Goal: Task Accomplishment & Management: Manage account settings

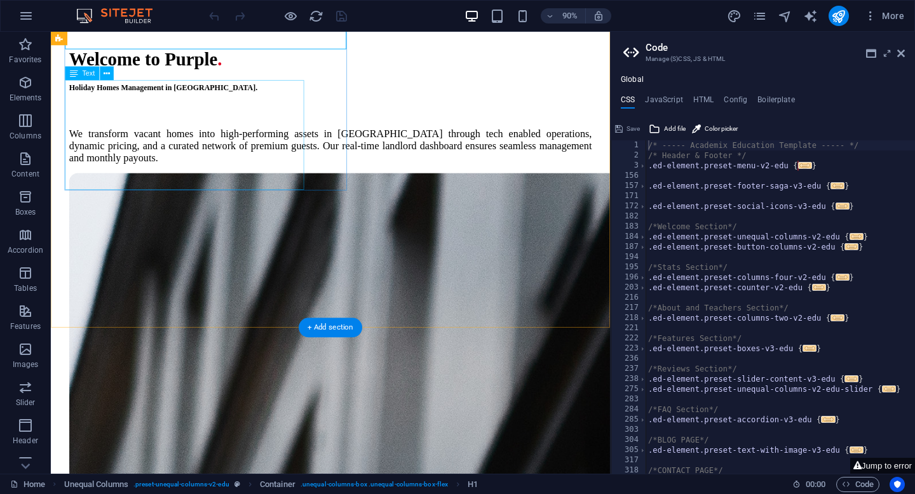
scroll to position [295, 0]
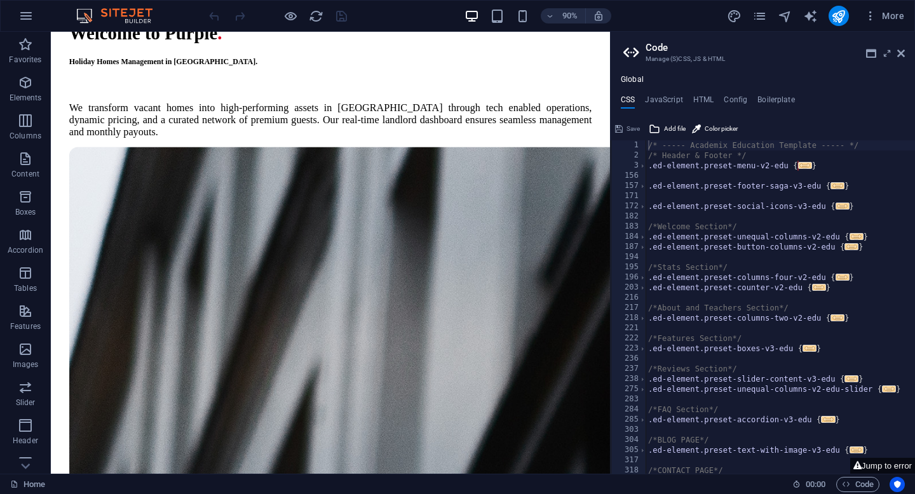
click at [905, 55] on aside "Code Manage (S)CSS, JS & HTML Global CSS JavaScript HTML Config Boilerplate /* …" at bounding box center [762, 253] width 305 height 442
click at [903, 52] on icon at bounding box center [901, 53] width 8 height 10
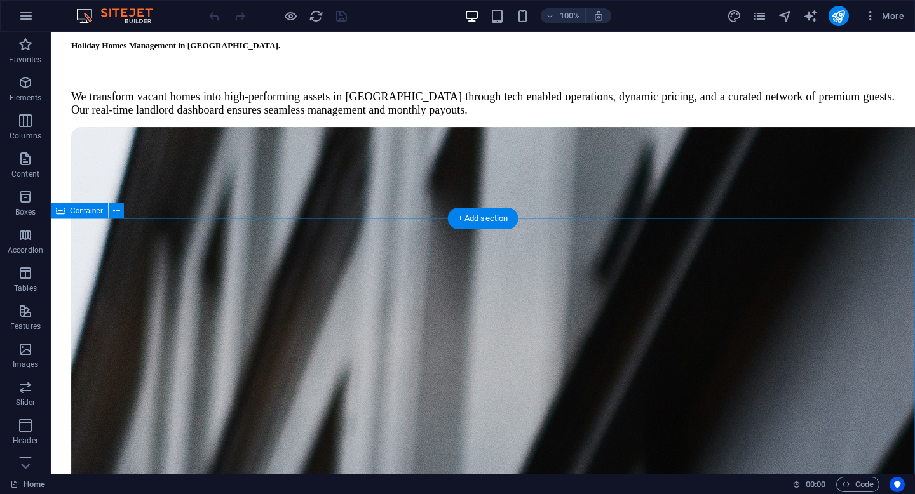
scroll to position [316, 0]
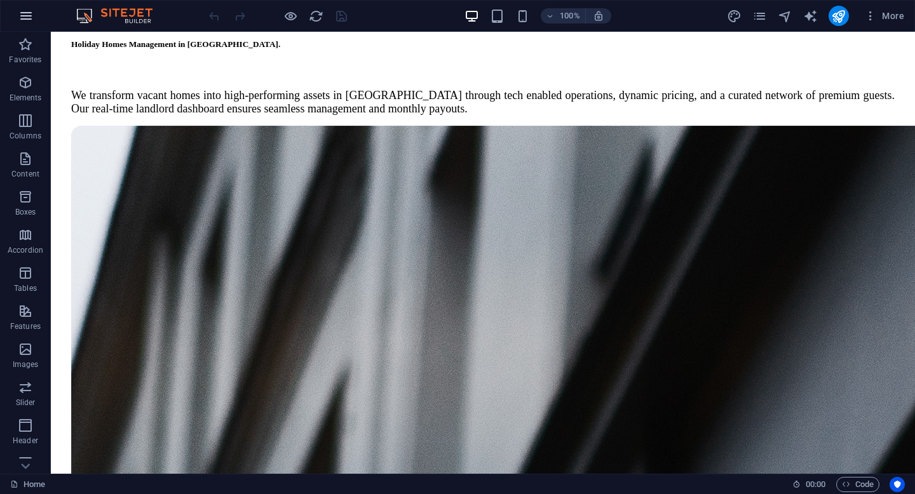
click at [33, 8] on icon "button" at bounding box center [25, 15] width 15 height 15
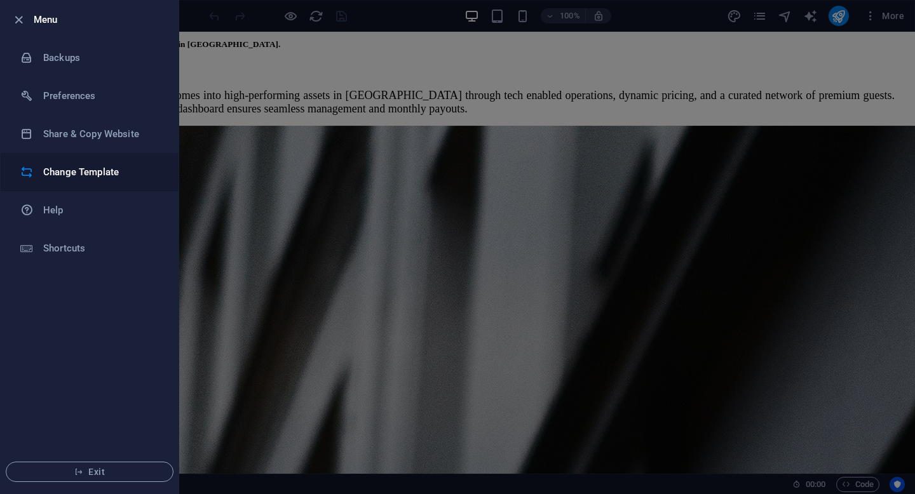
click at [95, 166] on h6 "Change Template" at bounding box center [102, 172] width 118 height 15
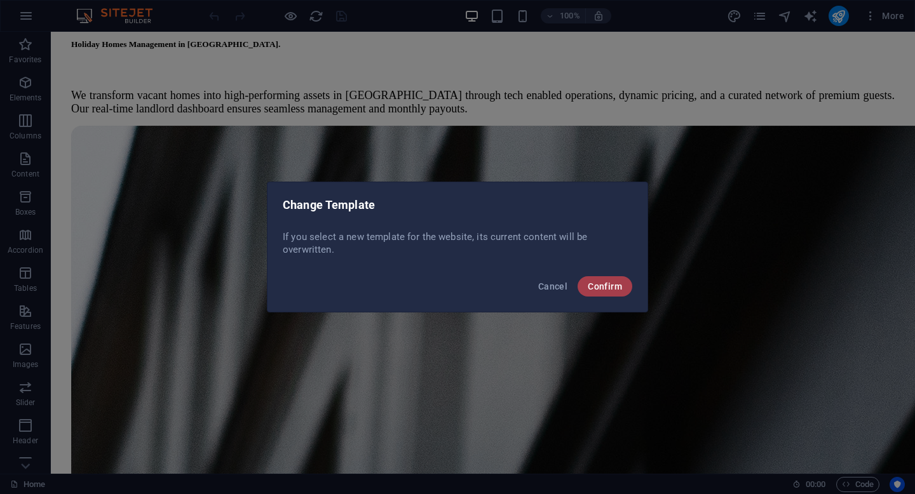
click at [590, 289] on span "Confirm" at bounding box center [605, 287] width 34 height 10
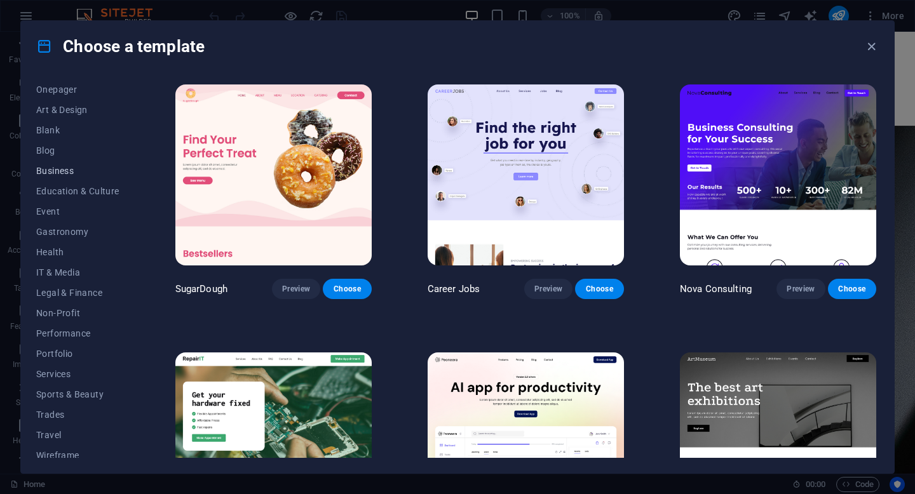
scroll to position [132, 0]
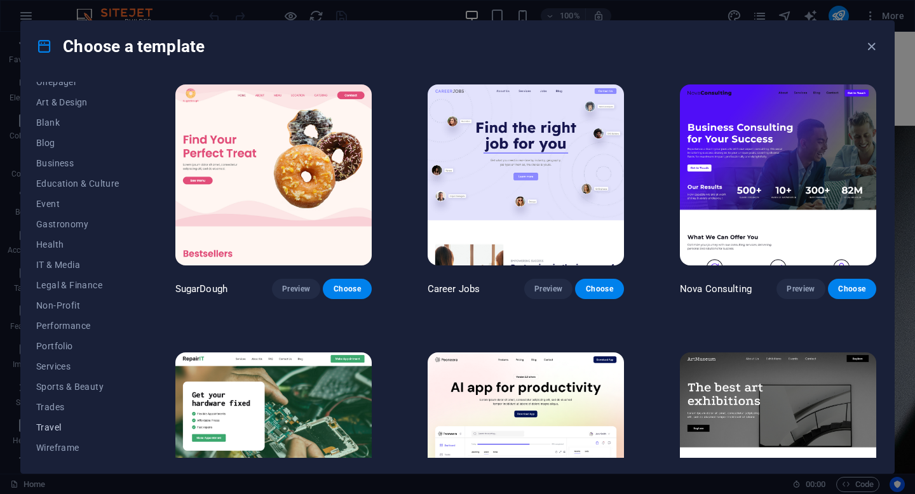
click at [58, 429] on span "Travel" at bounding box center [77, 428] width 83 height 10
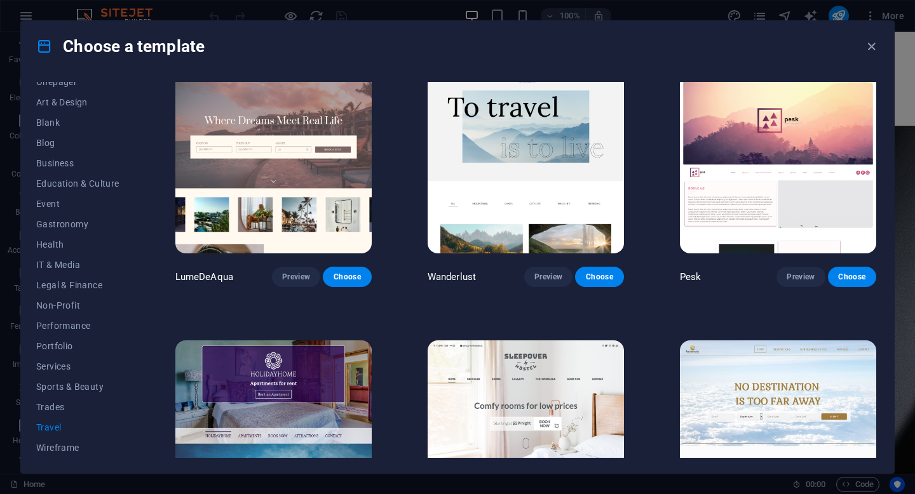
scroll to position [0, 0]
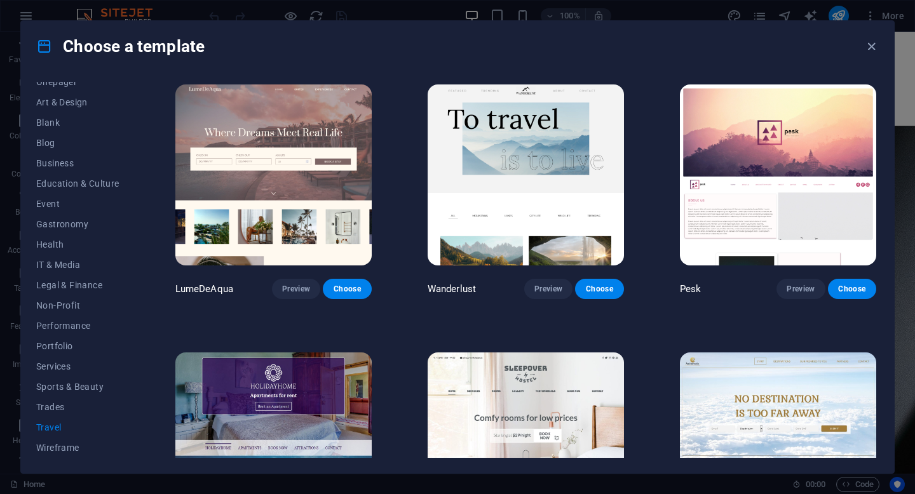
click at [277, 193] on img at bounding box center [273, 175] width 196 height 181
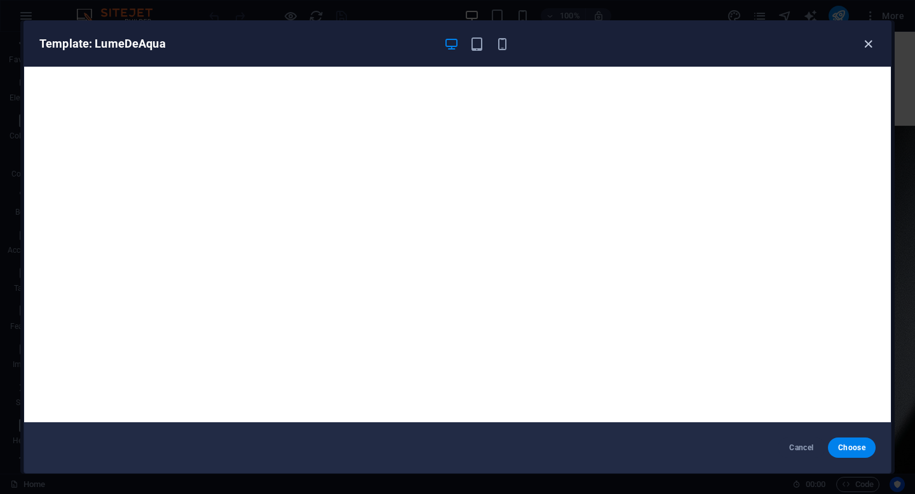
click at [863, 47] on icon "button" at bounding box center [868, 44] width 15 height 15
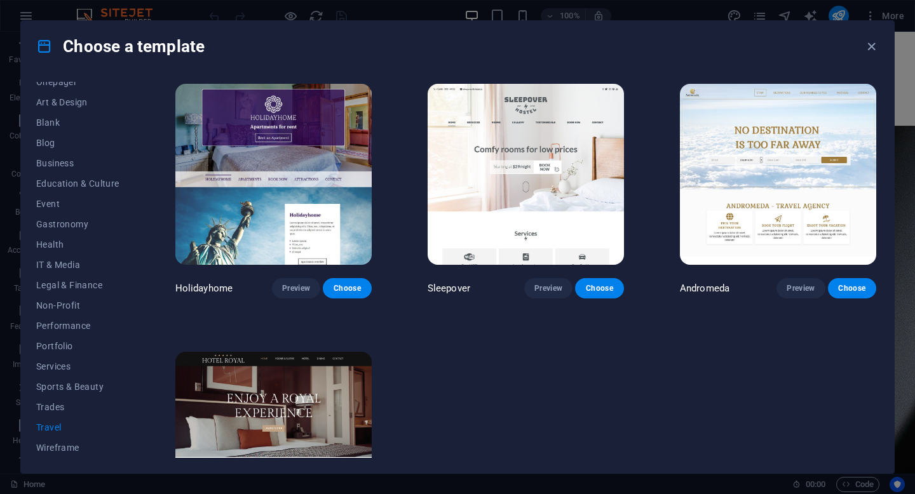
scroll to position [287, 0]
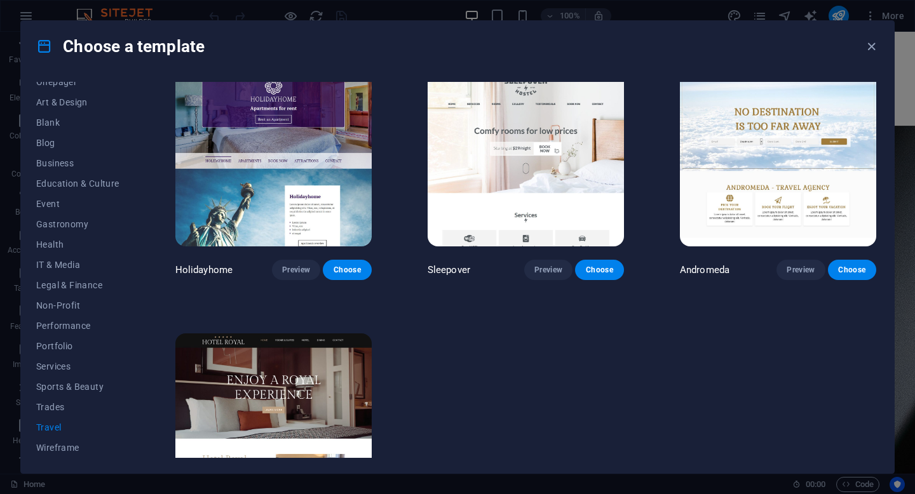
click at [512, 204] on img at bounding box center [526, 155] width 196 height 181
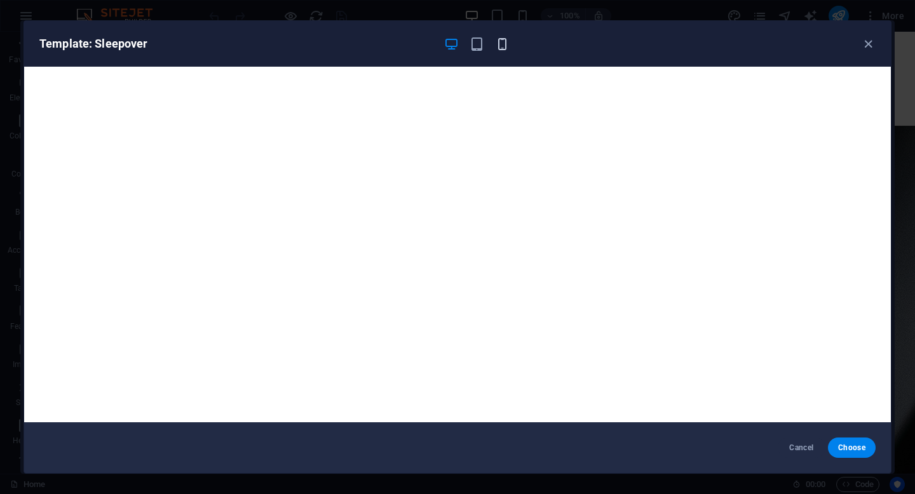
click at [501, 43] on icon "button" at bounding box center [502, 44] width 15 height 15
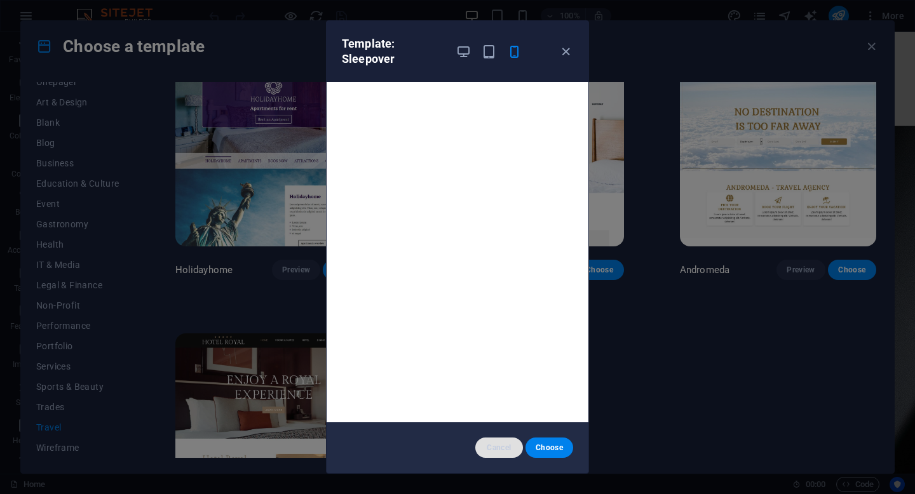
click at [496, 442] on button "Cancel" at bounding box center [499, 448] width 48 height 20
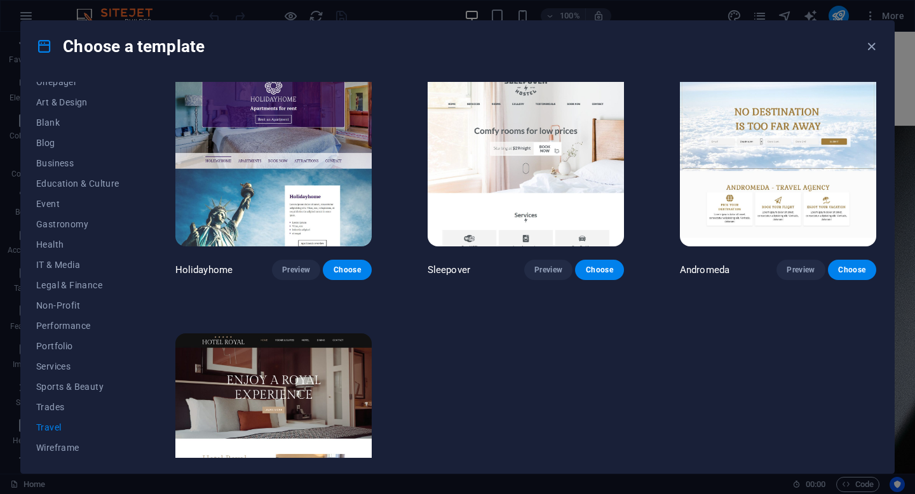
scroll to position [0, 0]
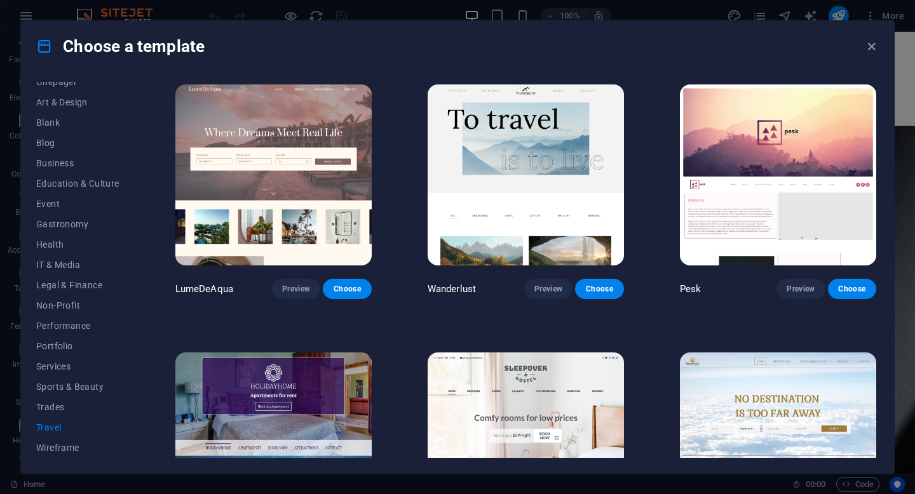
click at [274, 175] on img at bounding box center [273, 175] width 196 height 181
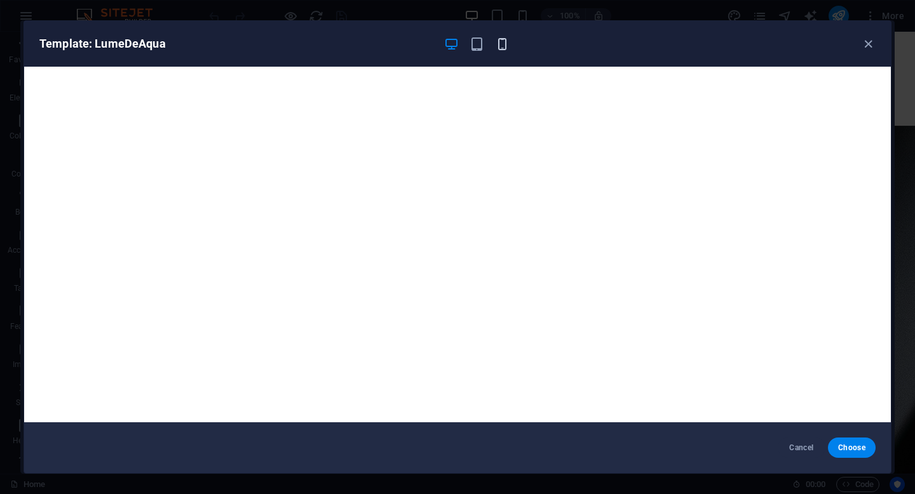
click at [505, 41] on icon "button" at bounding box center [502, 44] width 15 height 15
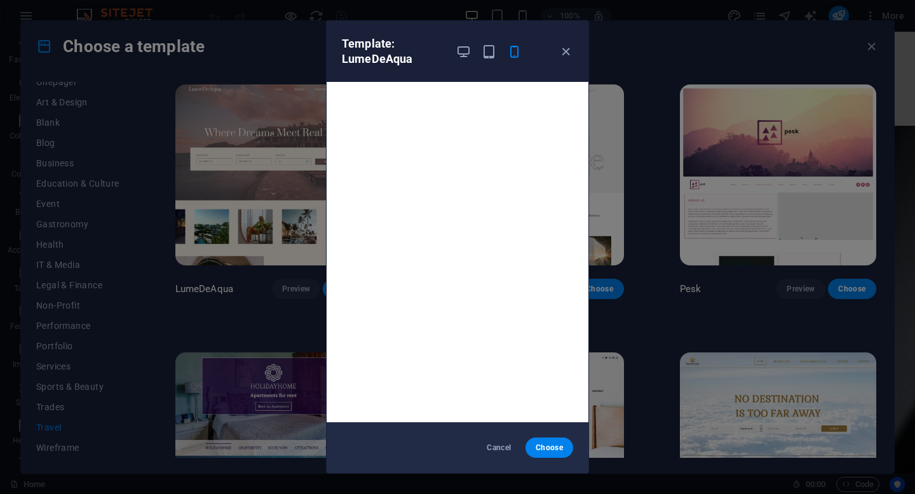
click at [639, 245] on div "Template: LumeDeAqua Cancel Choose" at bounding box center [457, 247] width 915 height 494
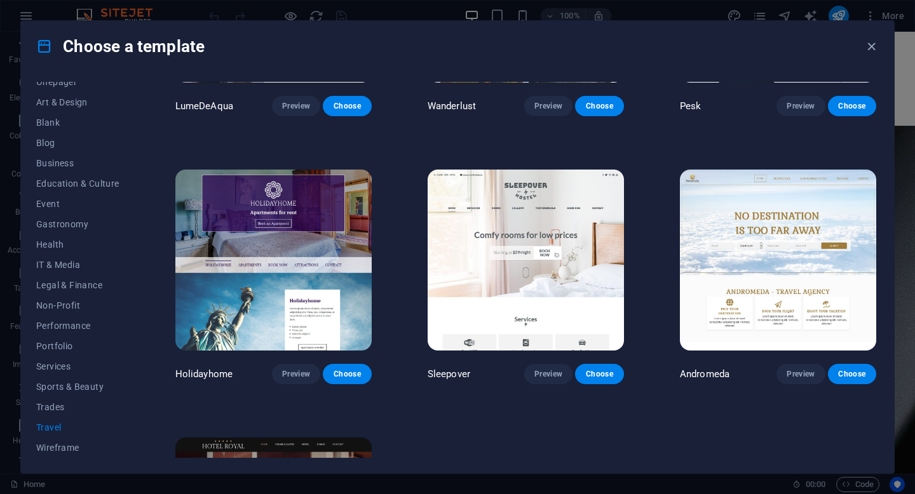
scroll to position [184, 0]
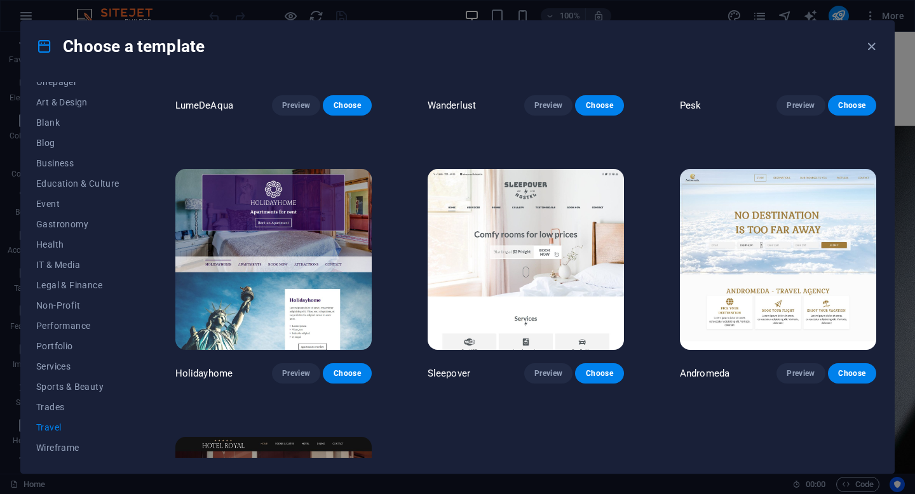
click at [303, 294] on img at bounding box center [273, 259] width 196 height 181
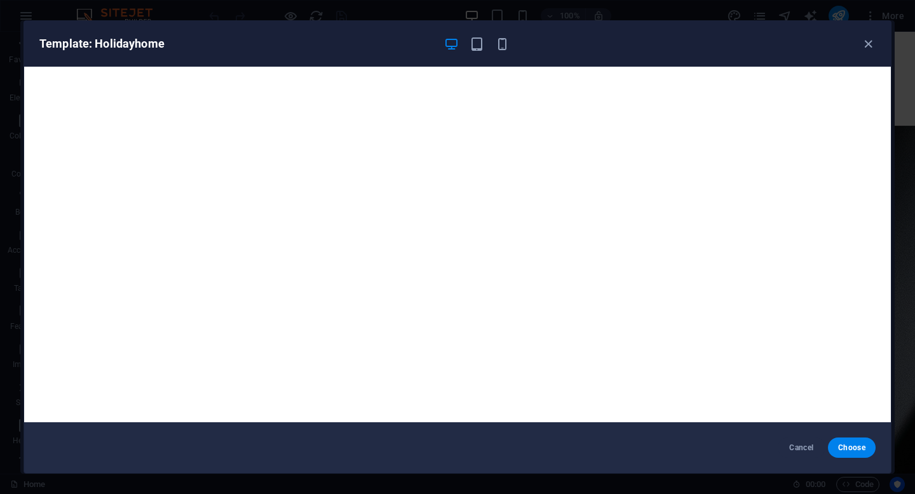
scroll to position [3, 0]
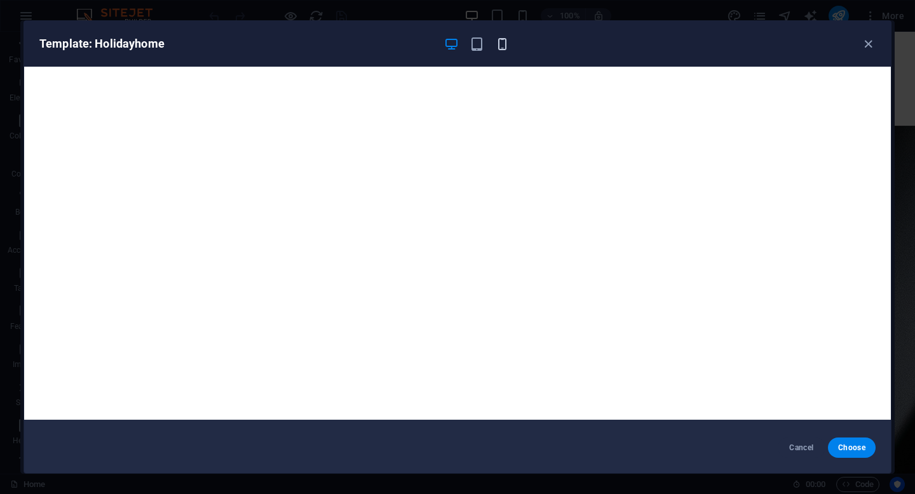
click at [501, 43] on icon "button" at bounding box center [502, 44] width 15 height 15
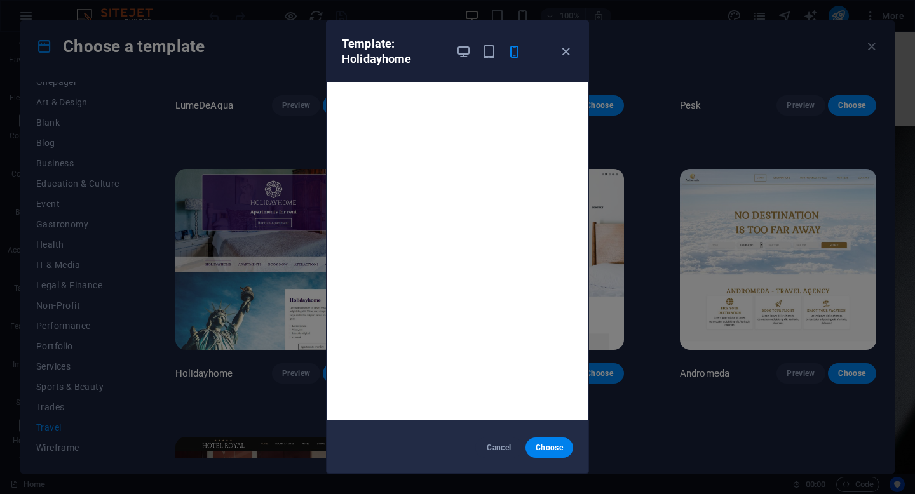
click at [271, 282] on div "Template: Holidayhome Cancel Choose" at bounding box center [457, 247] width 915 height 494
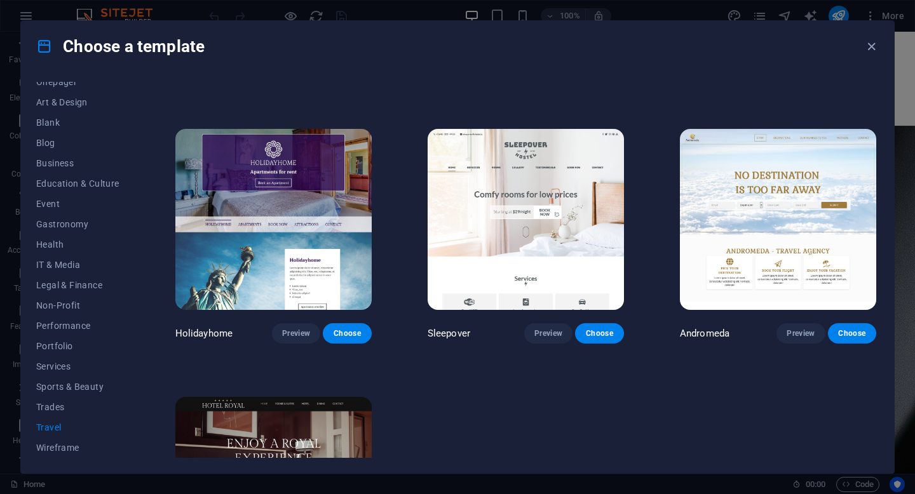
scroll to position [223, 0]
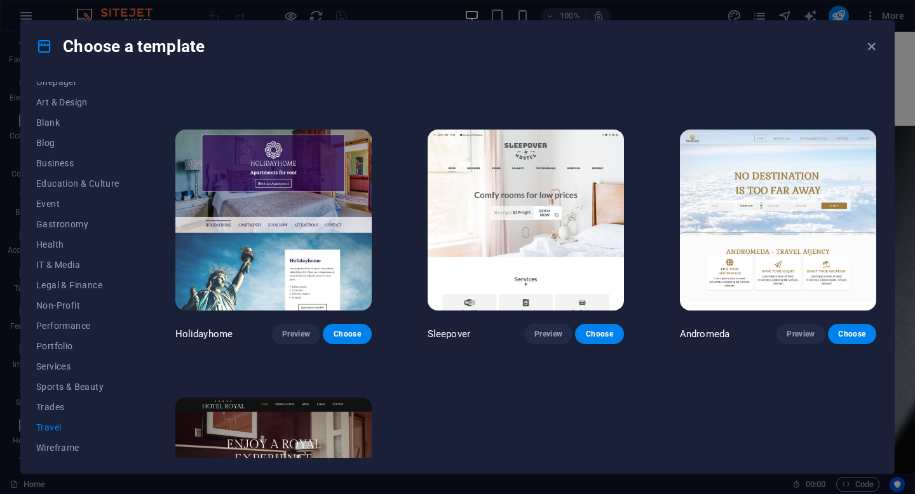
click at [746, 224] on img at bounding box center [778, 220] width 196 height 181
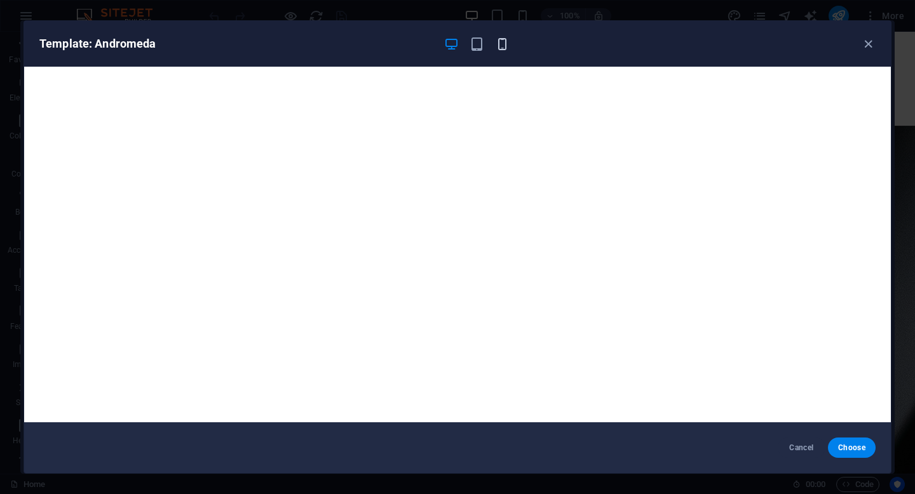
click at [503, 50] on icon "button" at bounding box center [502, 44] width 15 height 15
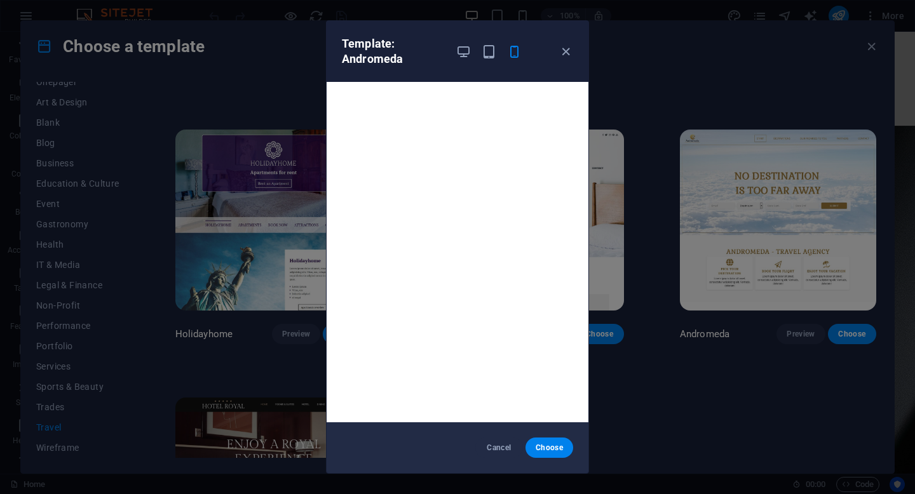
click at [304, 240] on div "Template: Andromeda Cancel Choose" at bounding box center [457, 247] width 915 height 494
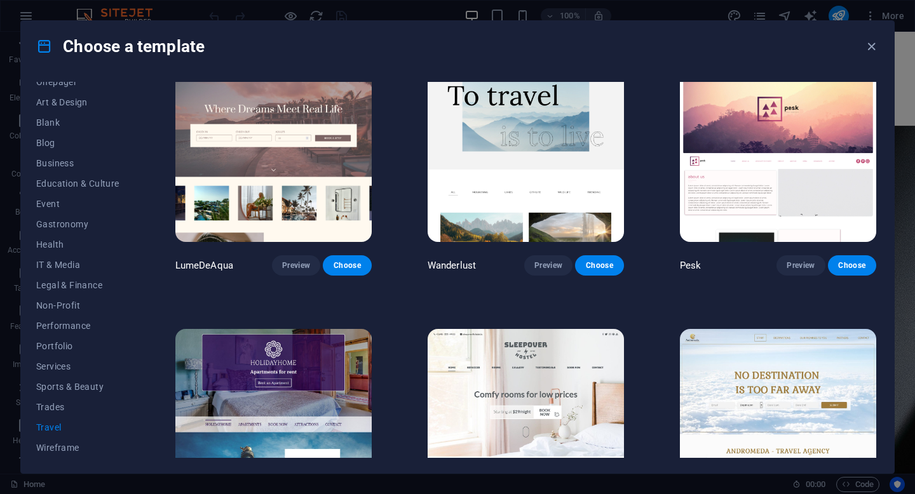
scroll to position [0, 0]
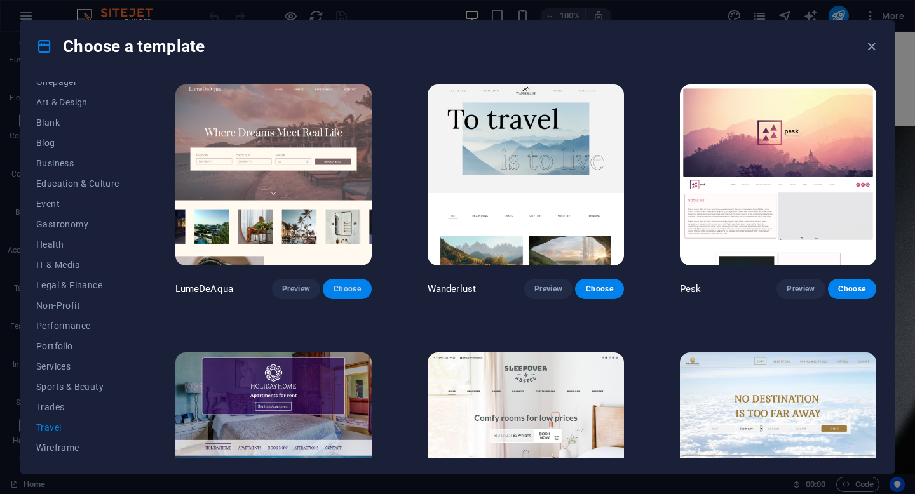
click at [349, 290] on span "Choose" at bounding box center [347, 289] width 28 height 10
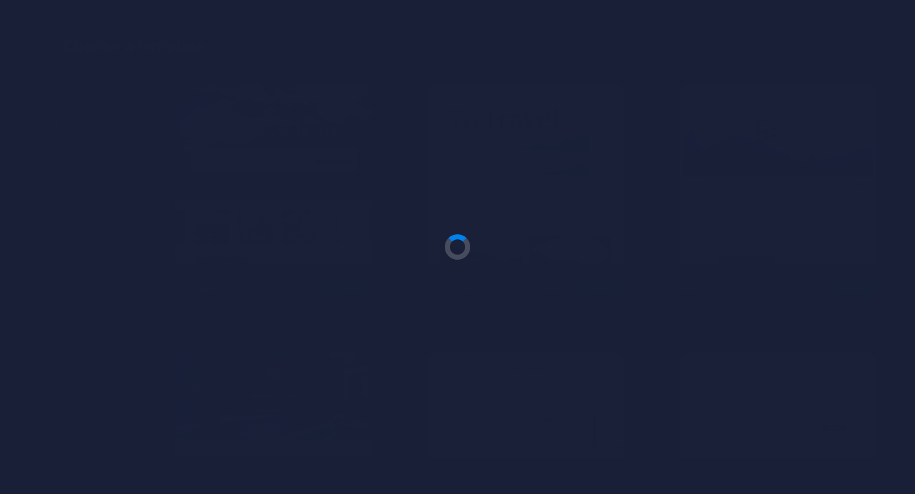
scroll to position [324, 0]
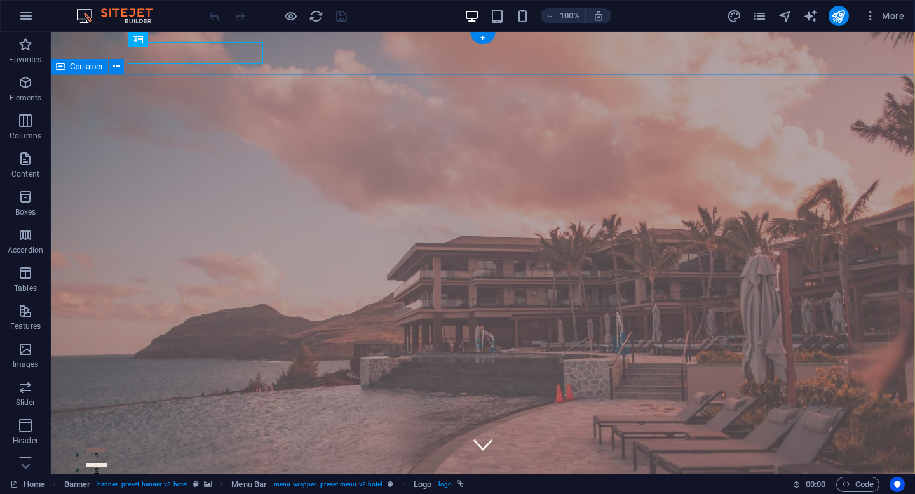
scroll to position [3, 0]
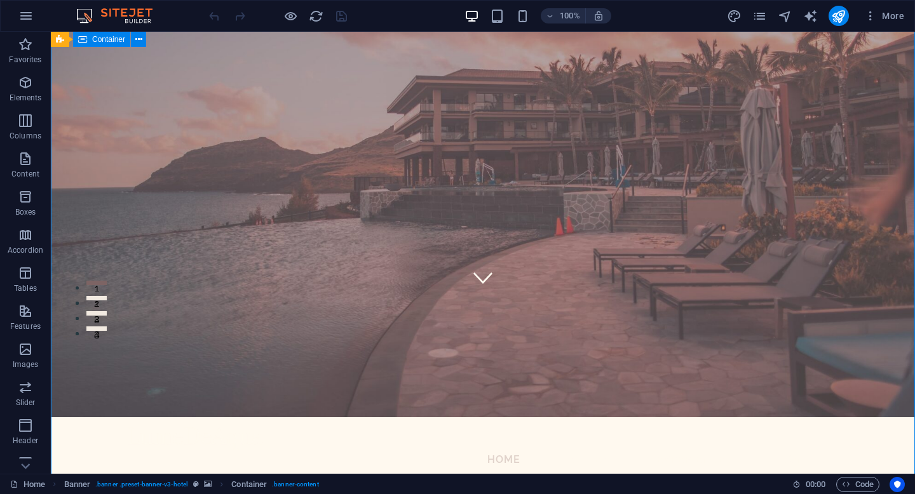
scroll to position [0, 0]
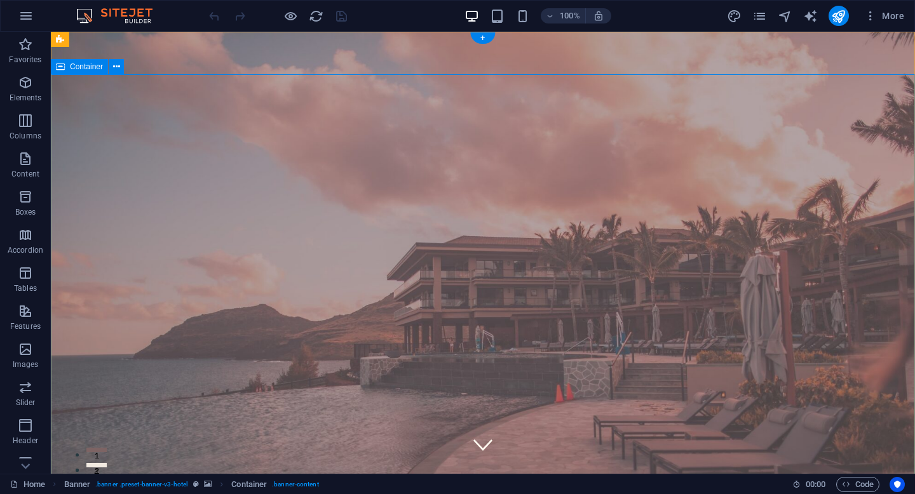
click at [62, 36] on icon at bounding box center [60, 39] width 8 height 15
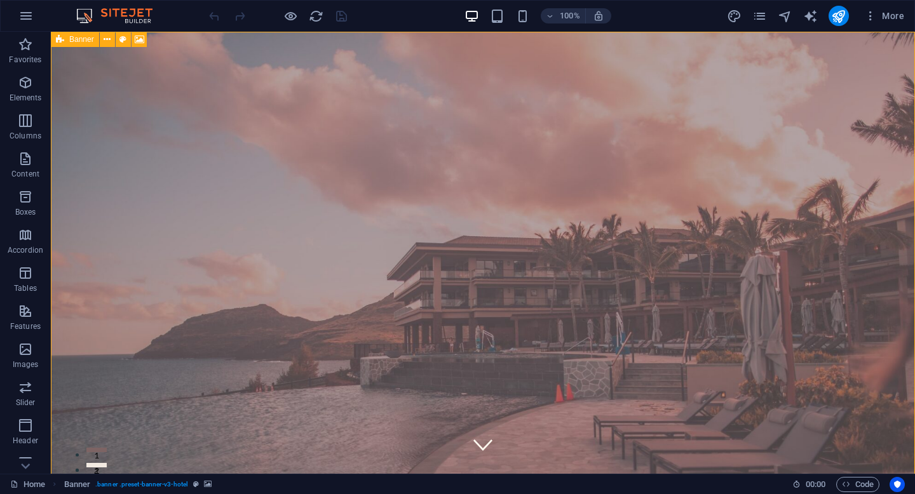
click at [63, 43] on icon at bounding box center [60, 39] width 8 height 15
click at [109, 40] on icon at bounding box center [107, 39] width 7 height 13
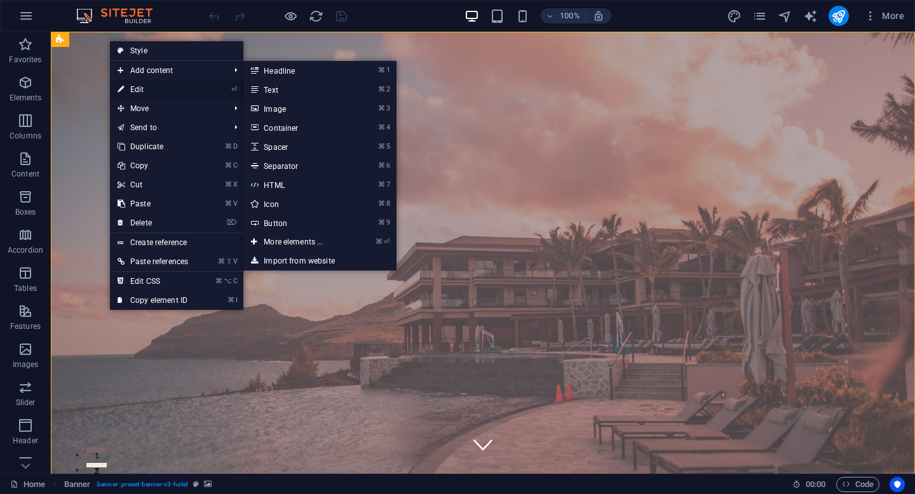
click at [140, 93] on link "⏎ Edit" at bounding box center [153, 89] width 86 height 19
select select "vh"
select select "header"
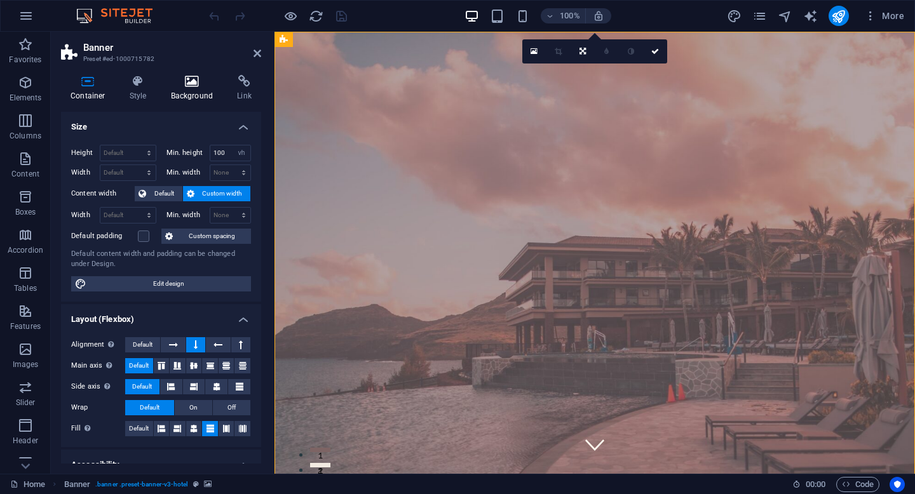
click at [187, 97] on h4 "Background" at bounding box center [194, 88] width 67 height 27
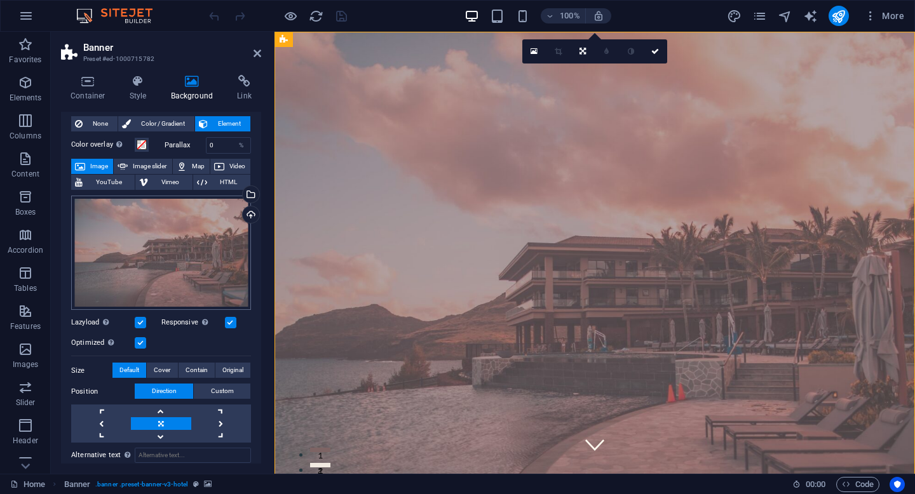
scroll to position [31, 0]
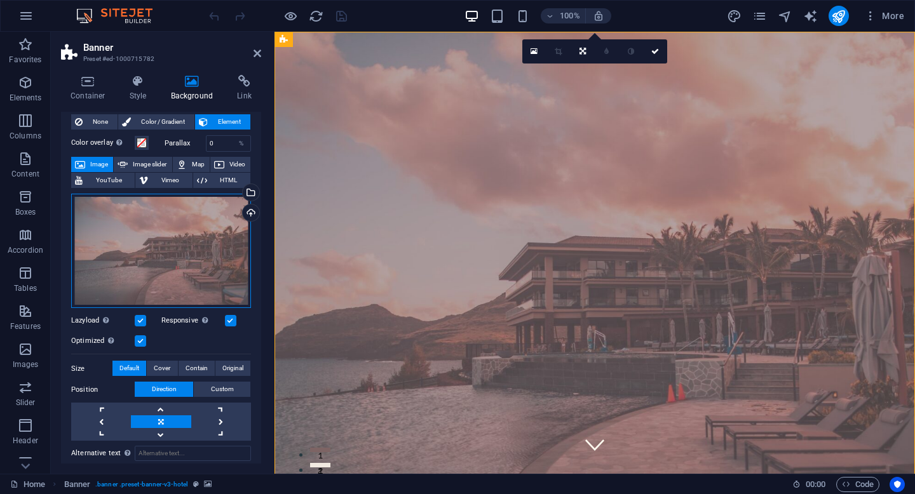
click at [198, 261] on div "Drag files here, click to choose files or select files from Files or our free s…" at bounding box center [161, 251] width 180 height 115
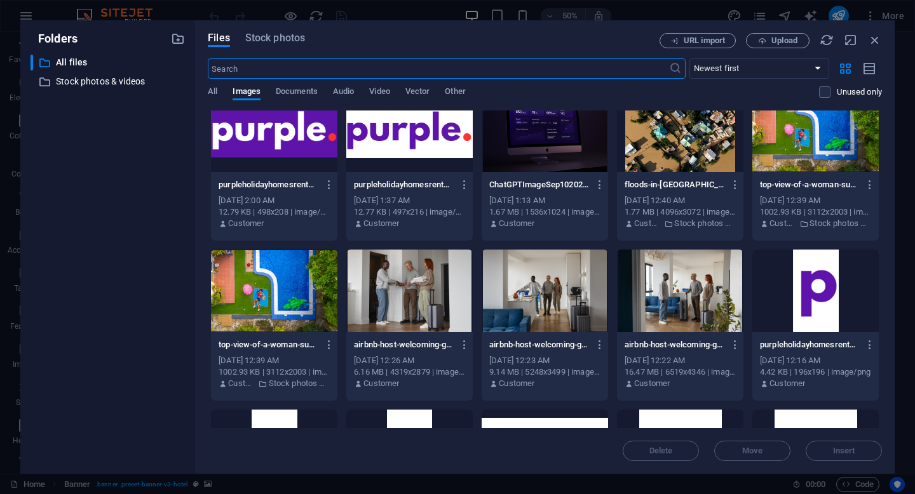
scroll to position [215, 0]
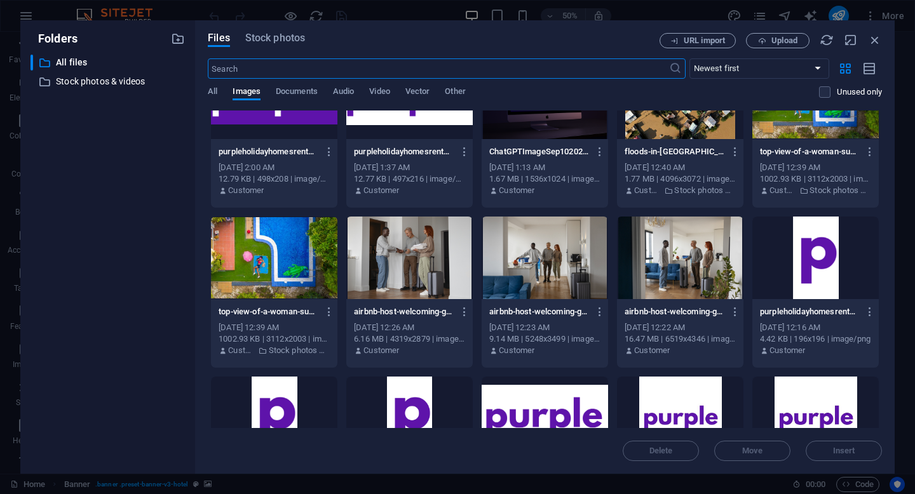
click at [674, 264] on div at bounding box center [680, 258] width 126 height 83
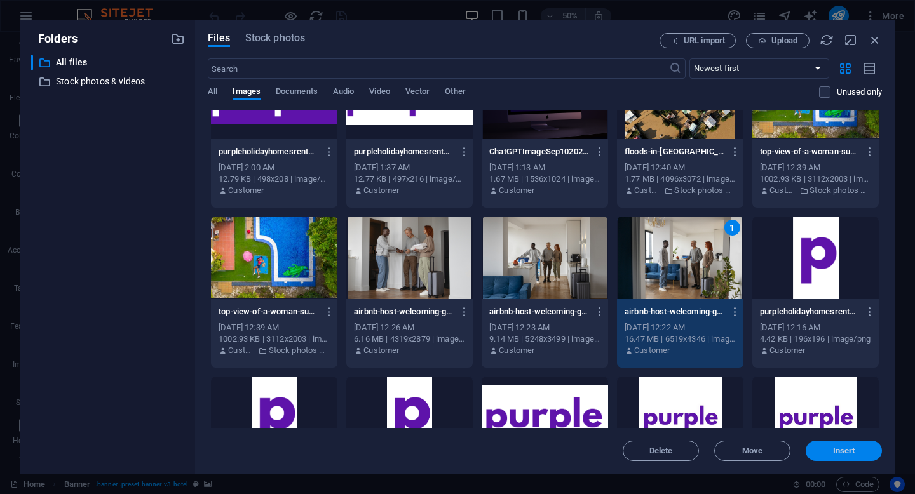
click at [815, 449] on span "Insert" at bounding box center [844, 451] width 66 height 8
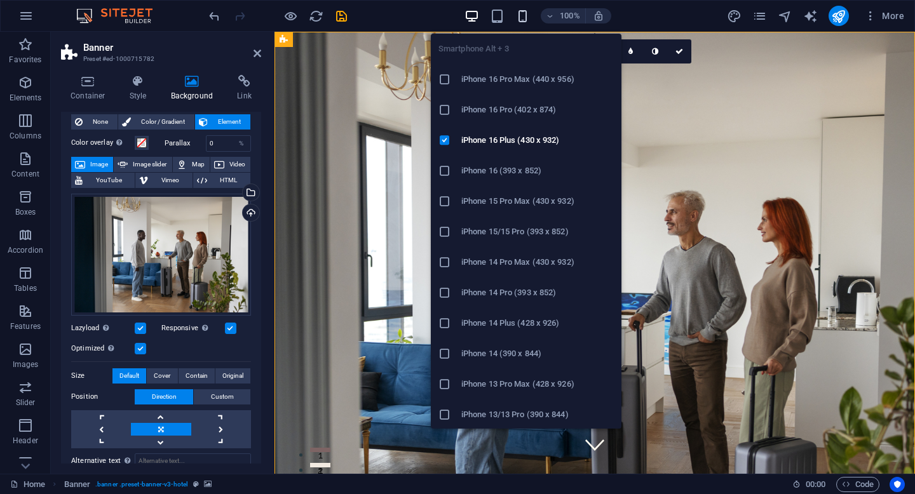
click at [529, 14] on icon "button" at bounding box center [522, 16] width 15 height 15
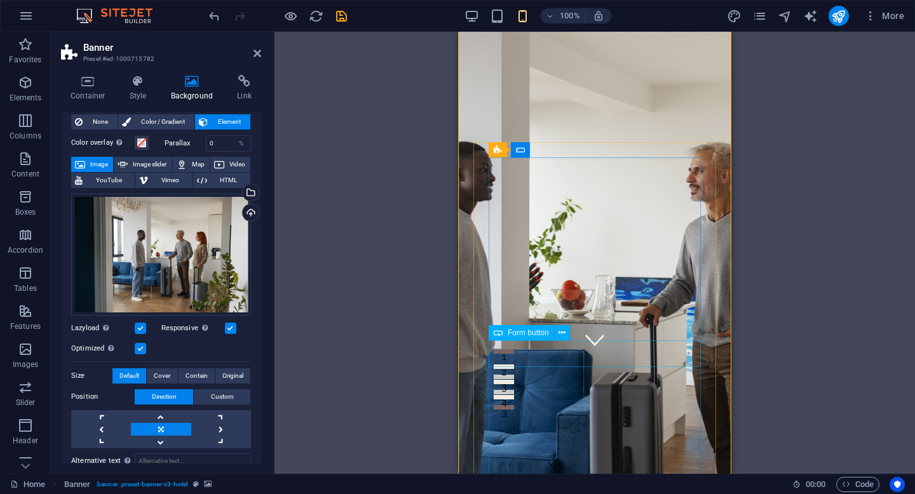
scroll to position [0, 0]
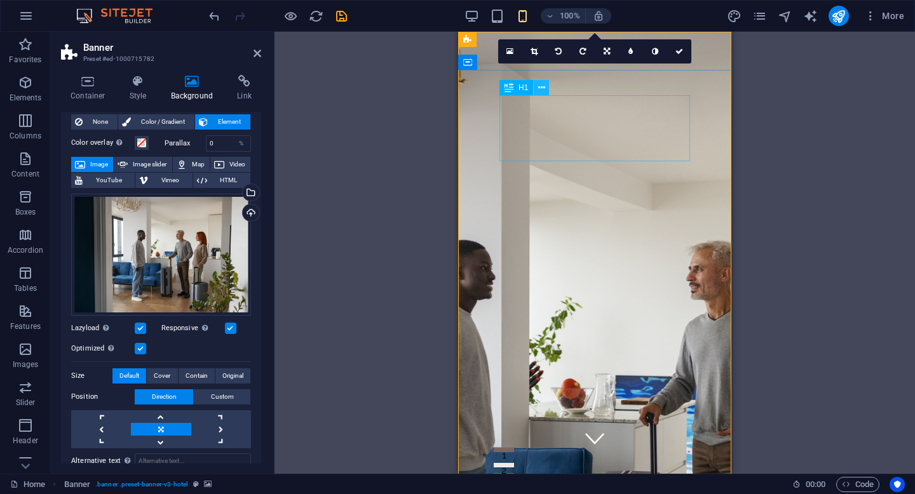
click at [542, 85] on icon at bounding box center [541, 87] width 7 height 13
click at [397, 201] on div "Drag here to replace the existing content. Press “Ctrl” if you want to create a…" at bounding box center [595, 253] width 641 height 442
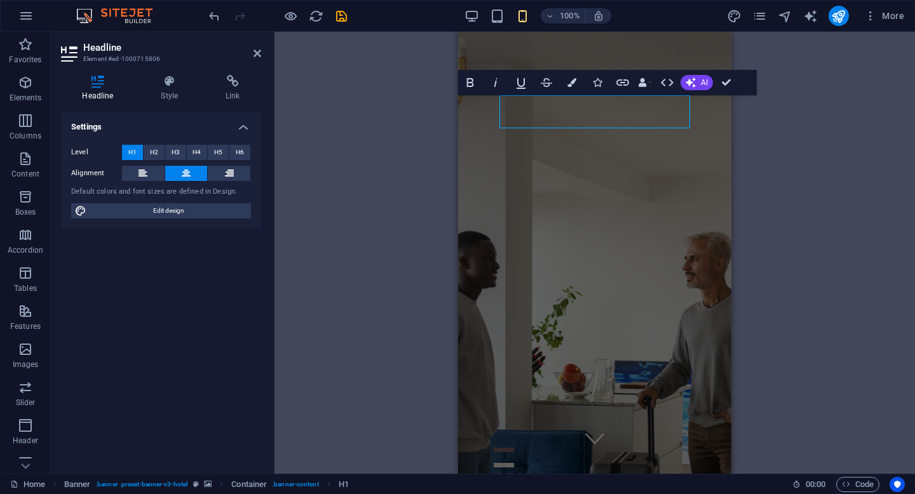
click at [456, 109] on div "H1 Banner Container Horizontal Form Spacer Menu Menu Bar Menu Bar Banner Logo C…" at bounding box center [595, 253] width 641 height 442
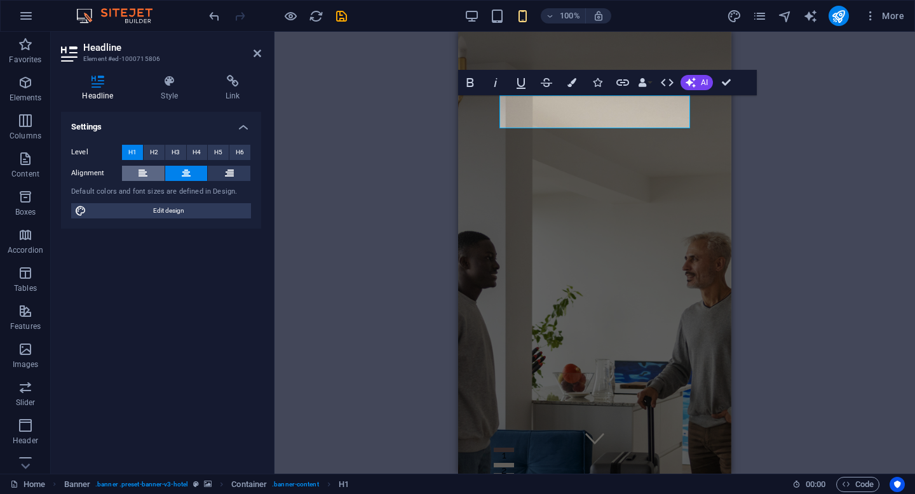
click at [133, 169] on button at bounding box center [143, 173] width 43 height 15
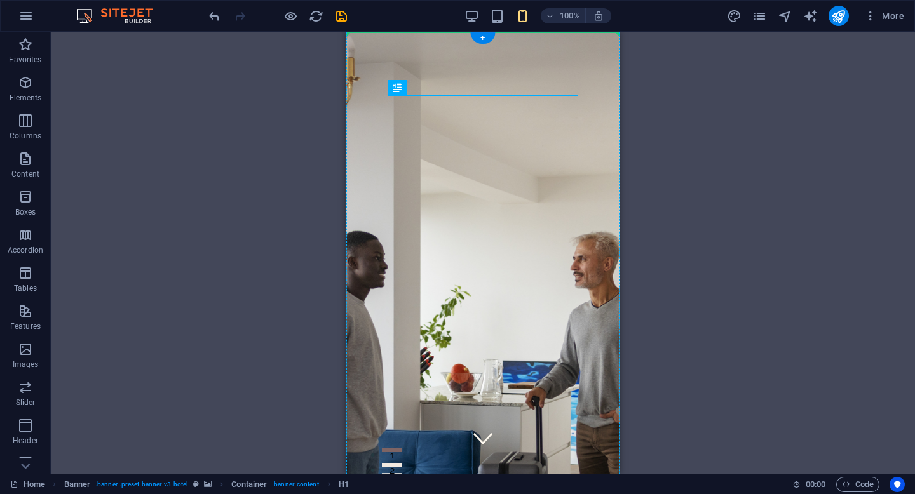
drag, startPoint x: 480, startPoint y: 113, endPoint x: 371, endPoint y: 110, distance: 109.4
click at [432, 88] on icon at bounding box center [429, 87] width 7 height 13
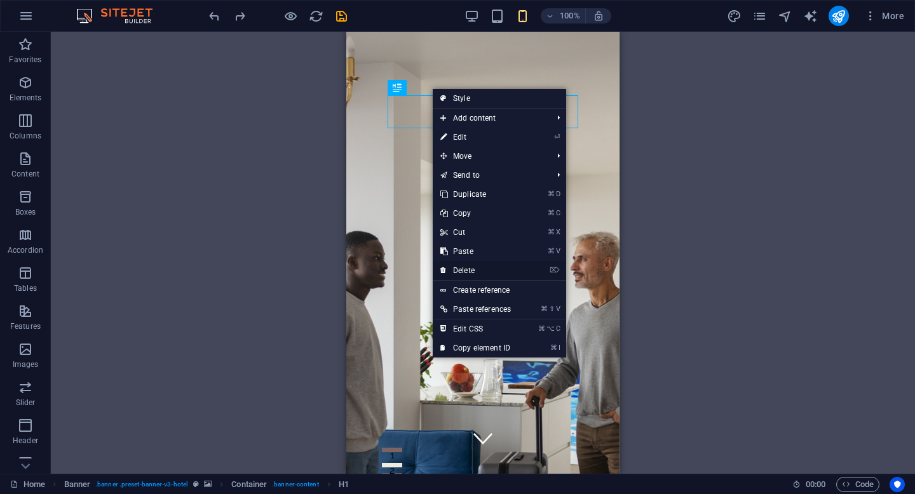
click at [496, 269] on link "⌦ Delete" at bounding box center [476, 270] width 86 height 19
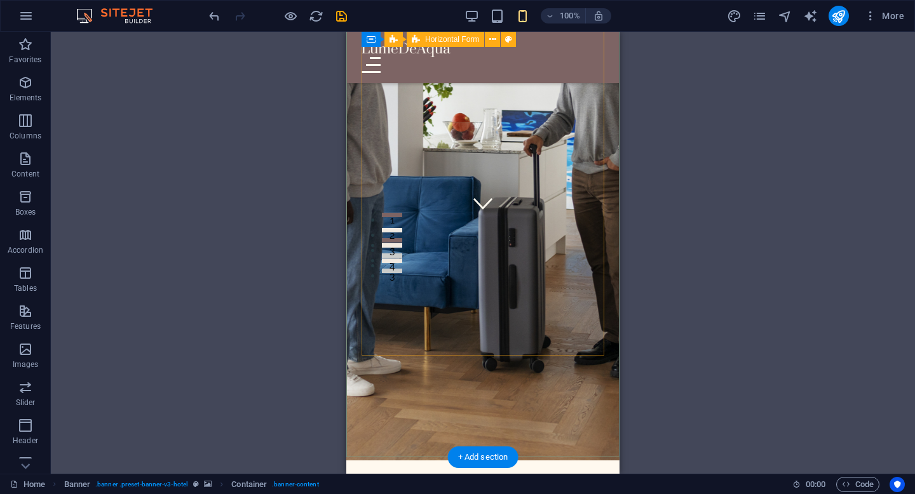
scroll to position [239, 0]
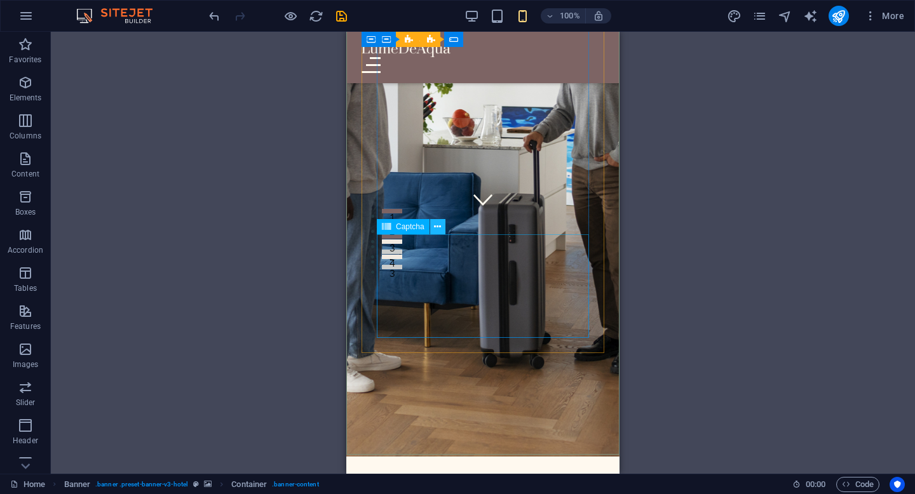
click at [439, 229] on icon at bounding box center [437, 227] width 7 height 13
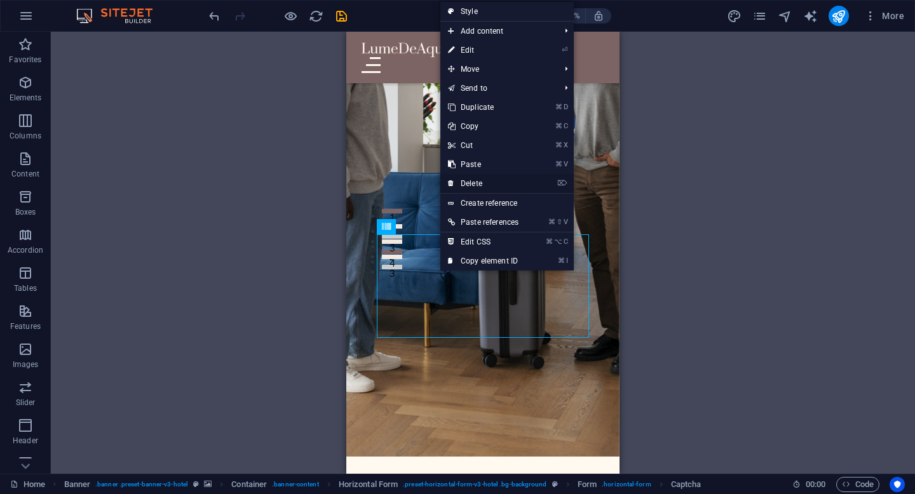
click at [476, 179] on link "⌦ Delete" at bounding box center [483, 183] width 86 height 19
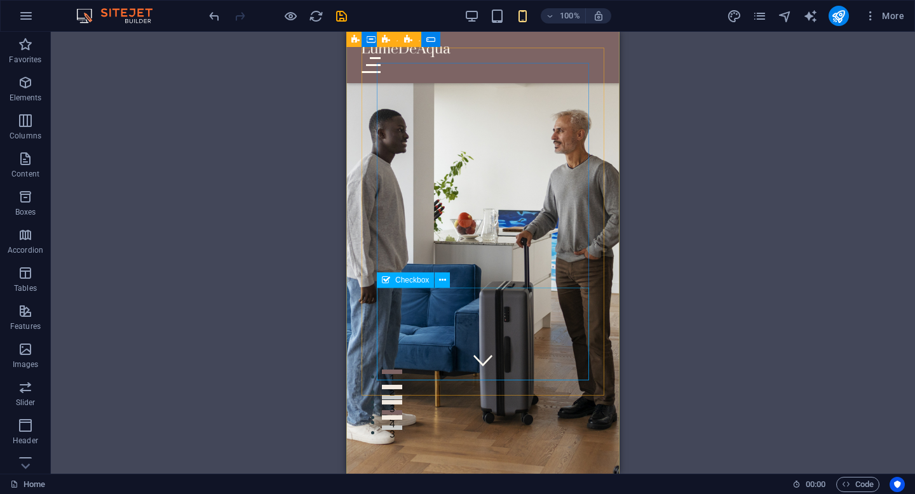
scroll to position [81, 0]
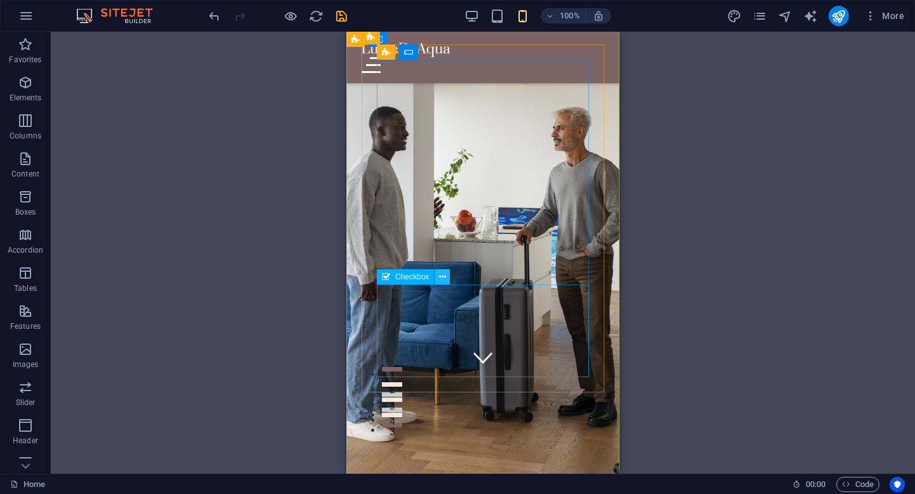
click at [445, 280] on icon at bounding box center [442, 277] width 7 height 13
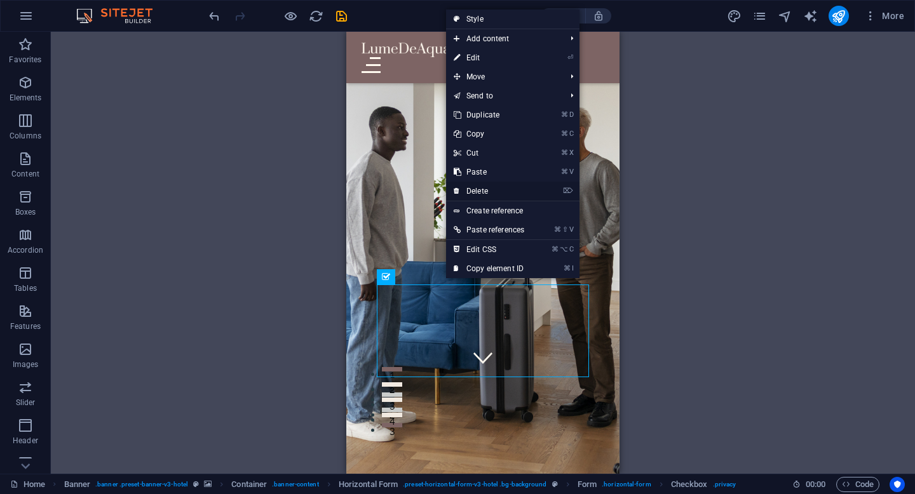
click at [503, 198] on link "⌦ Delete" at bounding box center [489, 191] width 86 height 19
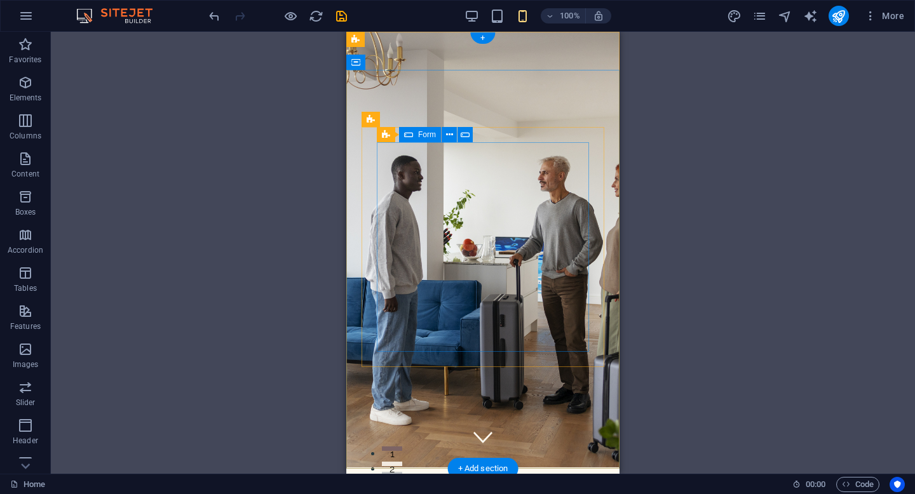
scroll to position [0, 0]
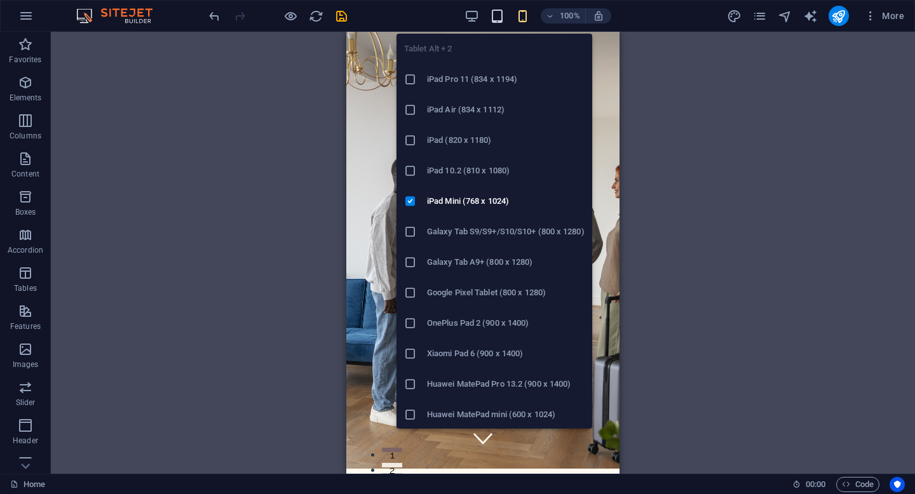
click at [498, 12] on icon "button" at bounding box center [497, 16] width 15 height 15
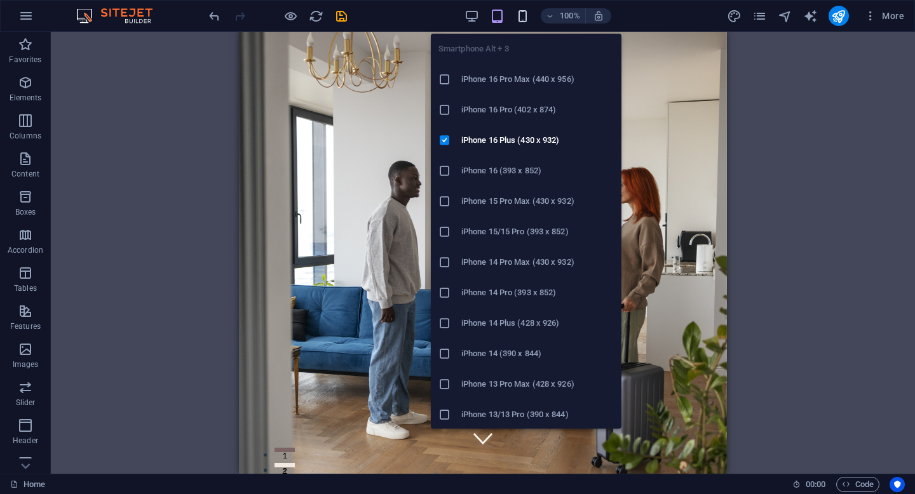
click at [528, 12] on icon "button" at bounding box center [522, 16] width 15 height 15
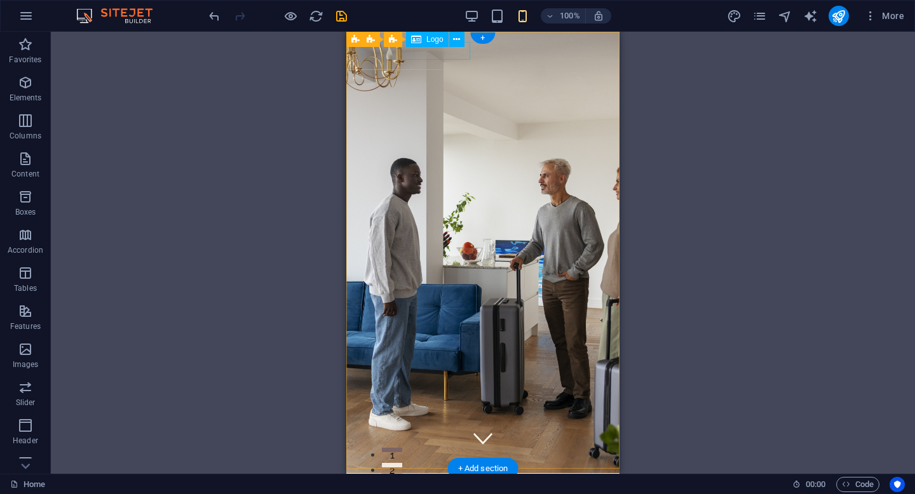
click at [451, 484] on div at bounding box center [483, 493] width 243 height 18
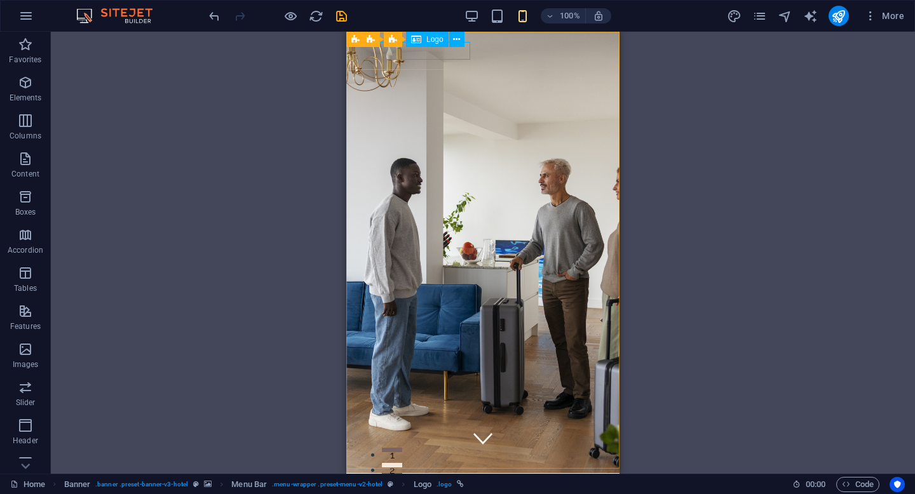
click at [432, 32] on div "Logo" at bounding box center [427, 39] width 43 height 15
click at [432, 36] on span "Logo" at bounding box center [434, 40] width 17 height 8
click at [457, 41] on icon at bounding box center [456, 39] width 7 height 13
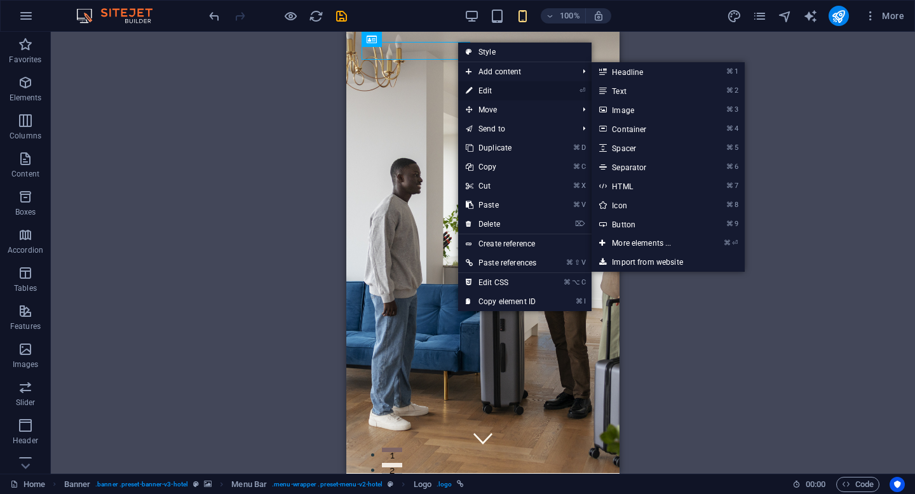
click at [486, 95] on link "⏎ Edit" at bounding box center [501, 90] width 86 height 19
select select "px"
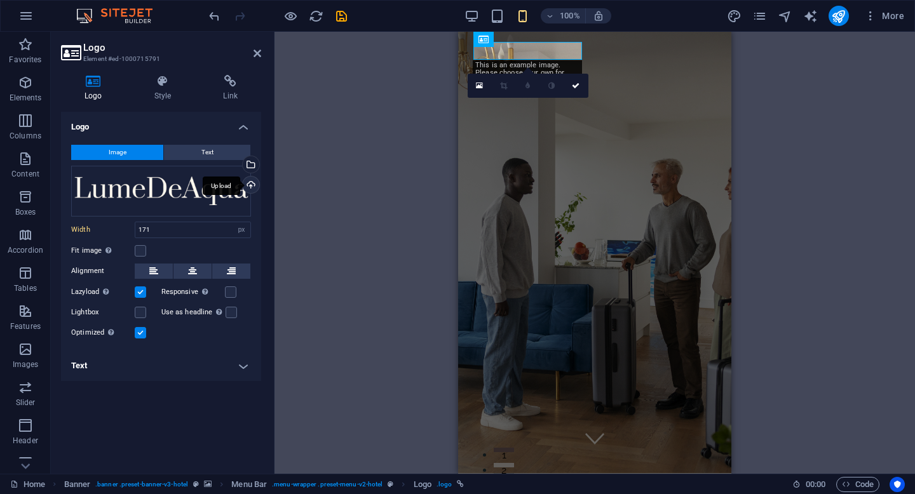
click at [250, 188] on div "Upload" at bounding box center [249, 186] width 19 height 19
click at [194, 193] on div "Drag files here, click to choose files or select files from Files or our free s…" at bounding box center [161, 191] width 180 height 51
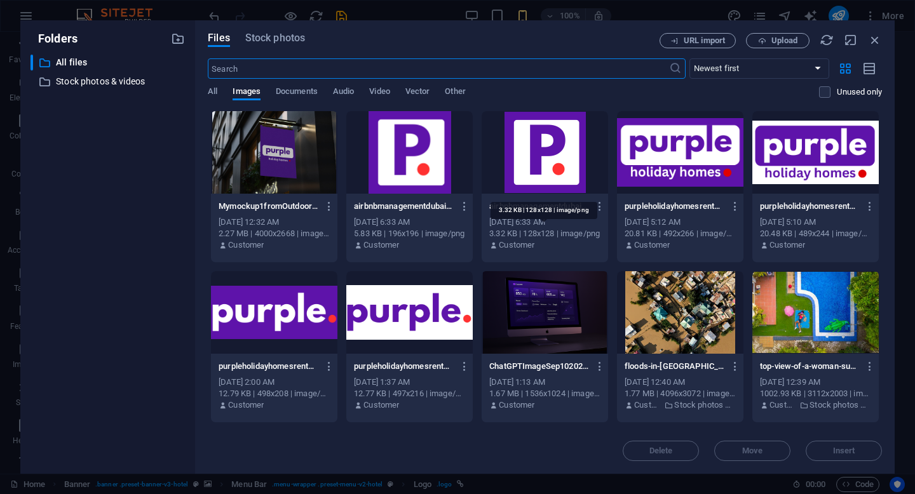
scroll to position [32, 0]
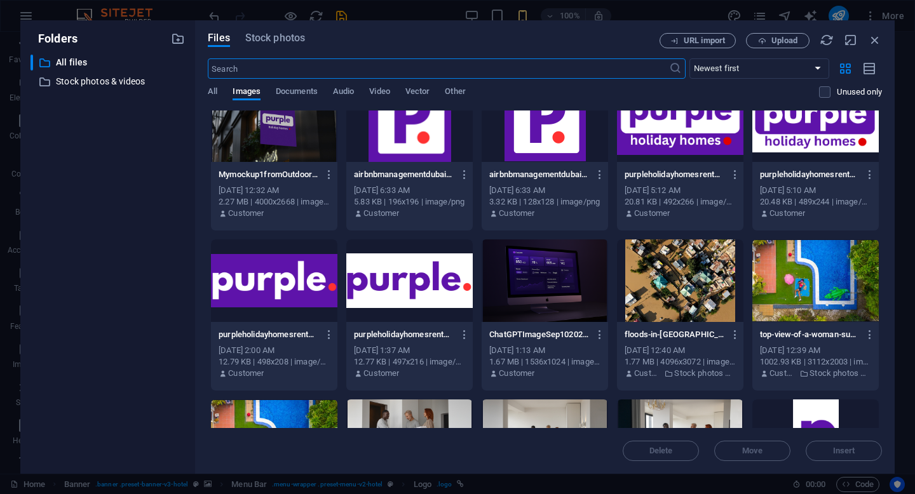
click at [821, 132] on div at bounding box center [816, 120] width 126 height 83
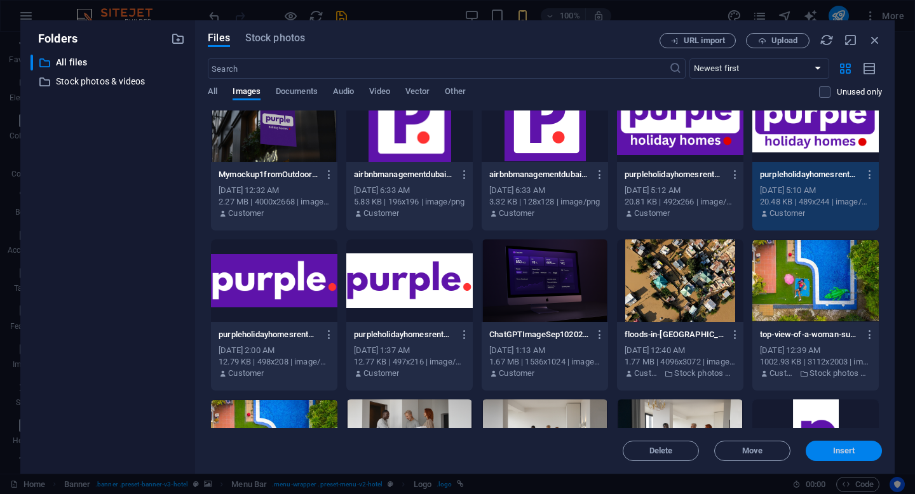
click at [845, 451] on span "Insert" at bounding box center [844, 451] width 22 height 8
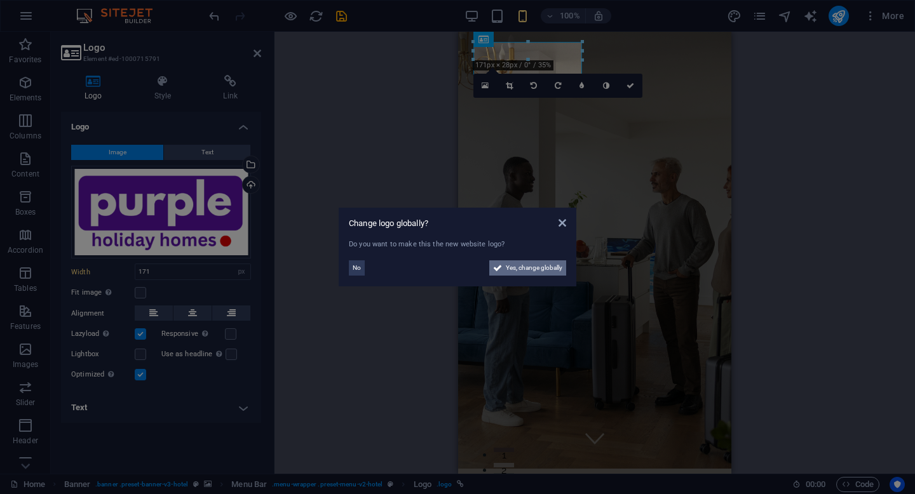
click at [539, 265] on span "Yes, change globally" at bounding box center [534, 268] width 57 height 15
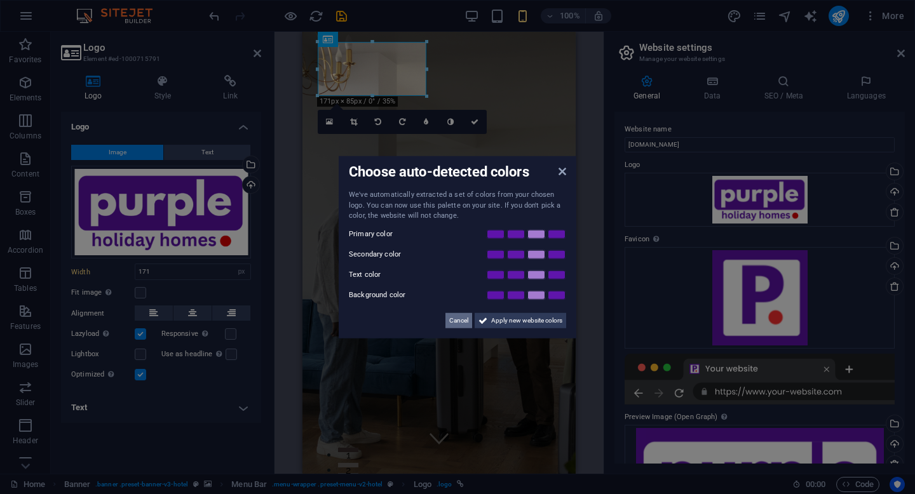
click at [468, 318] on button "Cancel" at bounding box center [459, 320] width 27 height 15
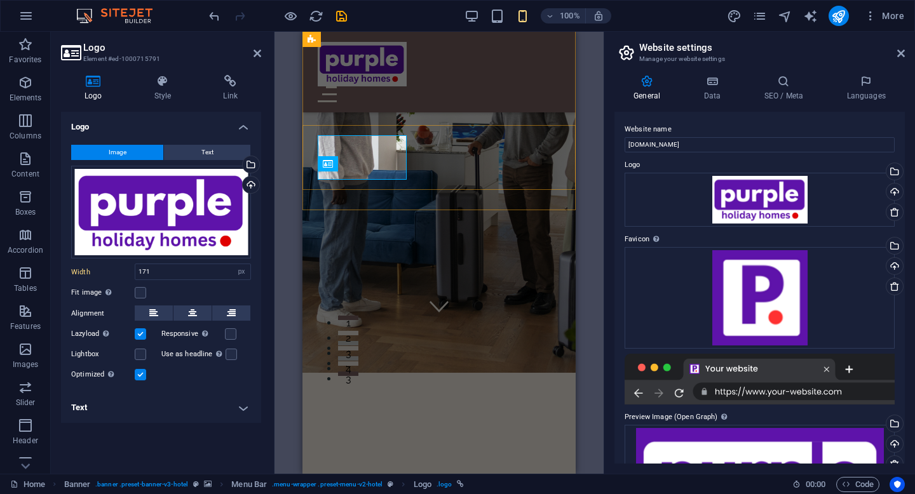
scroll to position [0, 0]
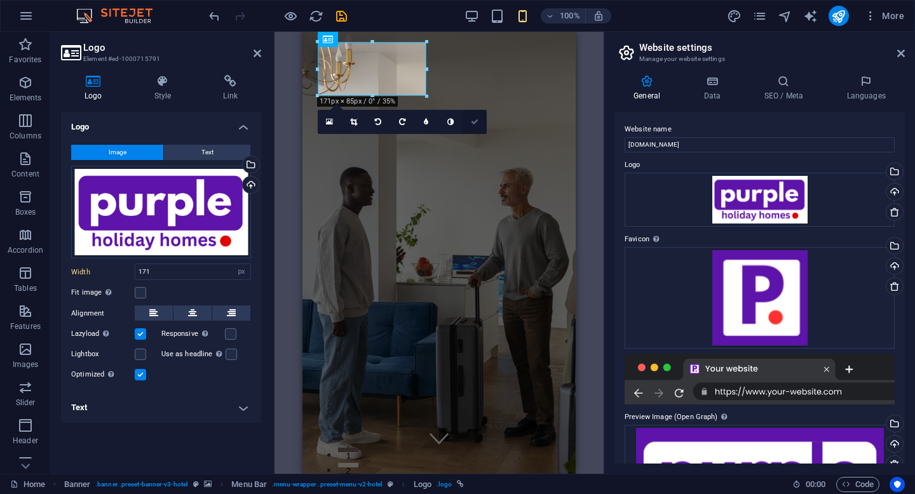
click at [470, 124] on link at bounding box center [475, 122] width 24 height 24
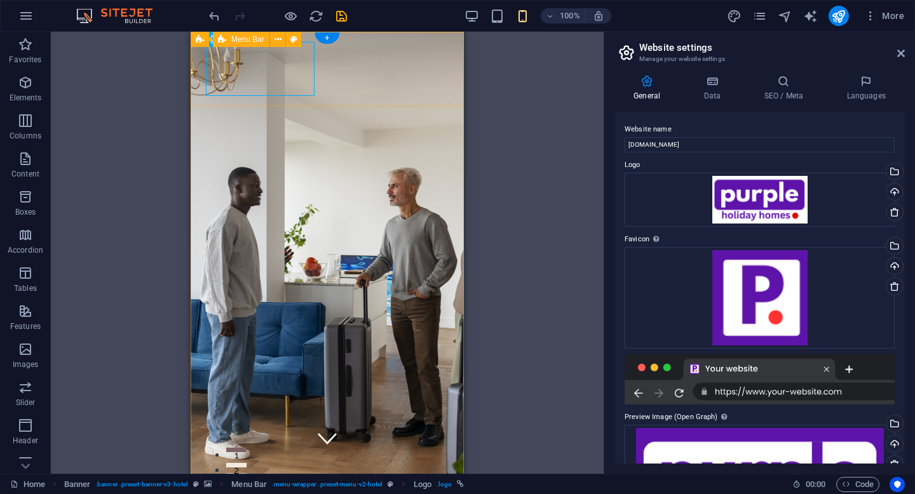
click at [240, 41] on button at bounding box center [247, 39] width 15 height 15
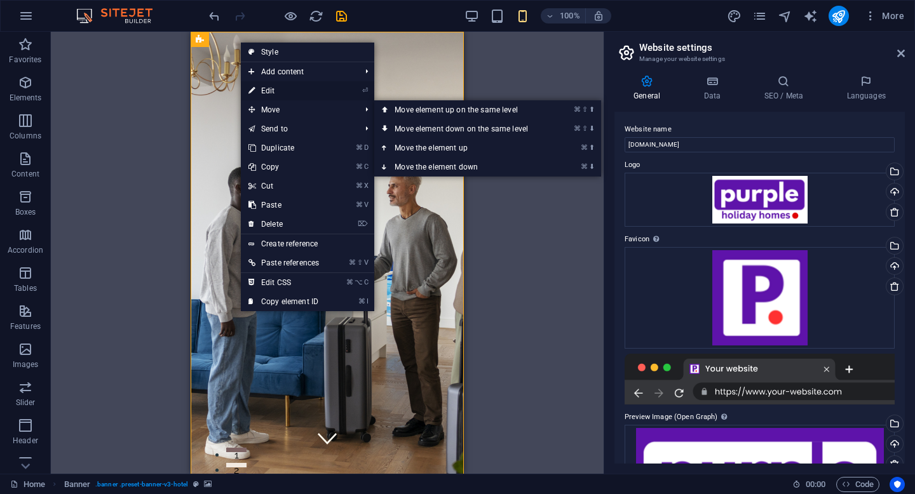
click at [286, 94] on link "⏎ Edit" at bounding box center [284, 90] width 86 height 19
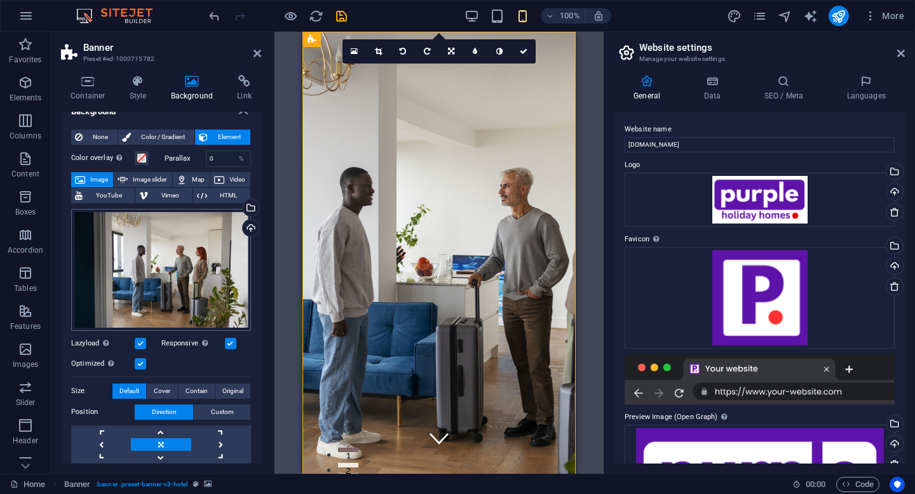
scroll to position [13, 0]
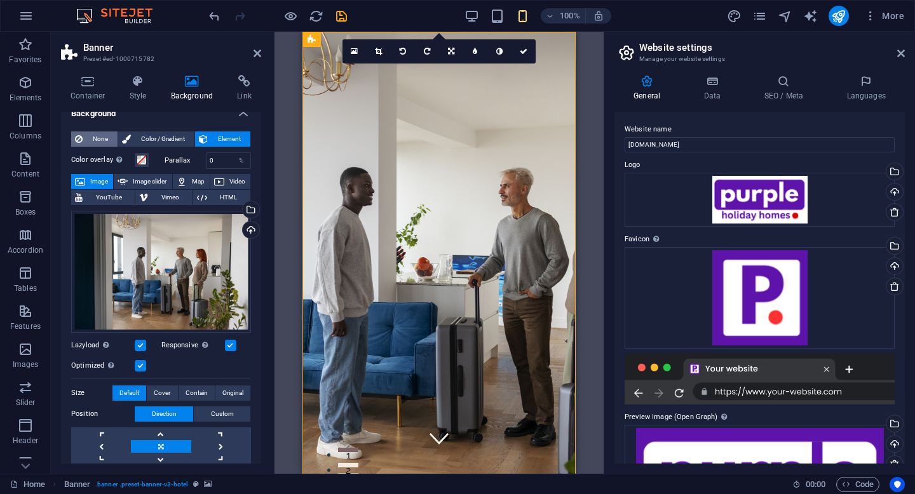
click at [110, 139] on span "None" at bounding box center [99, 139] width 27 height 15
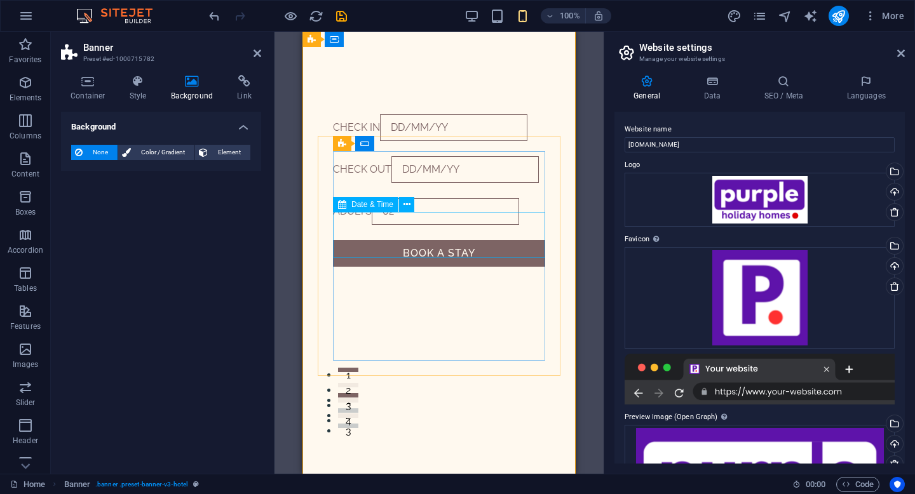
scroll to position [0, 0]
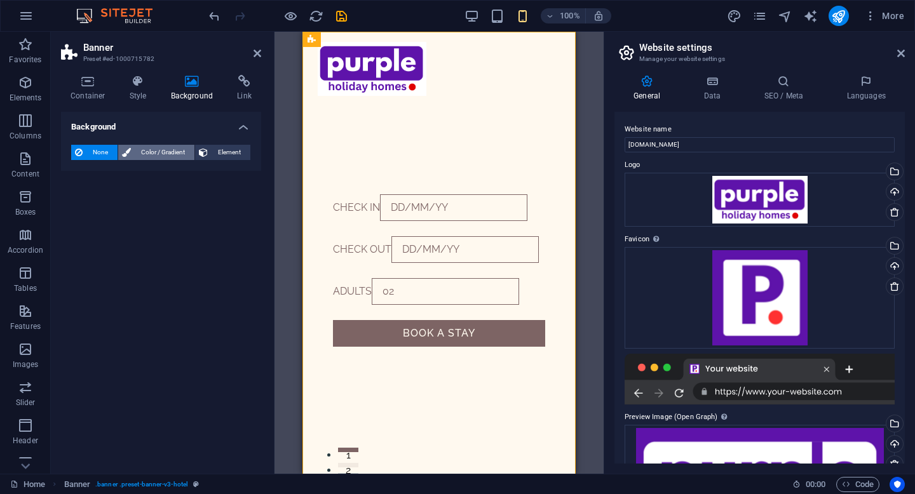
click at [146, 147] on span "Color / Gradient" at bounding box center [163, 152] width 56 height 15
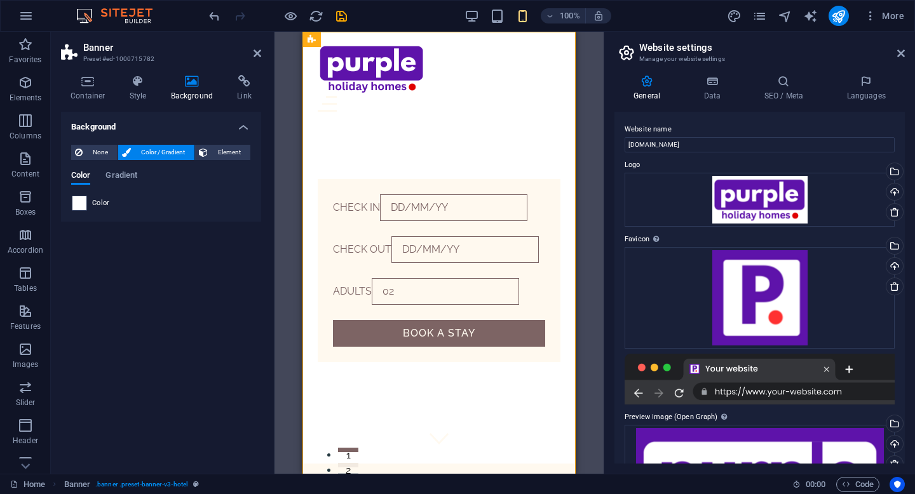
click at [79, 209] on span at bounding box center [79, 203] width 14 height 14
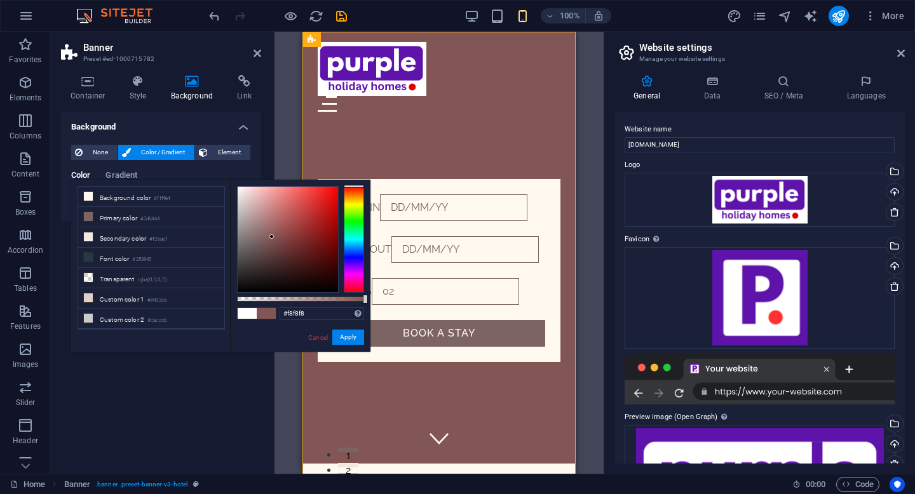
type input "#ffffff"
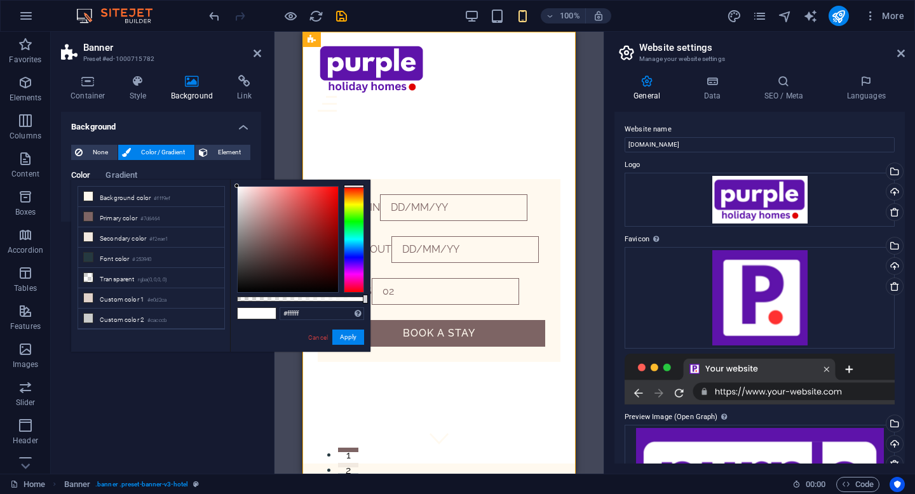
drag, startPoint x: 272, startPoint y: 237, endPoint x: 184, endPoint y: 168, distance: 112.3
click at [184, 168] on body "Purple Holiday Homes in Dubai Home Favorites Elements Columns Content Boxes Acc…" at bounding box center [457, 247] width 915 height 494
click at [345, 339] on button "Apply" at bounding box center [348, 337] width 32 height 15
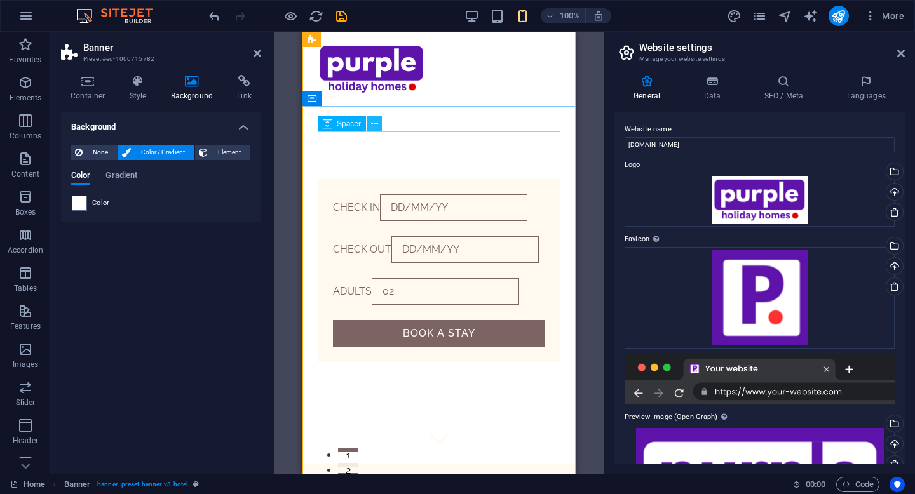
click at [377, 130] on icon at bounding box center [374, 124] width 7 height 13
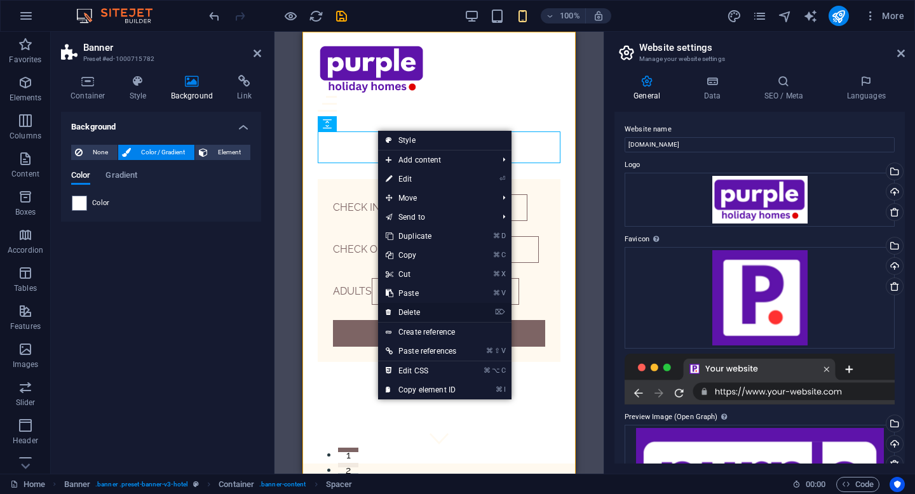
click at [427, 312] on link "⌦ Delete" at bounding box center [421, 312] width 86 height 19
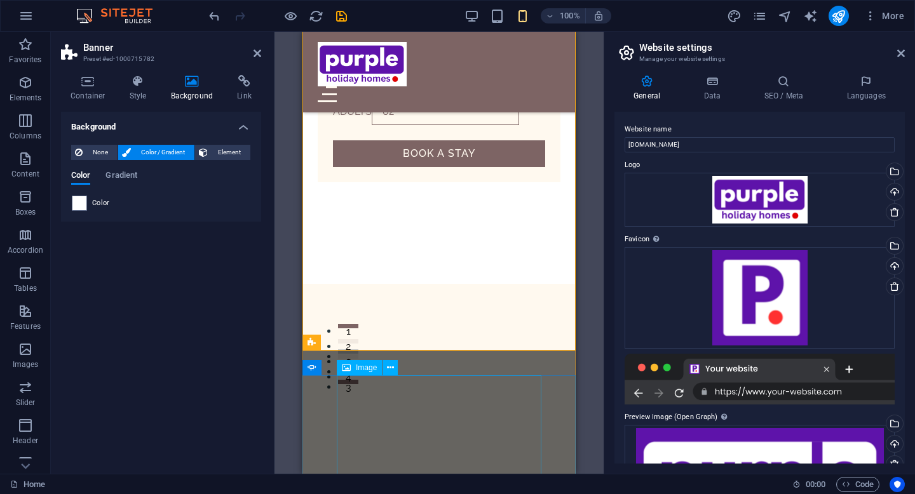
scroll to position [119, 0]
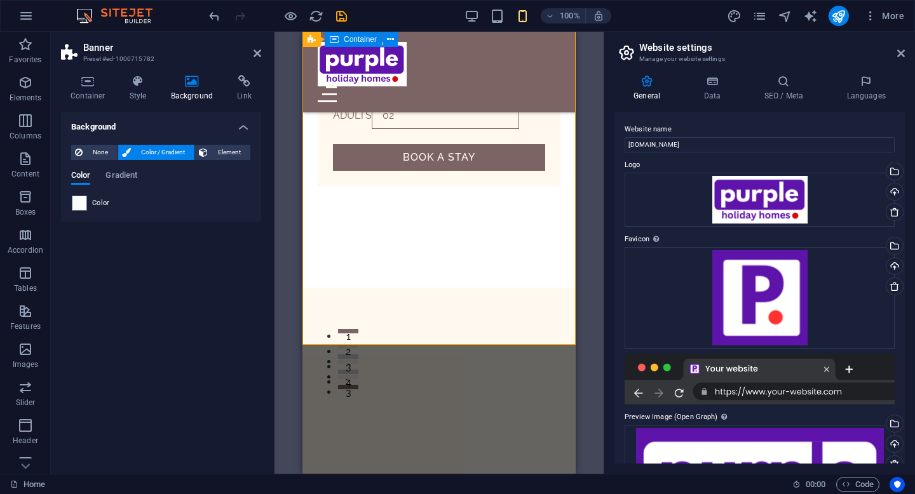
click at [478, 276] on div "CHECK IN CHECK OUT ADULTS BOOK A STAY" at bounding box center [439, 100] width 273 height 375
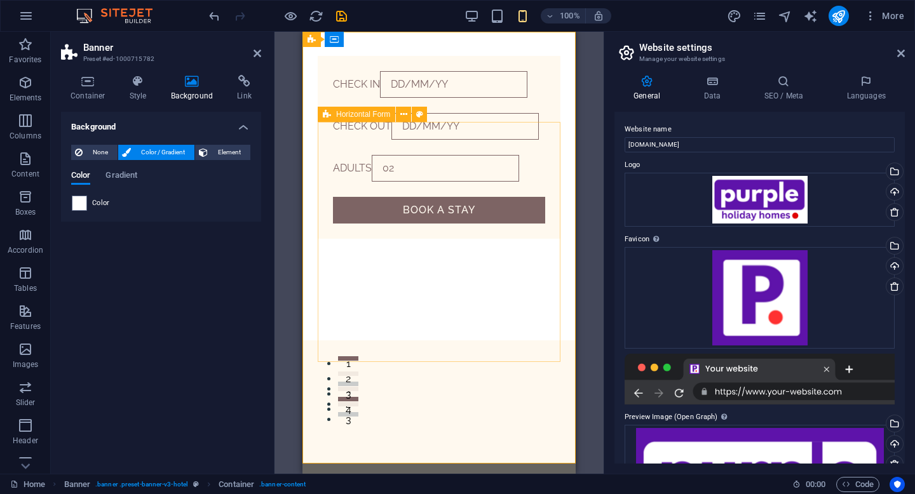
scroll to position [0, 0]
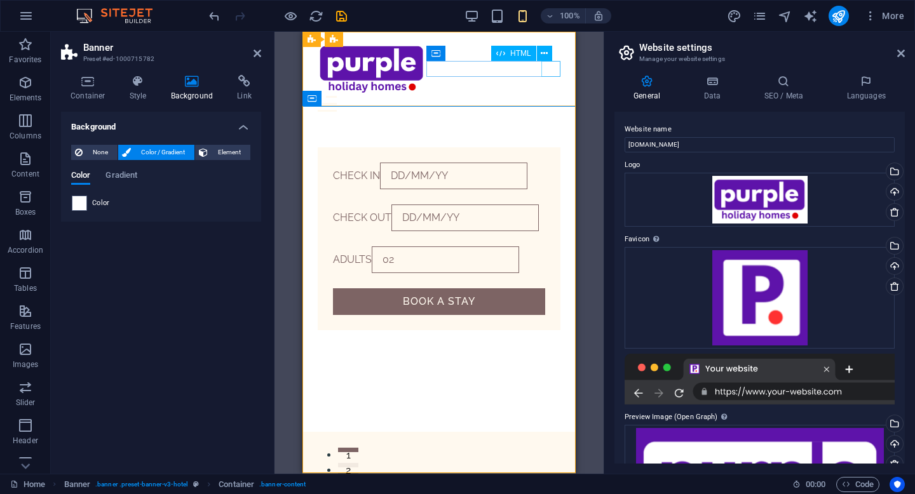
click at [550, 96] on div "Menu" at bounding box center [439, 104] width 243 height 16
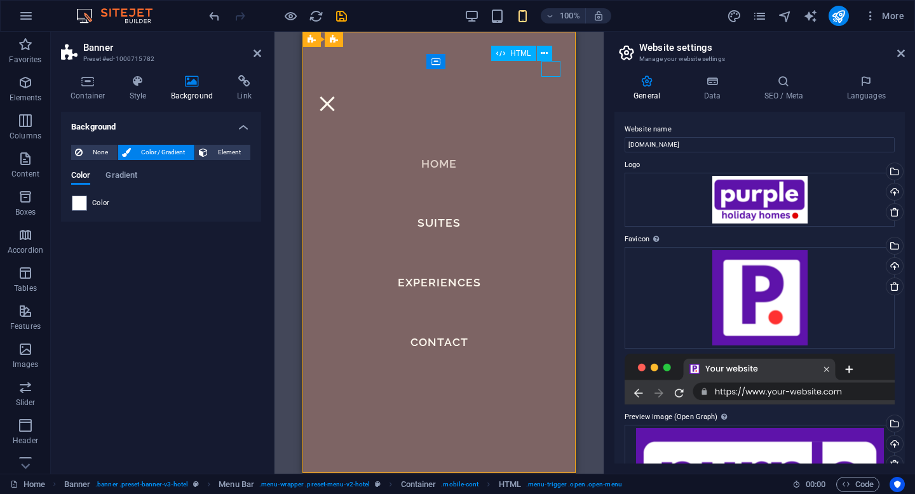
click at [337, 96] on div "Menu" at bounding box center [327, 104] width 19 height 16
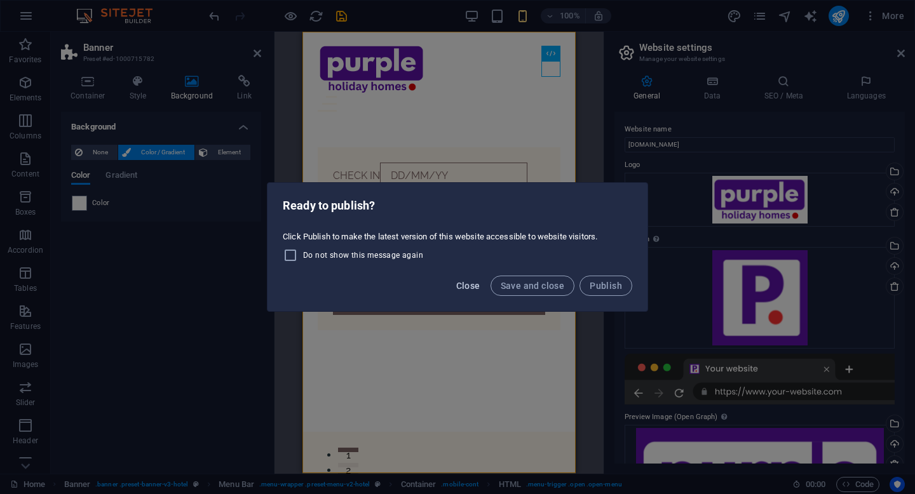
click at [466, 287] on span "Close" at bounding box center [468, 286] width 24 height 10
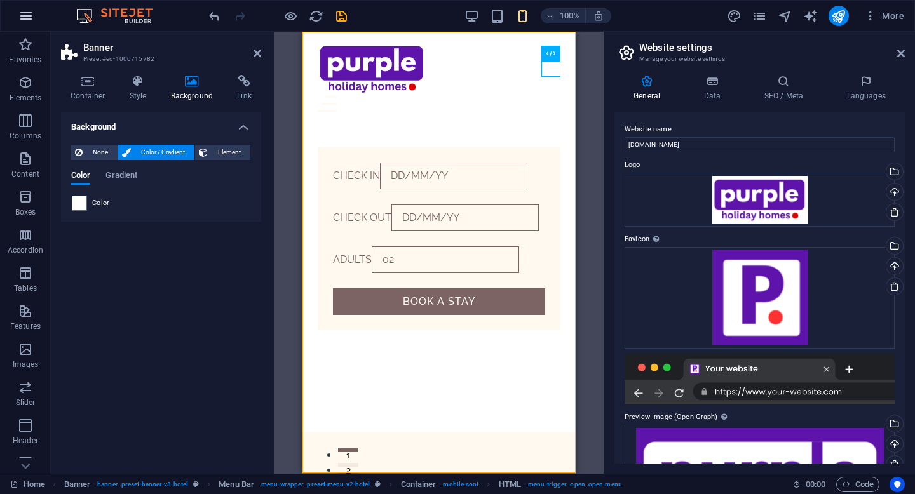
click at [28, 17] on icon "button" at bounding box center [25, 15] width 15 height 15
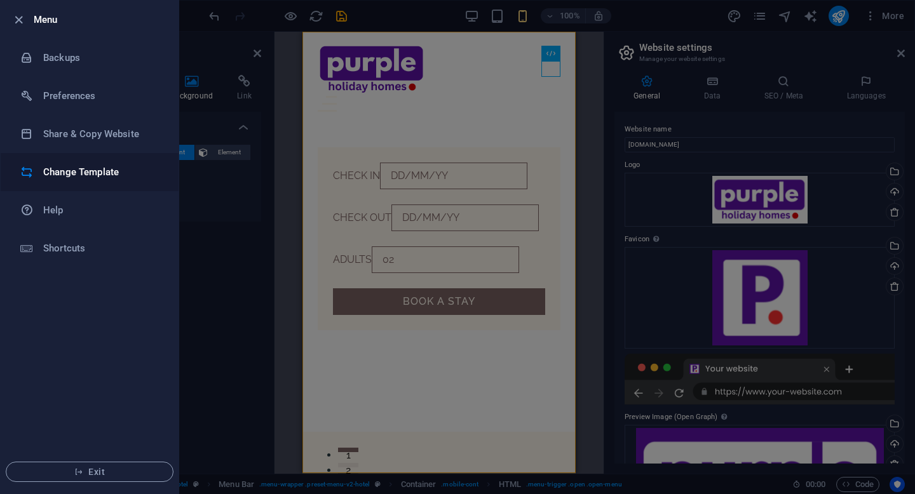
click at [99, 170] on h6 "Change Template" at bounding box center [102, 172] width 118 height 15
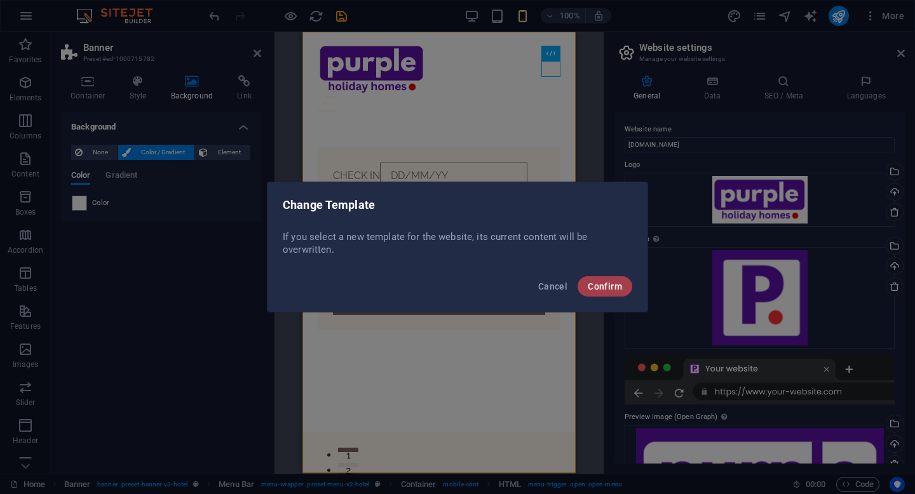
click at [588, 285] on span "Confirm" at bounding box center [605, 287] width 34 height 10
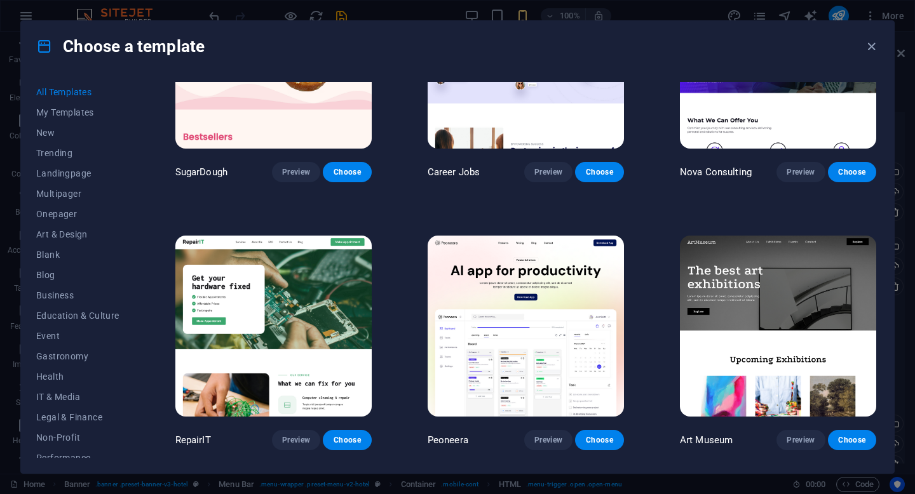
scroll to position [127, 0]
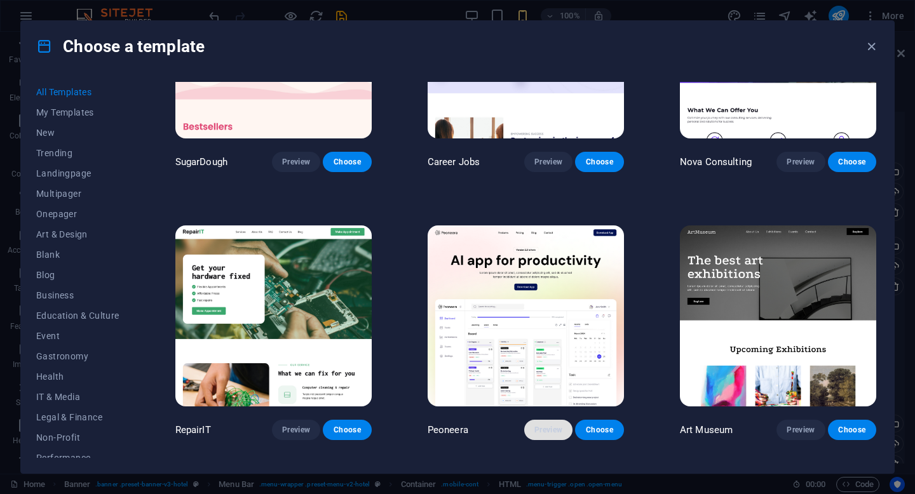
click at [553, 432] on button "Preview" at bounding box center [548, 430] width 48 height 20
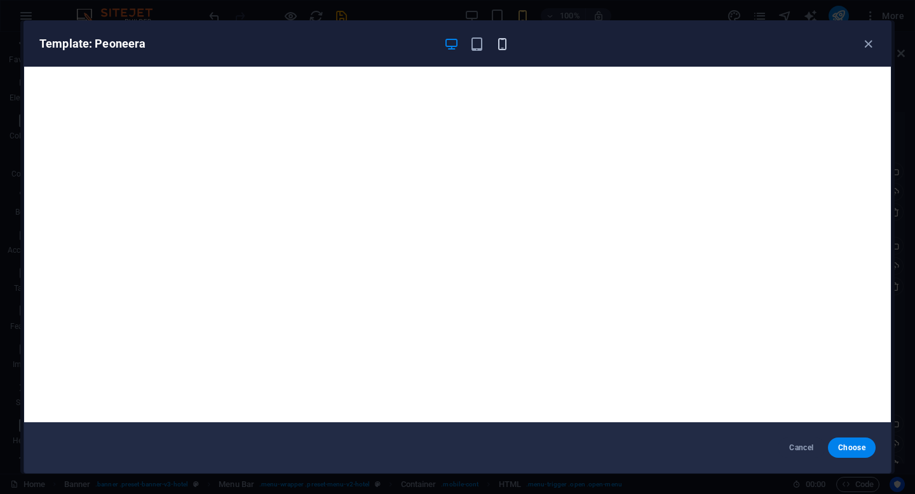
click at [500, 50] on icon "button" at bounding box center [502, 44] width 15 height 15
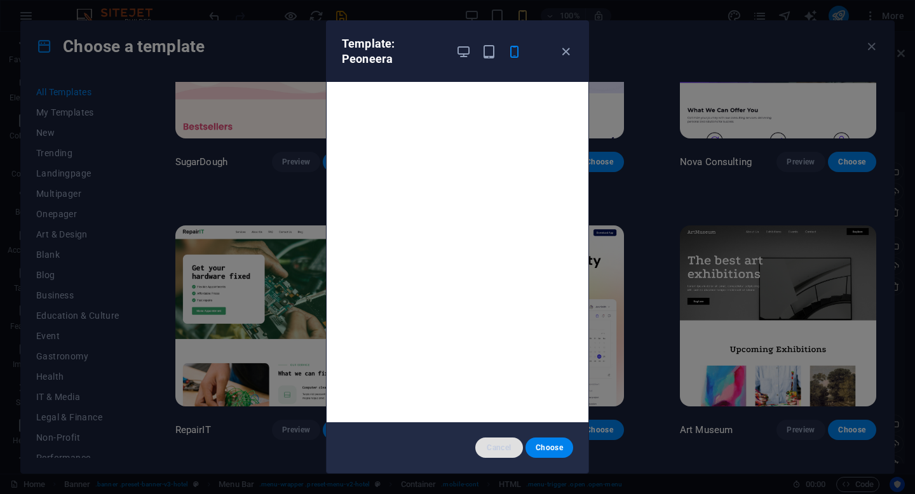
click at [503, 446] on span "Cancel" at bounding box center [499, 448] width 27 height 10
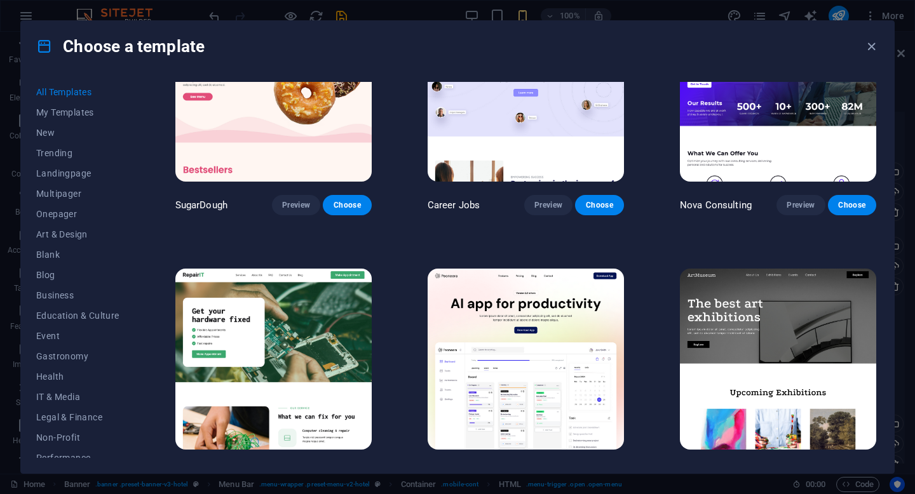
scroll to position [90, 0]
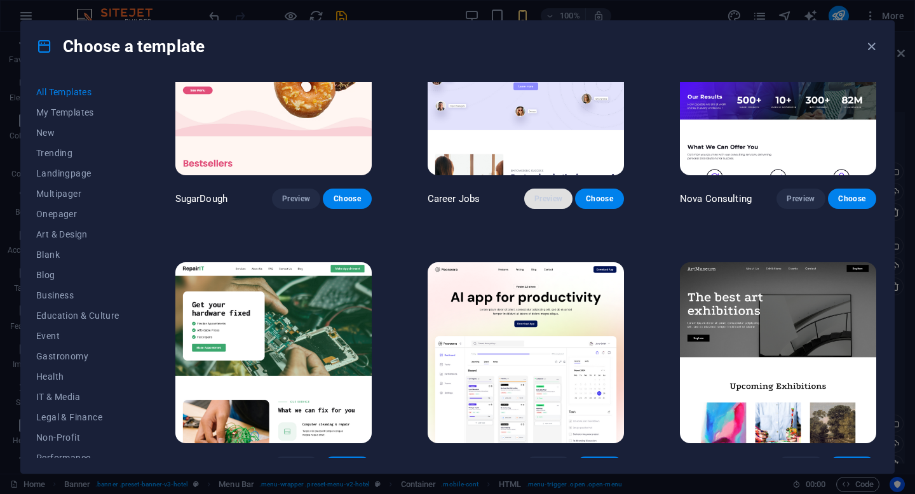
click at [546, 202] on button "Preview" at bounding box center [548, 199] width 48 height 20
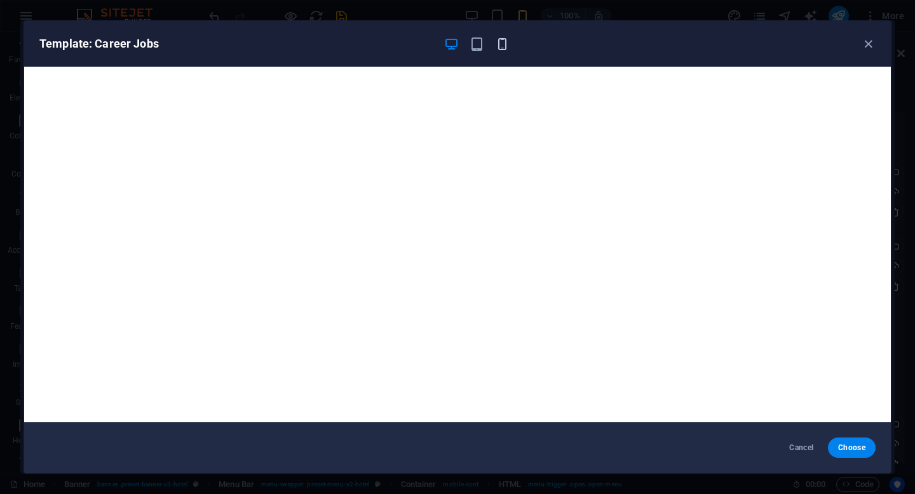
click at [501, 37] on icon "button" at bounding box center [502, 44] width 15 height 15
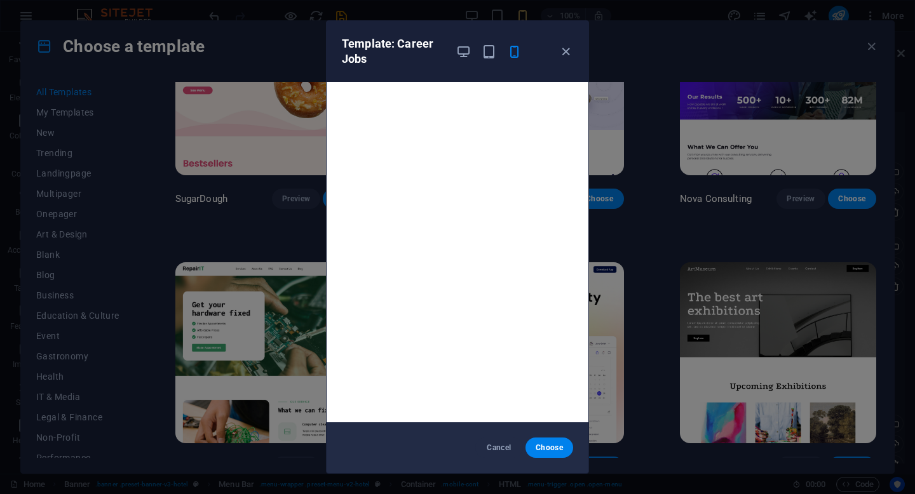
click at [566, 60] on div "Template: Career Jobs" at bounding box center [458, 51] width 262 height 61
click at [568, 47] on icon "button" at bounding box center [566, 51] width 15 height 15
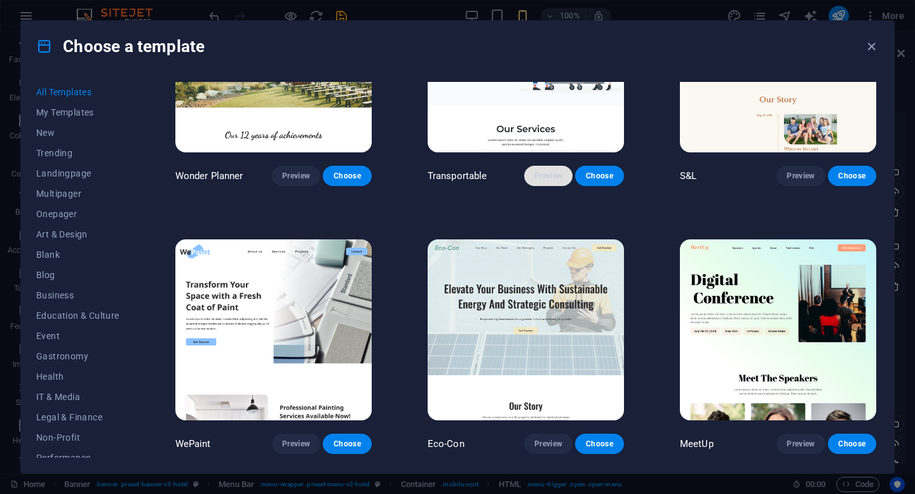
scroll to position [737, 0]
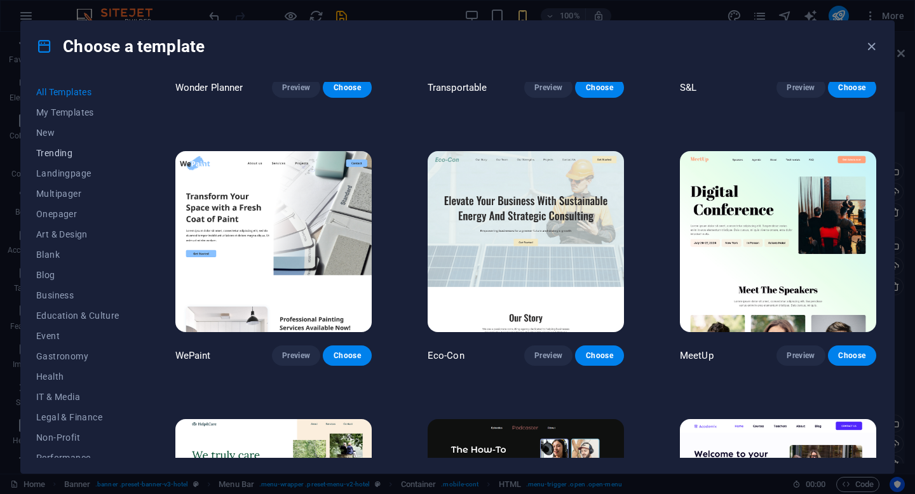
click at [59, 149] on span "Trending" at bounding box center [77, 153] width 83 height 10
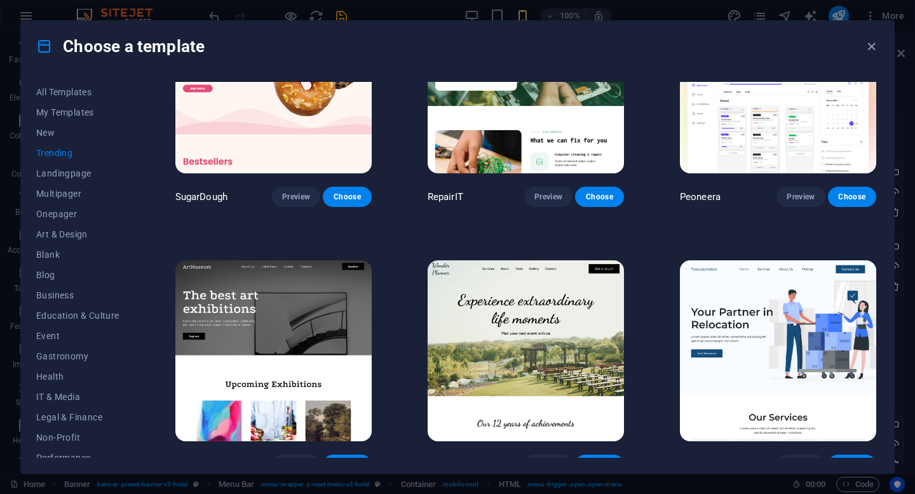
scroll to position [93, 0]
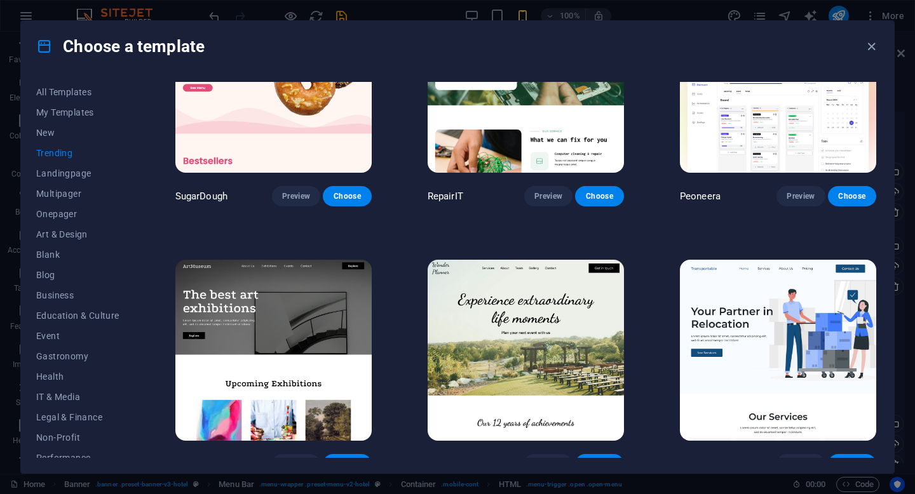
click at [554, 182] on div "RepairIT Preview Choose" at bounding box center [525, 97] width 201 height 217
click at [551, 189] on button "Preview" at bounding box center [548, 196] width 48 height 20
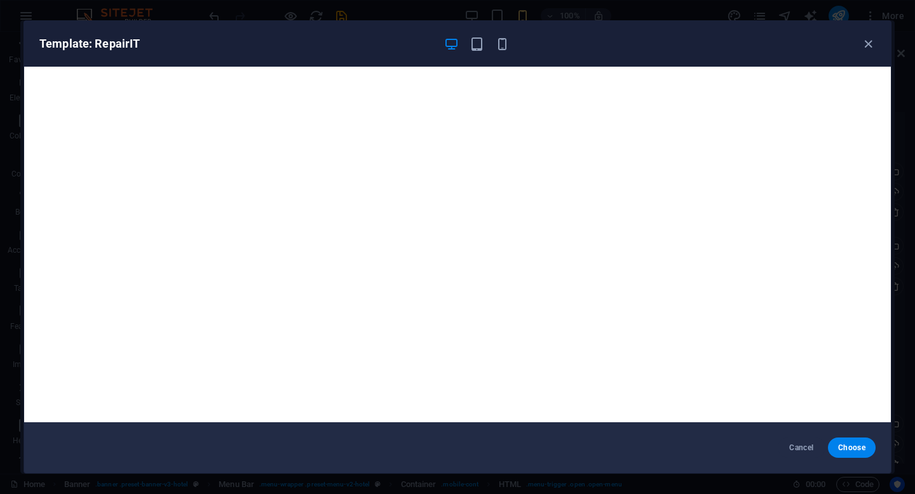
click at [498, 53] on div "Template: RepairIT" at bounding box center [457, 44] width 867 height 46
click at [503, 46] on icon "button" at bounding box center [502, 44] width 15 height 15
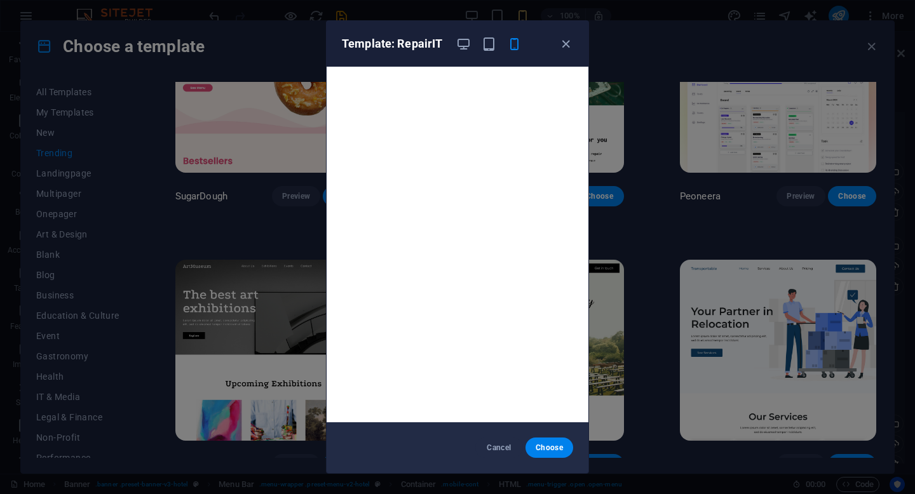
click at [268, 233] on div "Template: RepairIT Cancel Choose" at bounding box center [457, 247] width 915 height 494
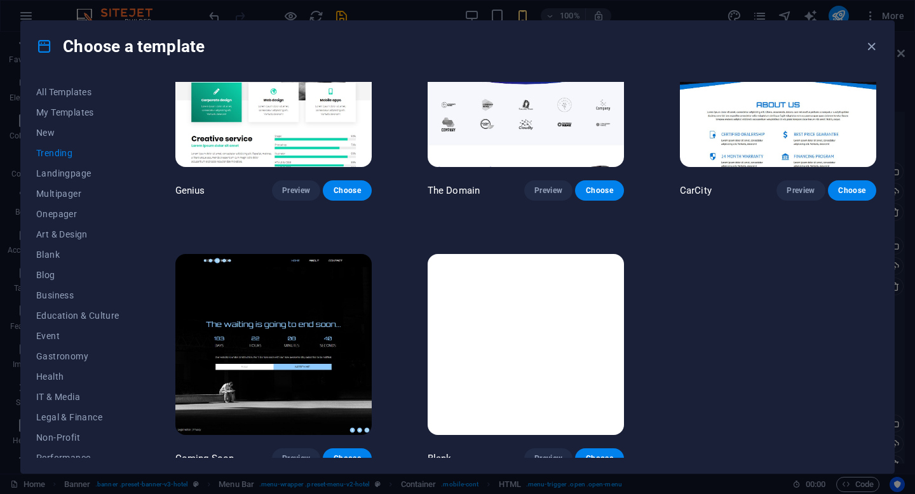
scroll to position [0, 0]
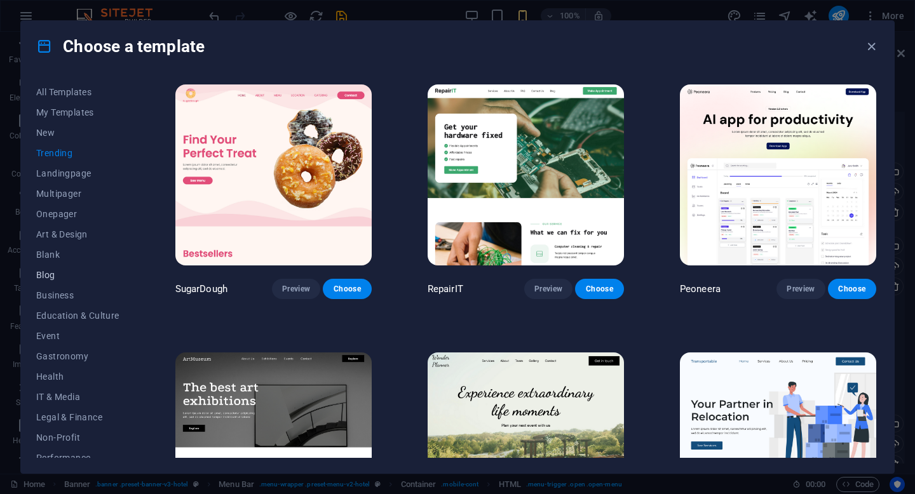
click at [67, 284] on button "Blog" at bounding box center [77, 275] width 83 height 20
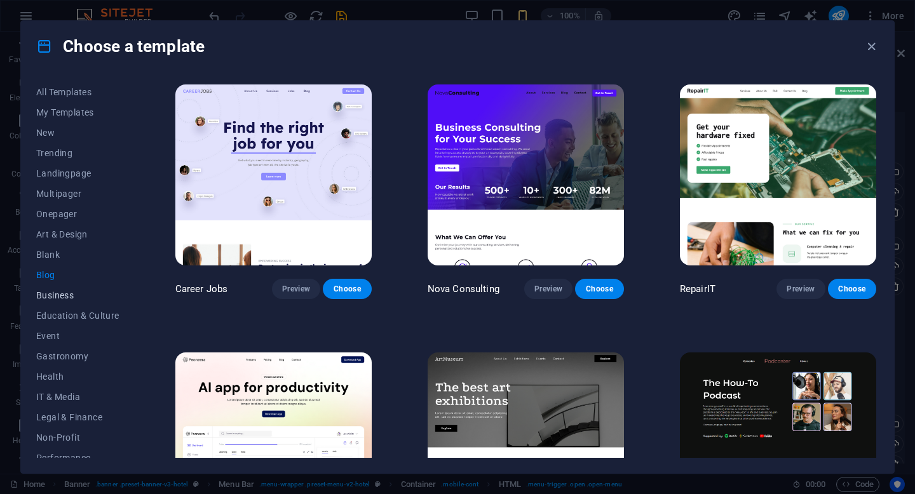
click at [64, 293] on span "Business" at bounding box center [77, 295] width 83 height 10
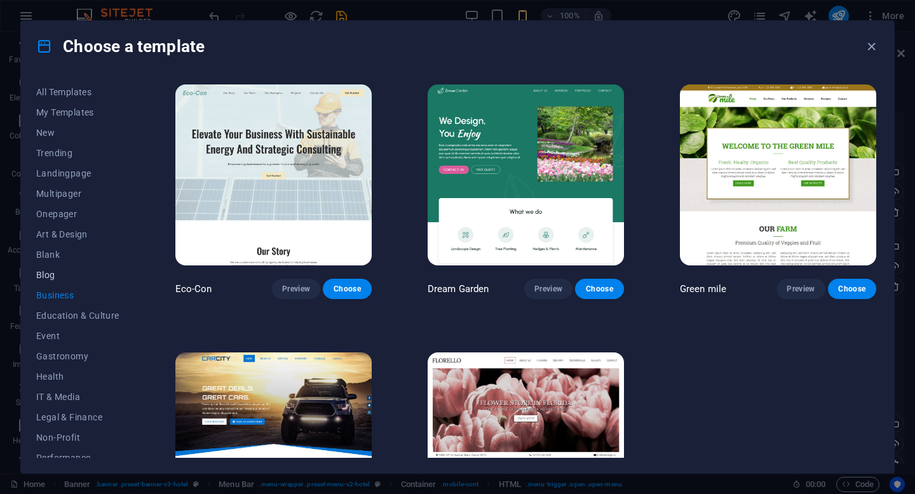
click at [62, 283] on button "Blog" at bounding box center [77, 275] width 83 height 20
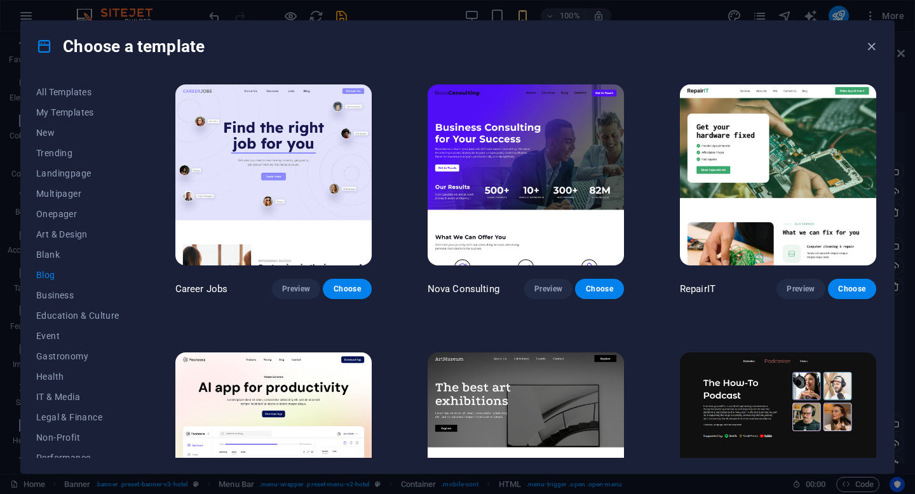
click at [57, 265] on button "Blog" at bounding box center [77, 275] width 83 height 20
click at [58, 253] on span "Blank" at bounding box center [77, 255] width 83 height 10
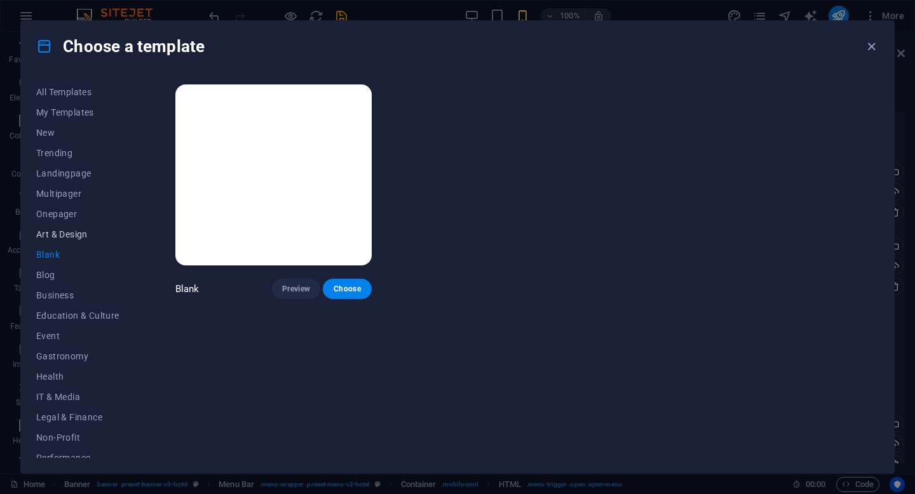
click at [60, 231] on span "Art & Design" at bounding box center [77, 234] width 83 height 10
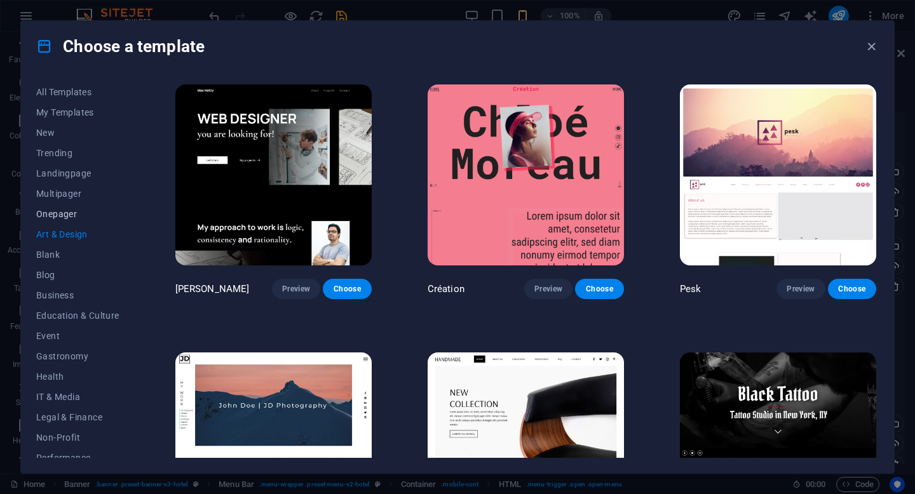
click at [62, 216] on span "Onepager" at bounding box center [77, 214] width 83 height 10
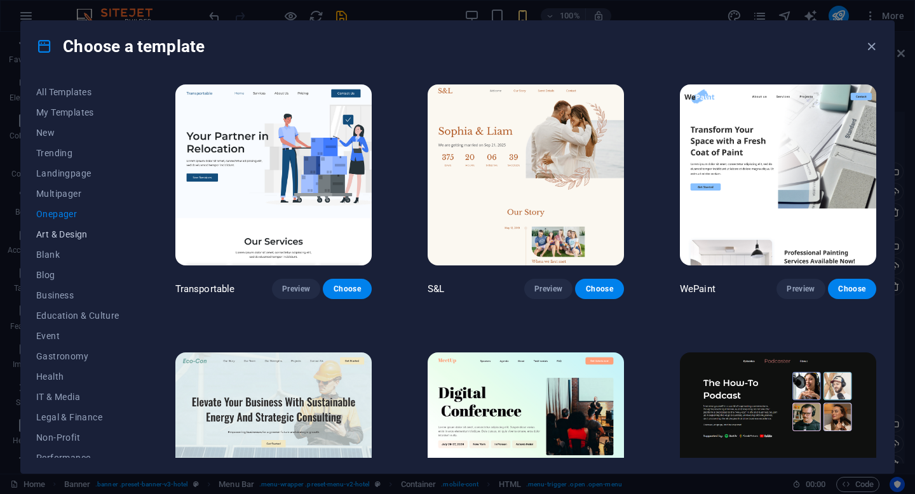
click at [60, 233] on span "Art & Design" at bounding box center [77, 234] width 83 height 10
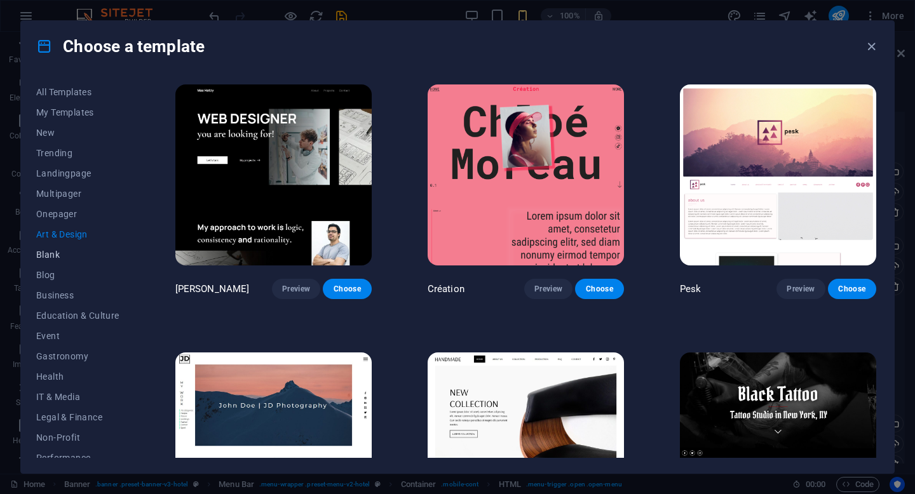
click at [50, 248] on button "Blank" at bounding box center [77, 255] width 83 height 20
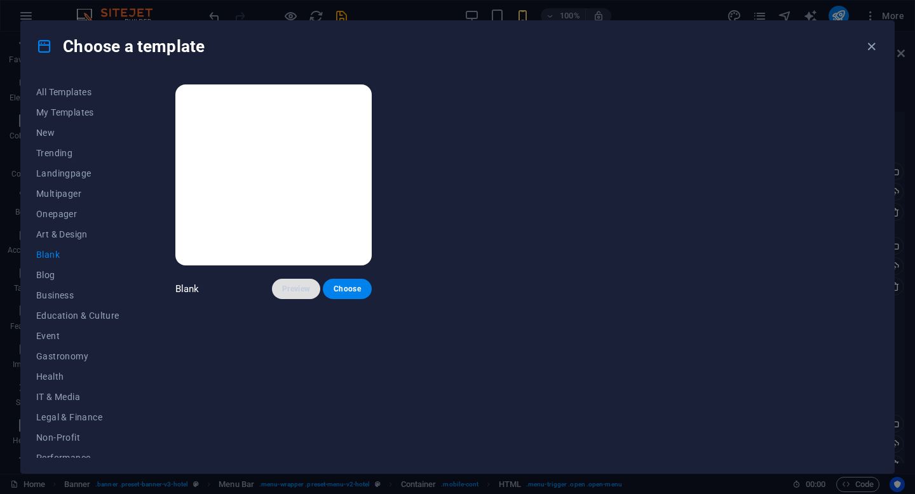
click at [310, 290] on span "Preview" at bounding box center [296, 289] width 28 height 10
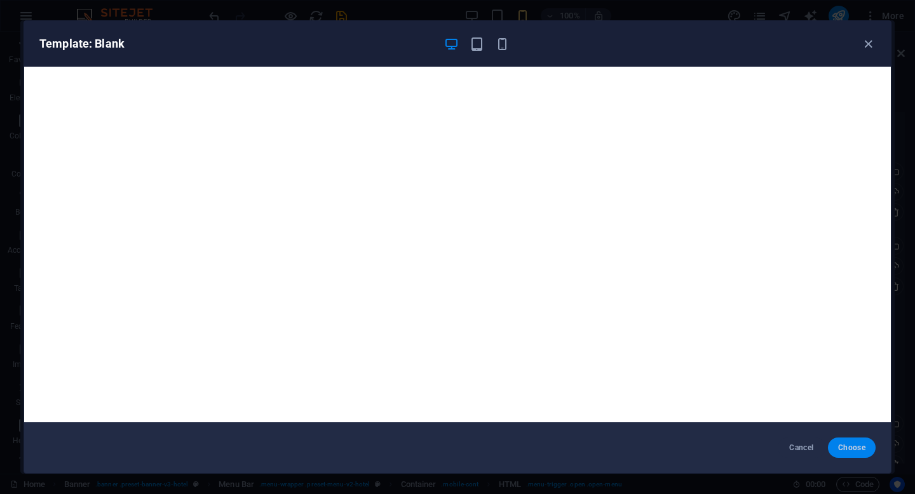
click at [848, 453] on button "Choose" at bounding box center [852, 448] width 48 height 20
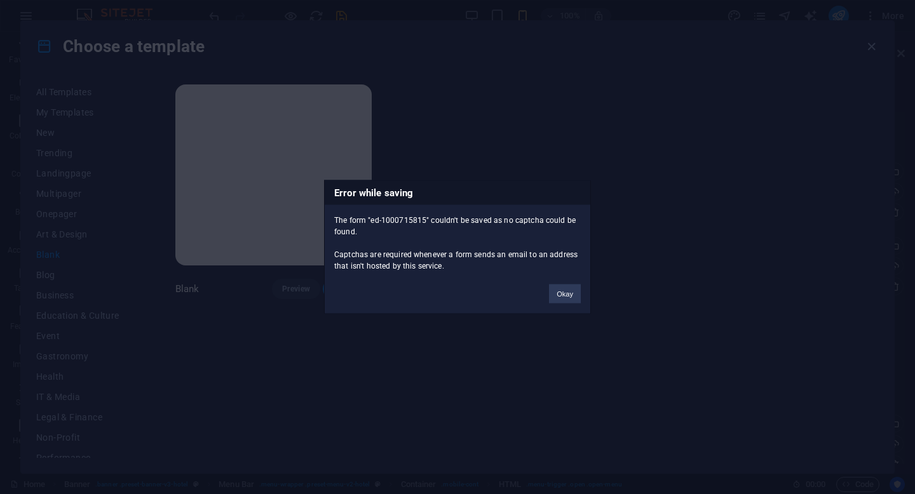
scroll to position [98, 0]
click at [566, 296] on button "Okay" at bounding box center [565, 294] width 32 height 19
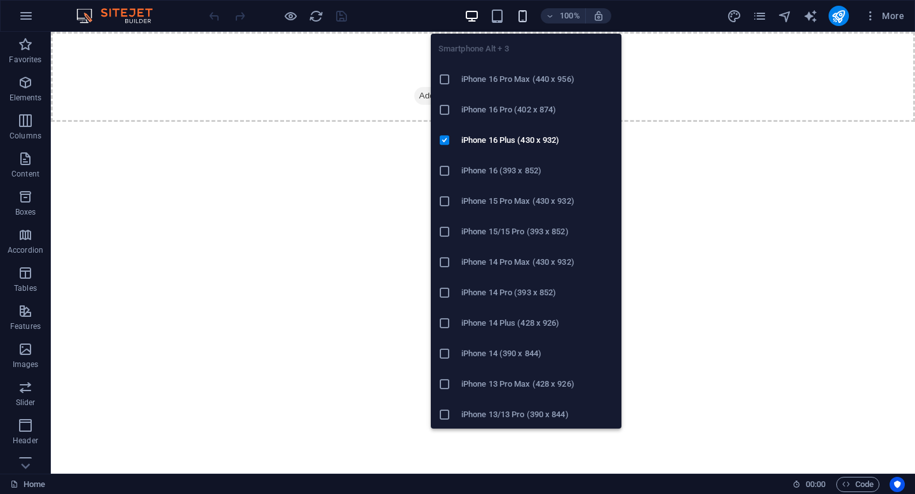
click at [517, 11] on icon "button" at bounding box center [522, 16] width 15 height 15
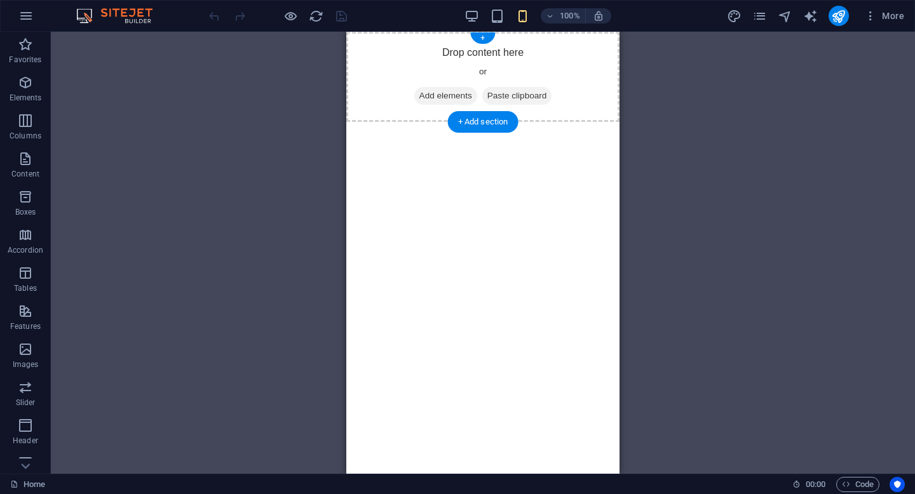
click at [433, 69] on div "Drop content here or Add elements Paste clipboard" at bounding box center [482, 77] width 273 height 90
click at [444, 97] on span "Add elements" at bounding box center [445, 96] width 63 height 18
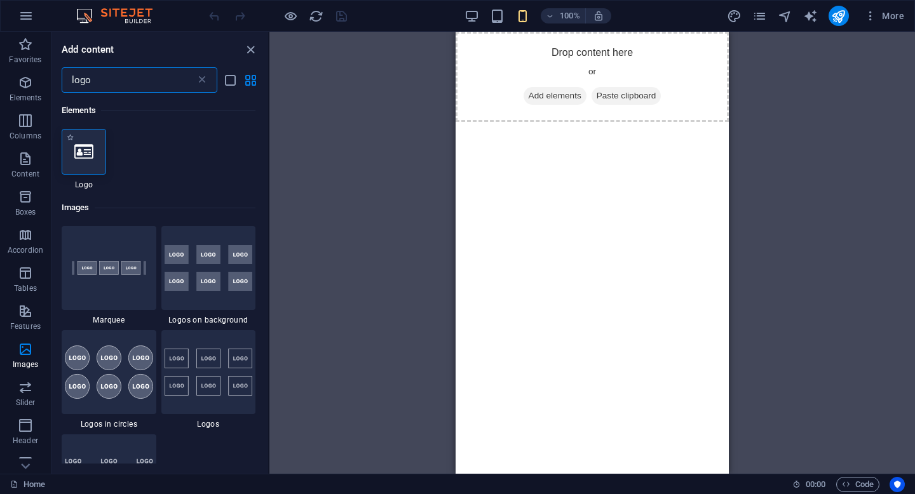
type input "logo"
click at [100, 148] on div at bounding box center [84, 152] width 44 height 46
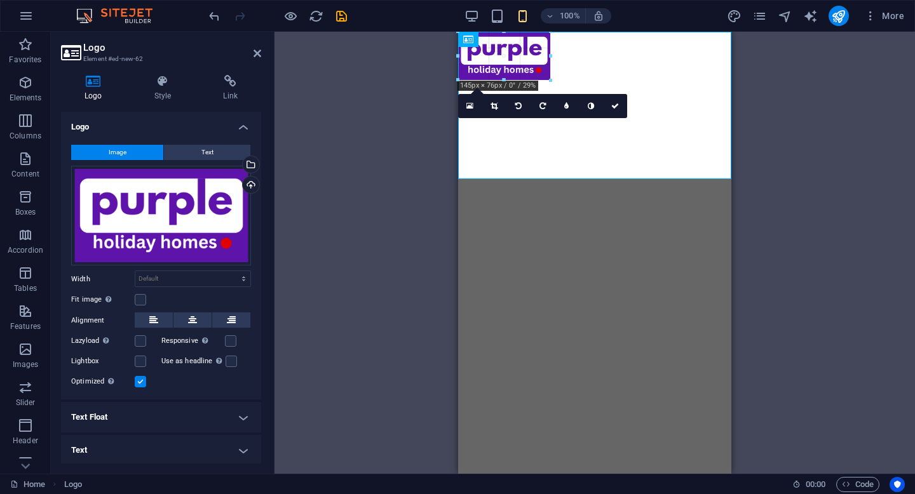
drag, startPoint x: 731, startPoint y: 180, endPoint x: 550, endPoint y: 80, distance: 206.8
type input "144"
select select "px"
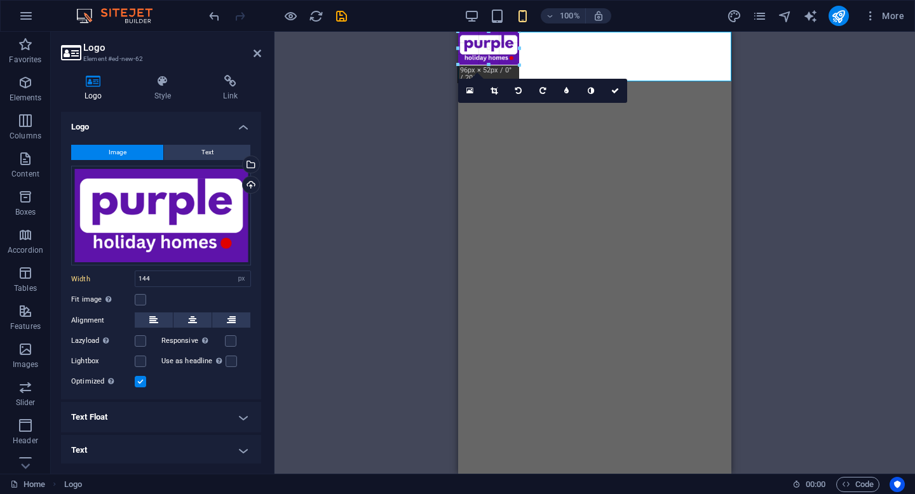
drag, startPoint x: 549, startPoint y: 79, endPoint x: 505, endPoint y: 55, distance: 50.1
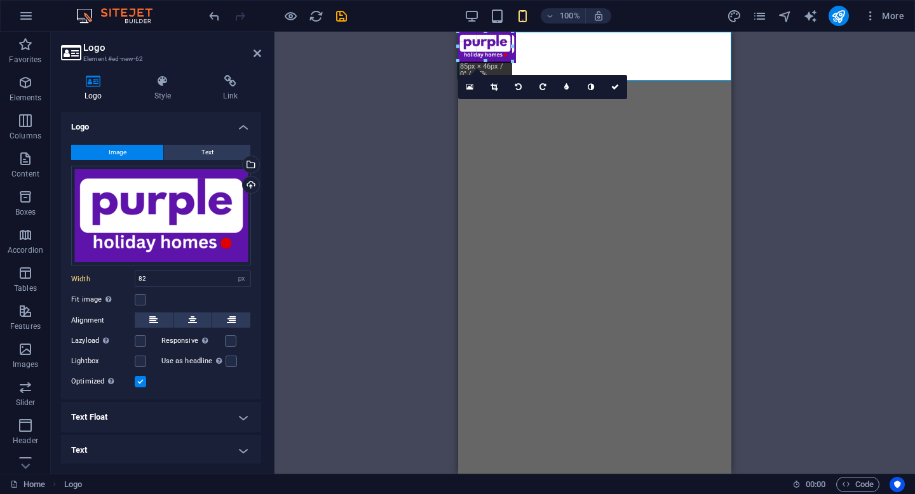
type input "81"
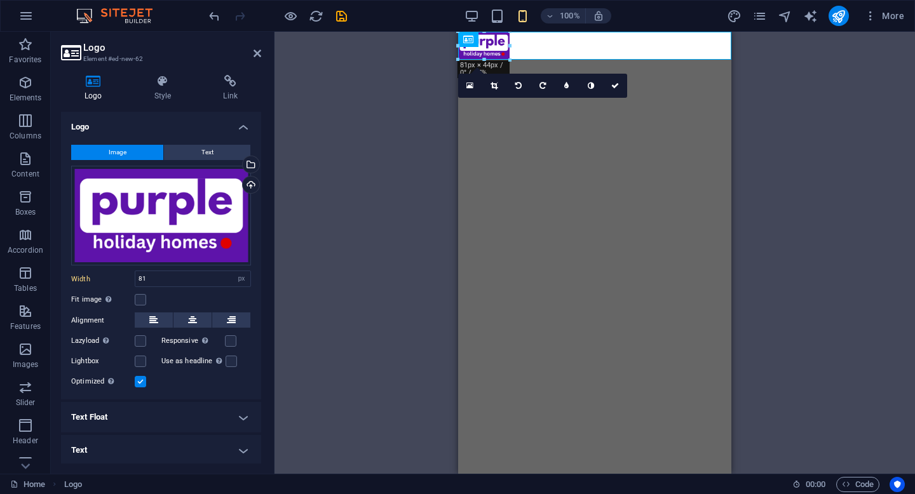
click at [407, 154] on div "Placeholder Logo 180 170 160 150 140 130 120 110 100 90 80 70 60 50 40 30 20 10…" at bounding box center [595, 253] width 641 height 442
click at [576, 60] on html "Skip to main content" at bounding box center [594, 46] width 273 height 28
drag, startPoint x: 265, startPoint y: 53, endPoint x: 611, endPoint y: 85, distance: 347.8
click at [611, 85] on icon at bounding box center [615, 86] width 8 height 8
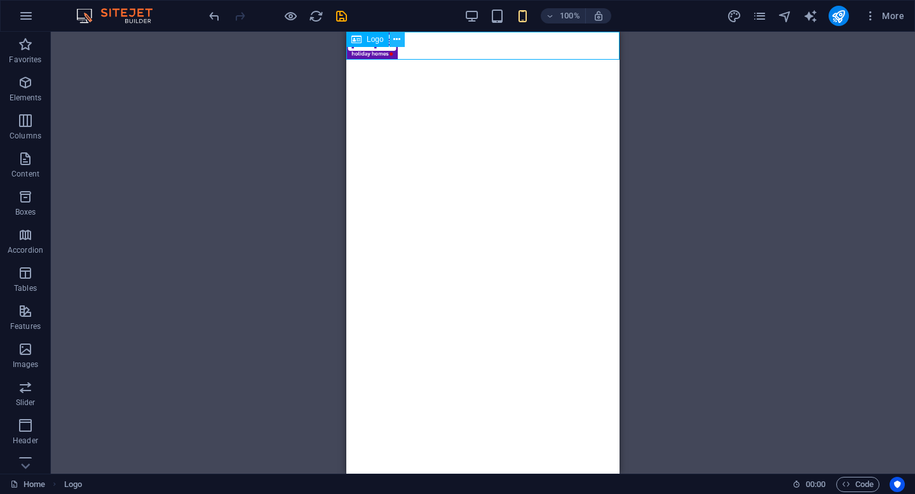
click at [399, 35] on icon at bounding box center [396, 39] width 7 height 13
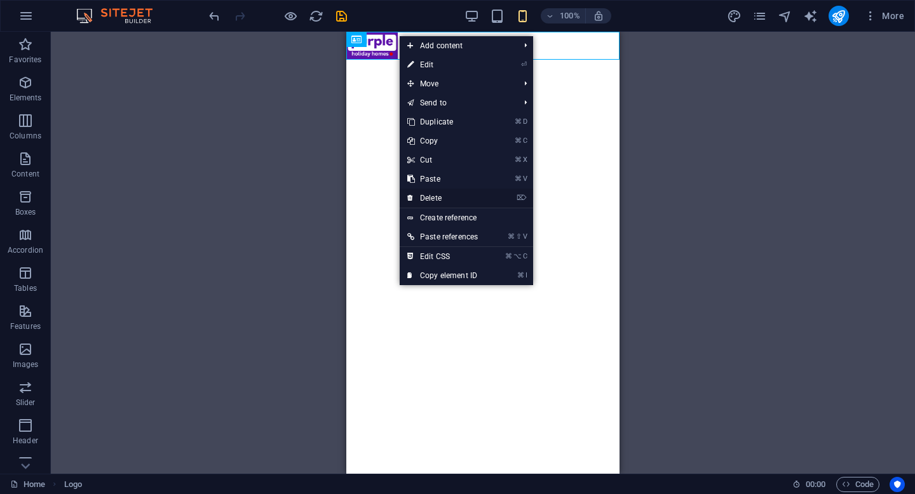
click at [467, 196] on link "⌦ Delete" at bounding box center [443, 198] width 86 height 19
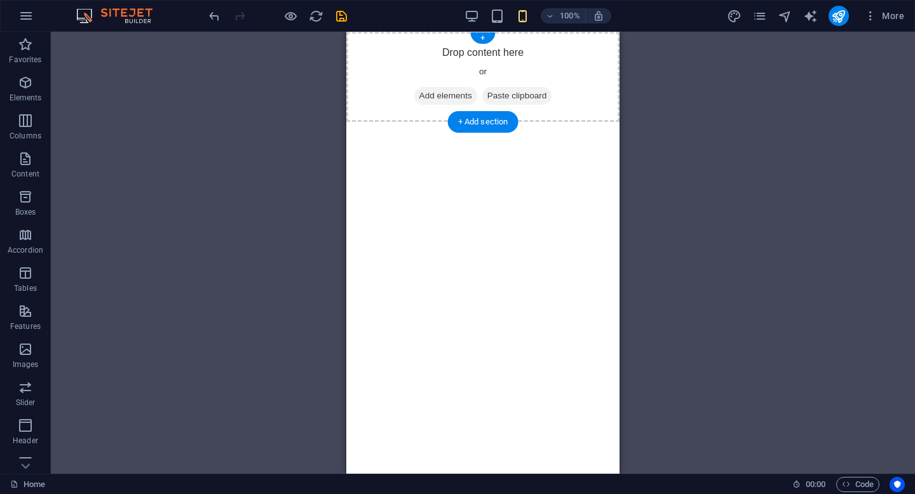
drag, startPoint x: 801, startPoint y: 130, endPoint x: 455, endPoint y: 99, distance: 347.8
click at [455, 99] on span "Add elements" at bounding box center [445, 96] width 63 height 18
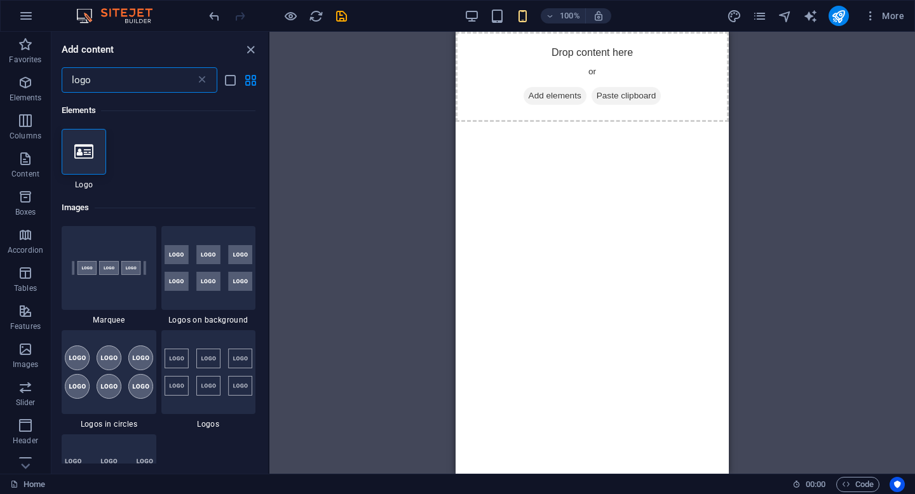
click at [205, 68] on div "logo ​" at bounding box center [140, 79] width 156 height 25
click at [203, 78] on icon at bounding box center [202, 80] width 13 height 13
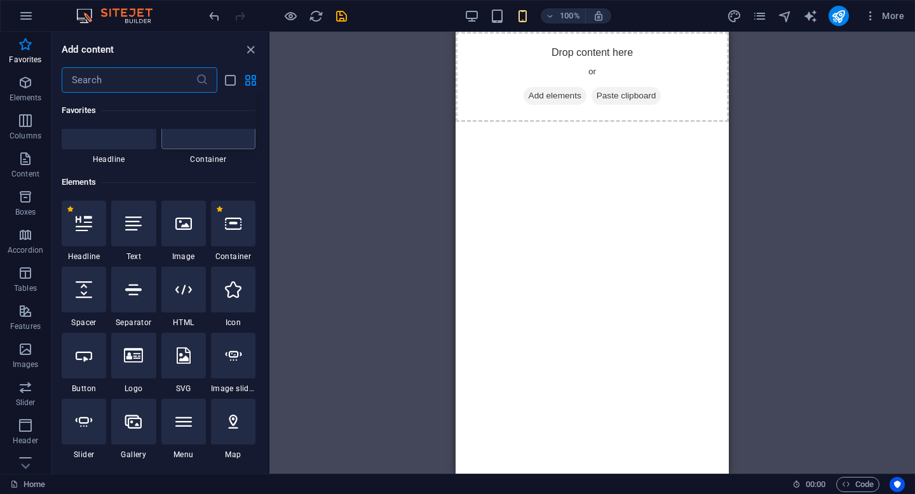
scroll to position [62, 0]
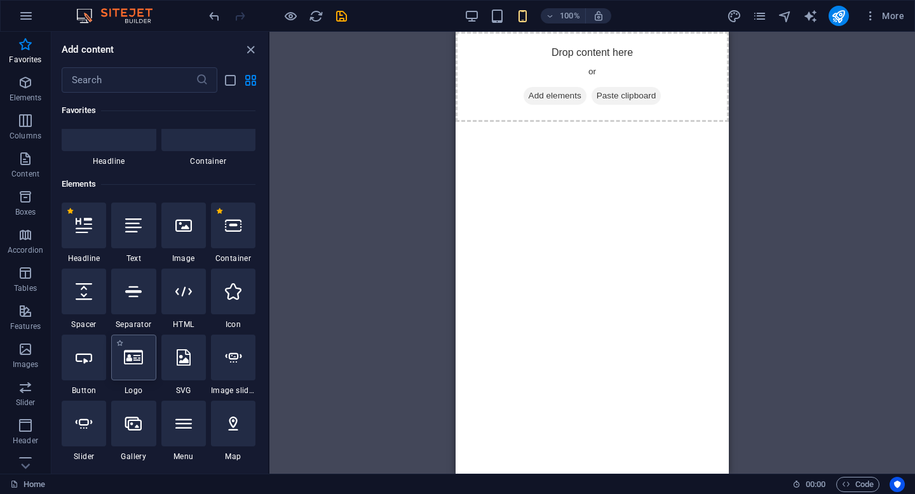
click at [139, 363] on icon at bounding box center [133, 358] width 19 height 17
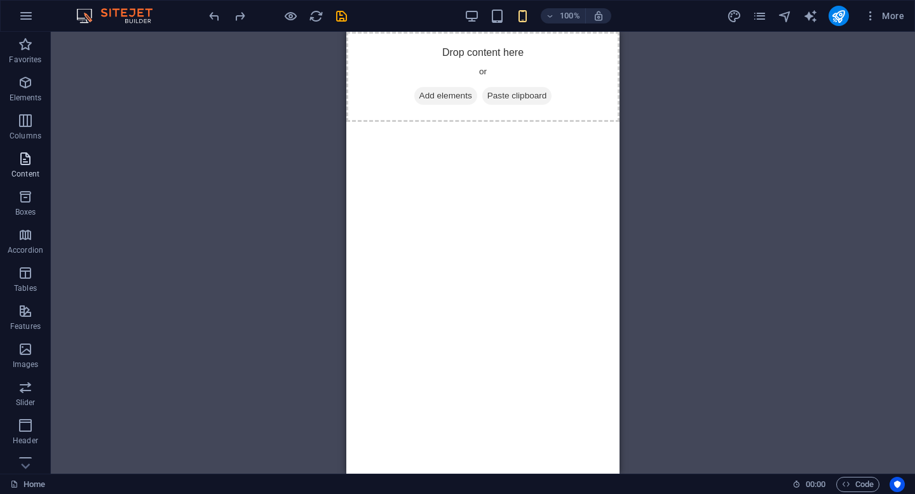
click at [41, 165] on span "Content" at bounding box center [25, 166] width 51 height 31
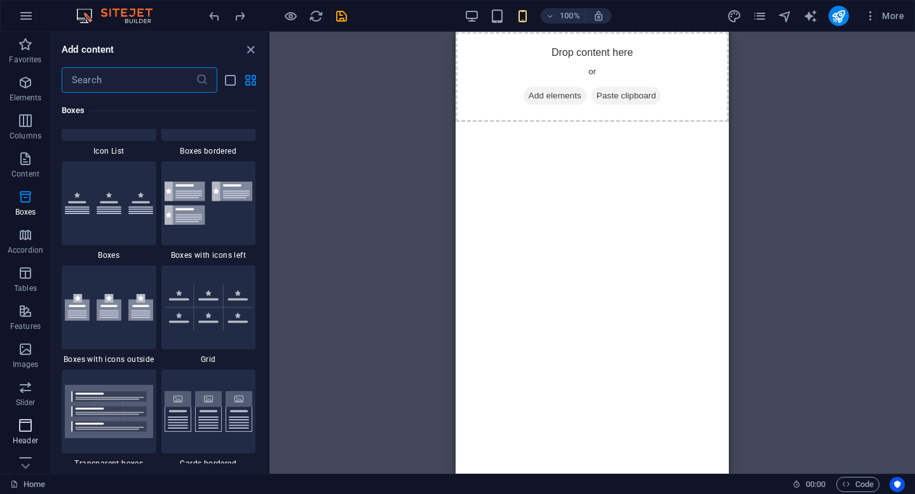
click at [25, 421] on icon "button" at bounding box center [25, 425] width 15 height 15
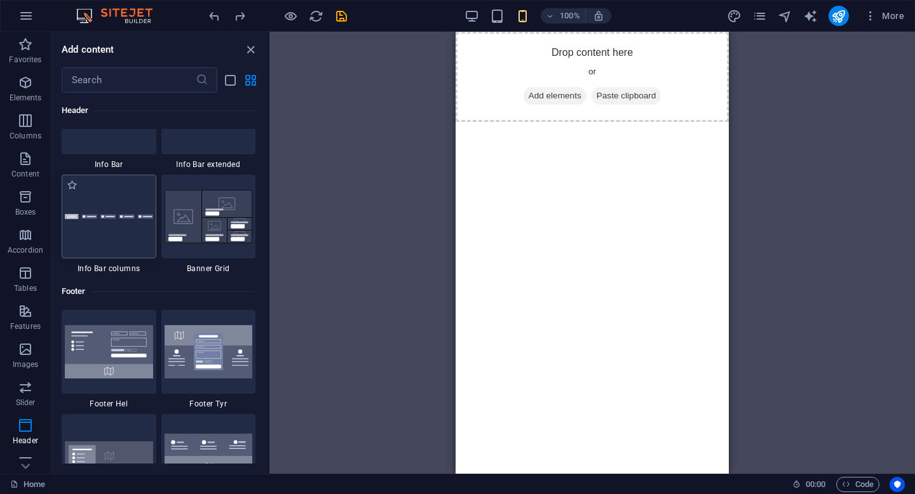
scroll to position [8233, 0]
click at [125, 209] on div at bounding box center [109, 217] width 95 height 84
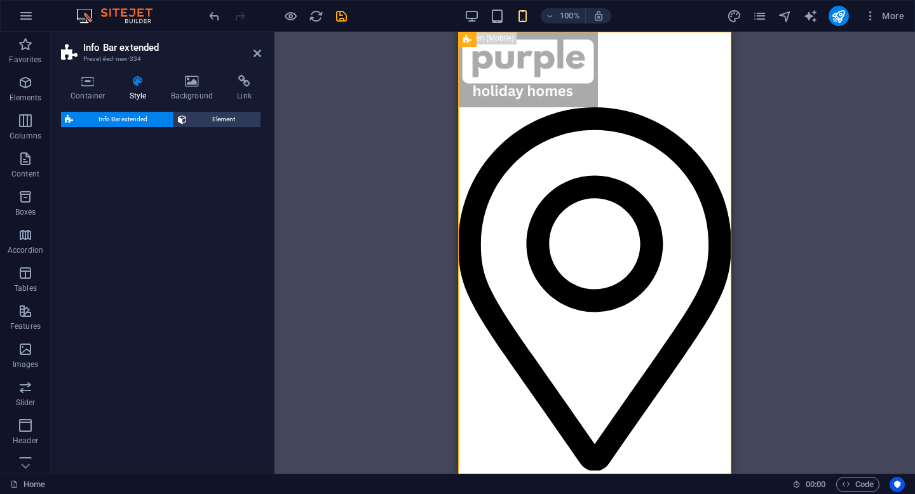
select select "rem"
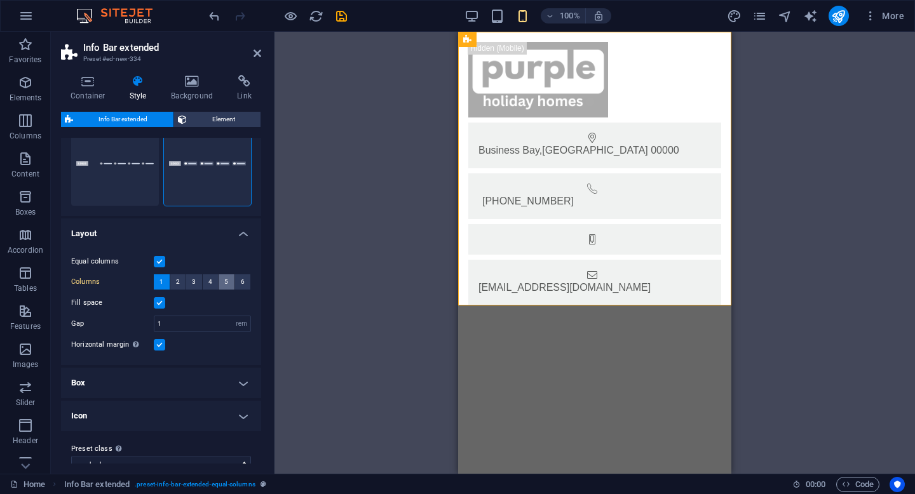
scroll to position [0, 0]
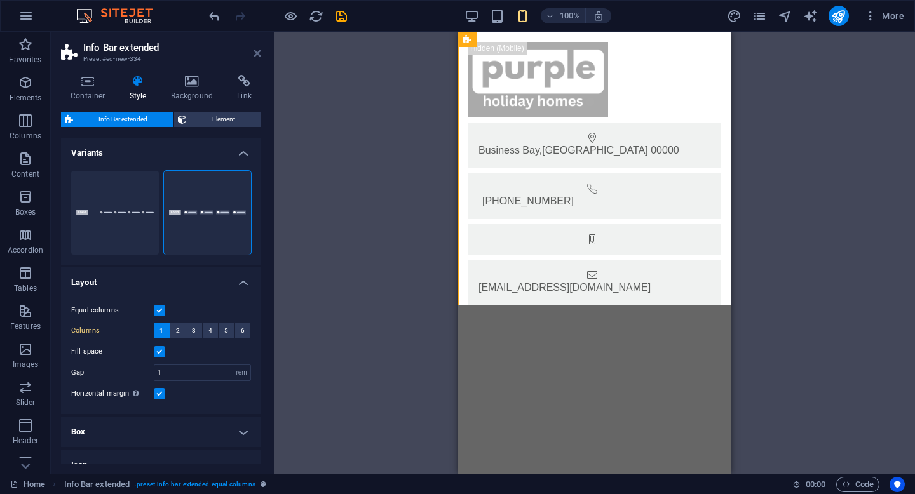
click at [259, 52] on icon at bounding box center [258, 53] width 8 height 10
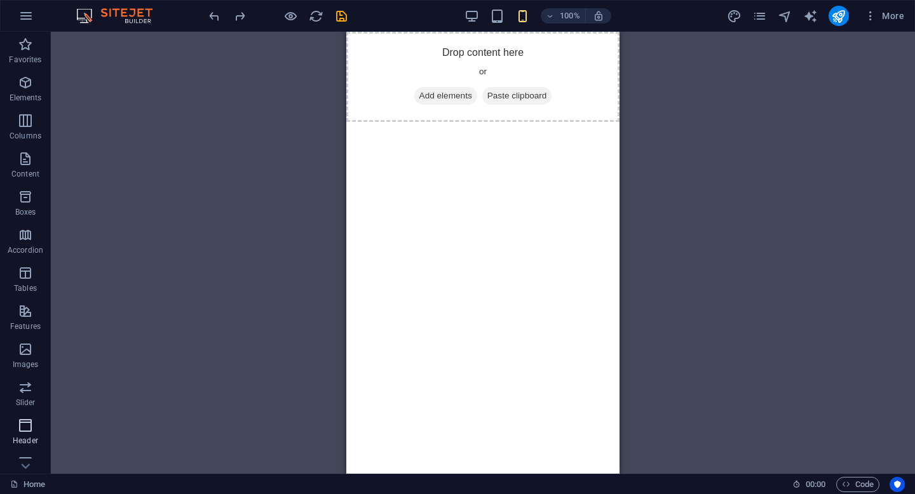
click at [22, 425] on icon "button" at bounding box center [25, 425] width 15 height 15
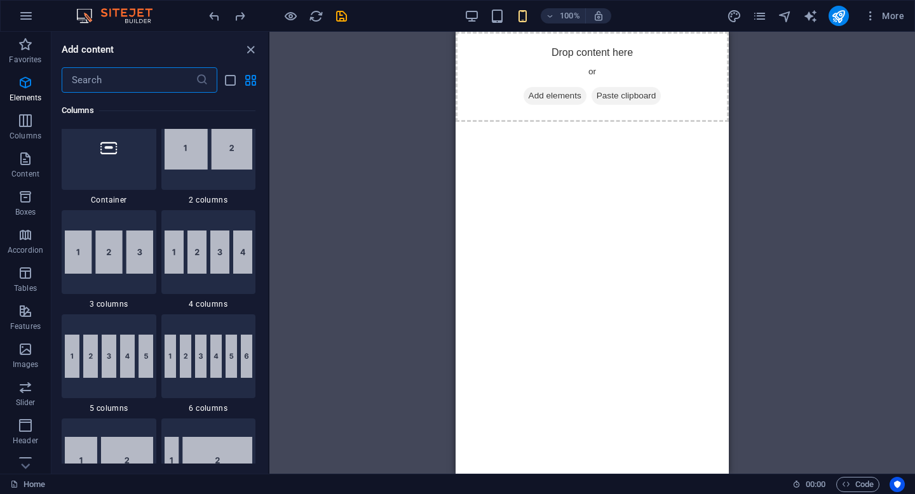
scroll to position [670, 0]
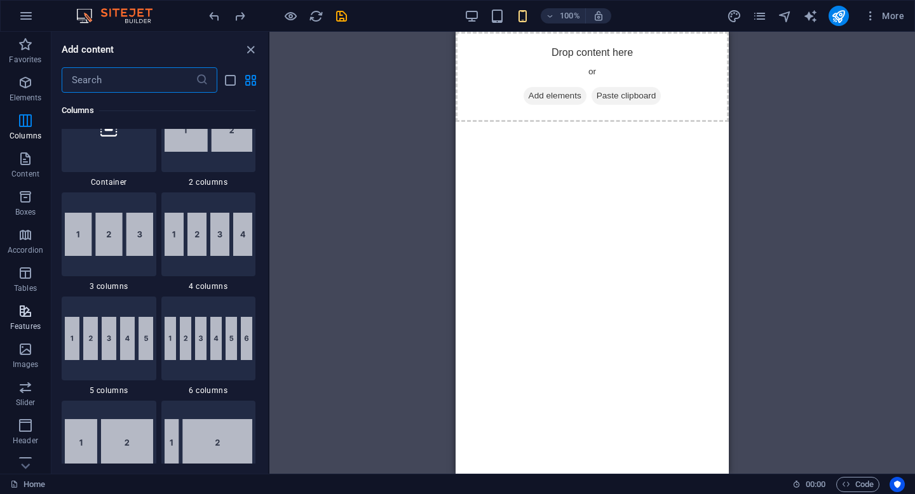
click at [30, 321] on span "Features" at bounding box center [25, 319] width 51 height 31
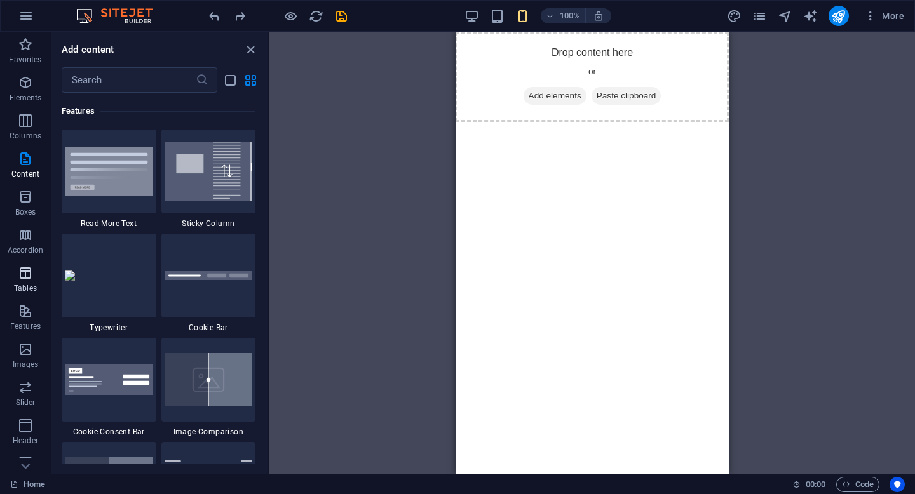
click at [28, 287] on p "Tables" at bounding box center [25, 288] width 23 height 10
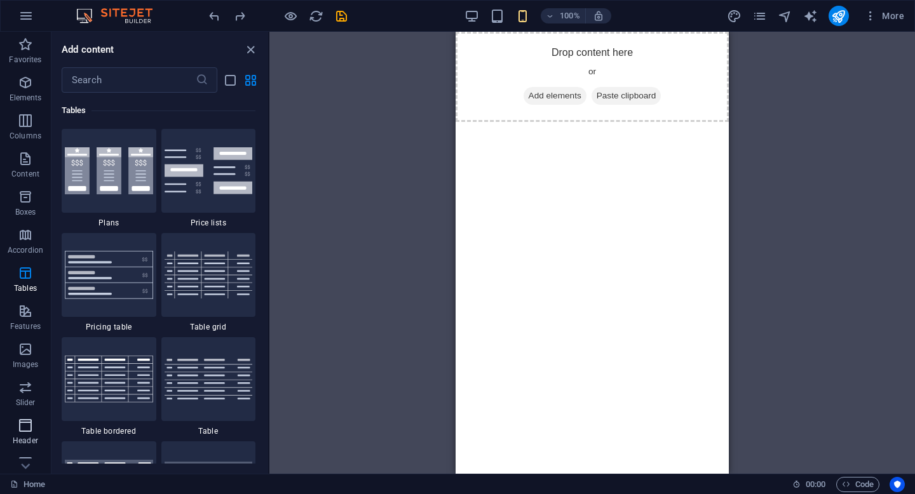
click at [23, 421] on icon "button" at bounding box center [25, 425] width 15 height 15
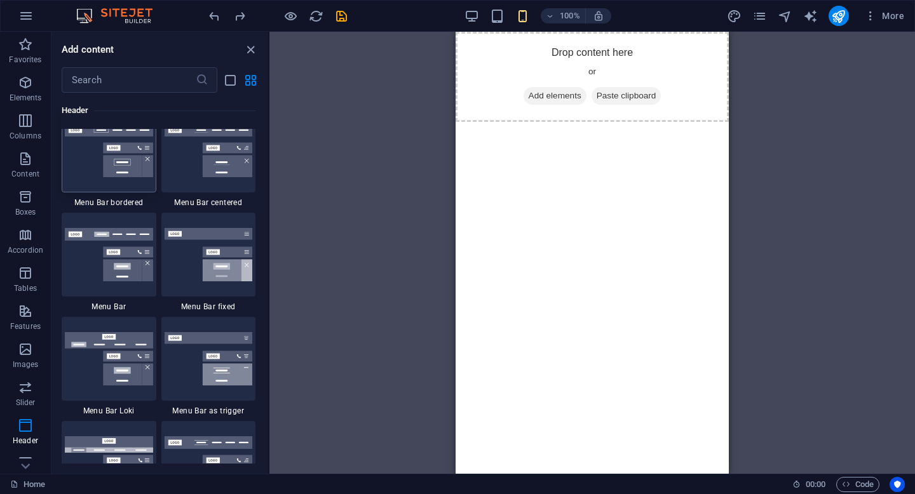
scroll to position [7730, 0]
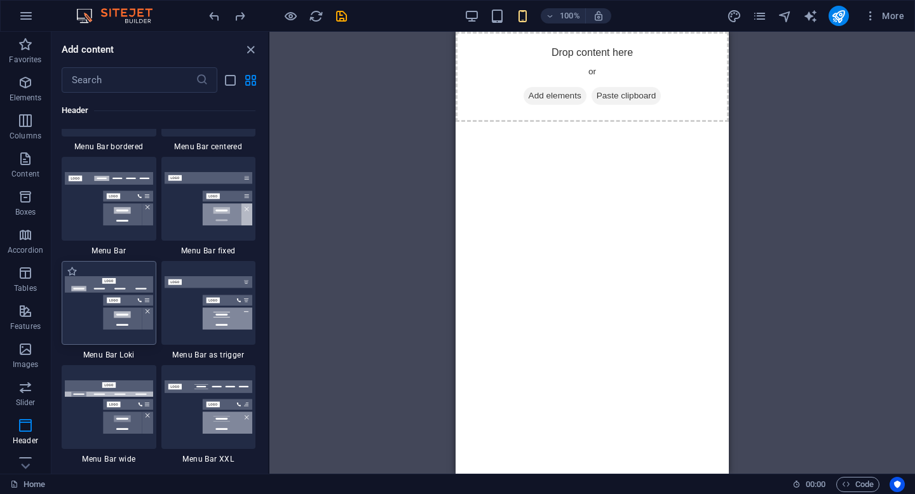
click at [104, 291] on img at bounding box center [109, 302] width 88 height 53
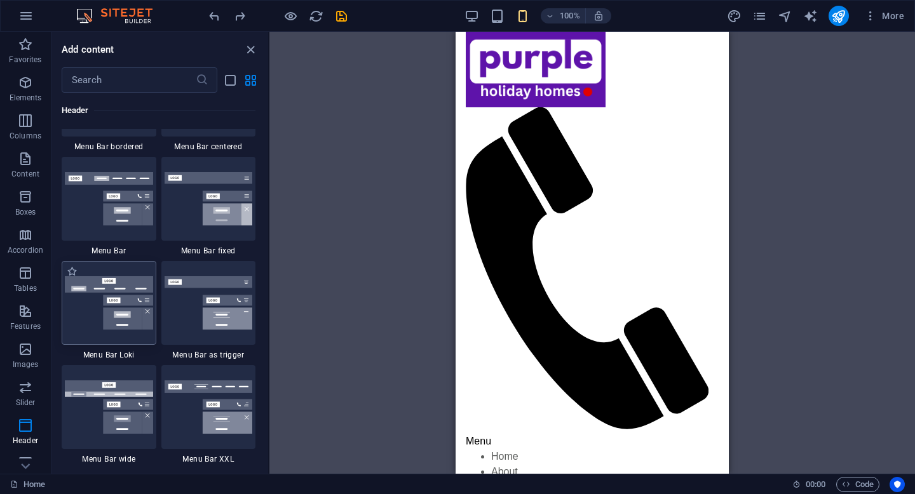
select select "rem"
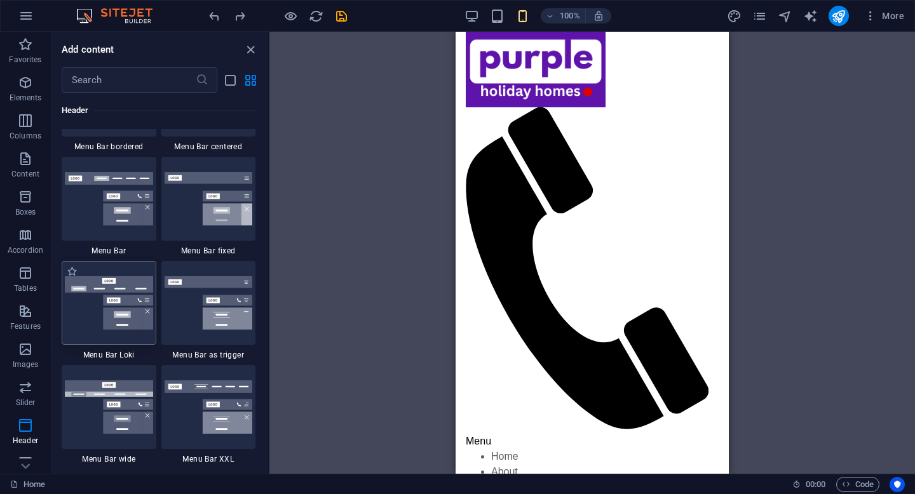
select select "rem"
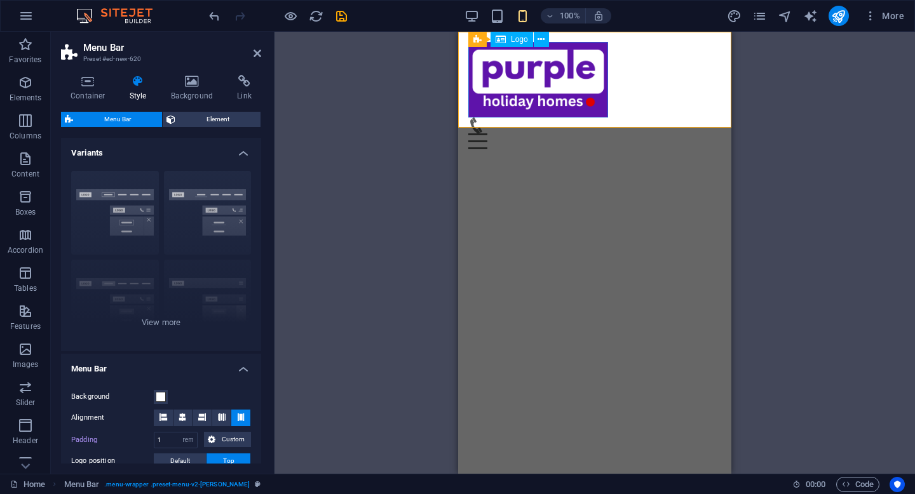
click at [592, 109] on div at bounding box center [594, 80] width 253 height 76
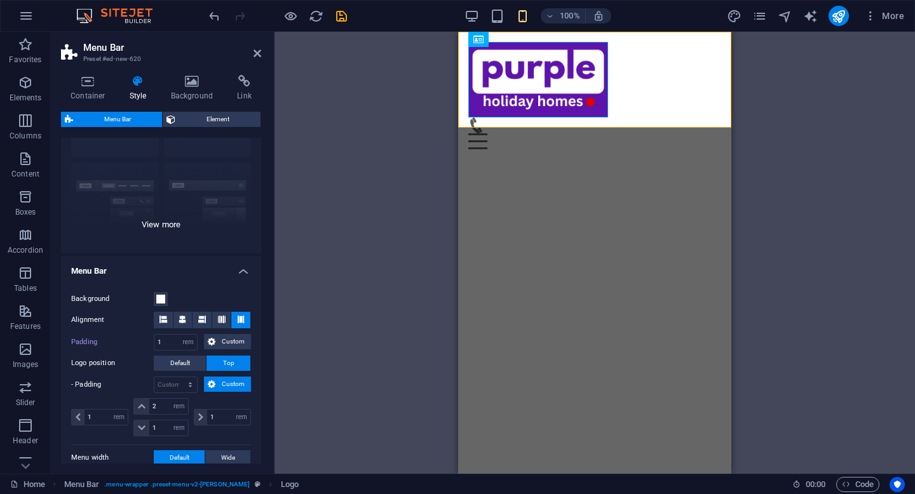
scroll to position [100, 0]
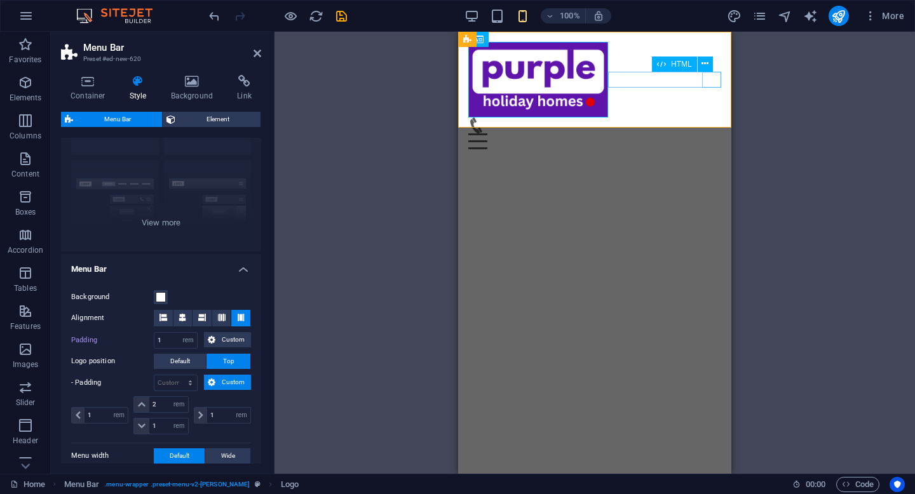
click at [718, 133] on div "Menu" at bounding box center [594, 141] width 253 height 16
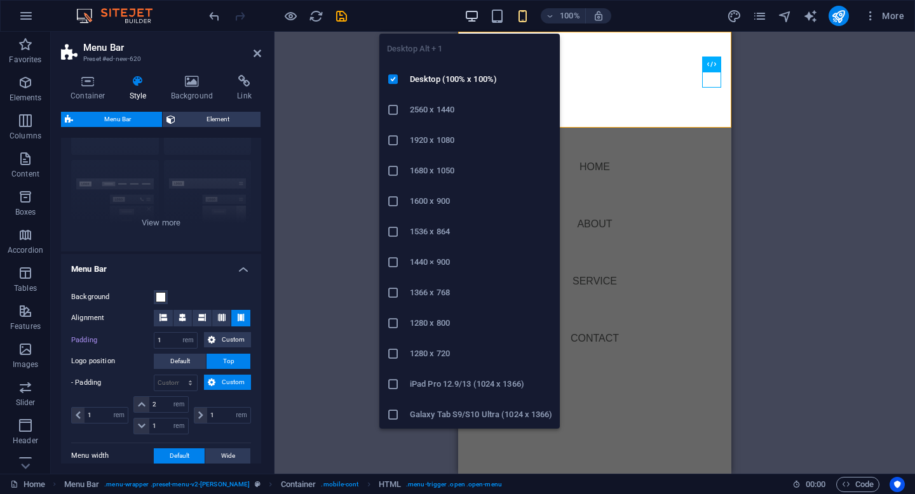
click at [470, 22] on icon "button" at bounding box center [472, 16] width 15 height 15
type input "0"
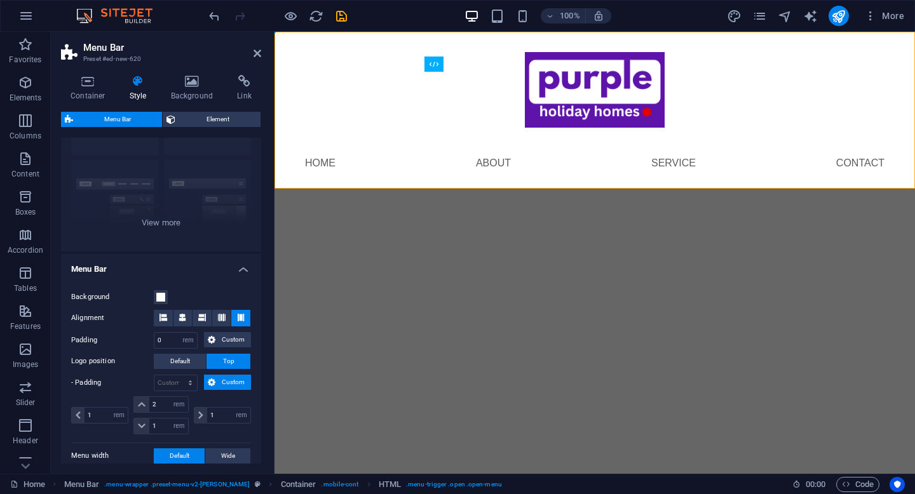
scroll to position [0, 0]
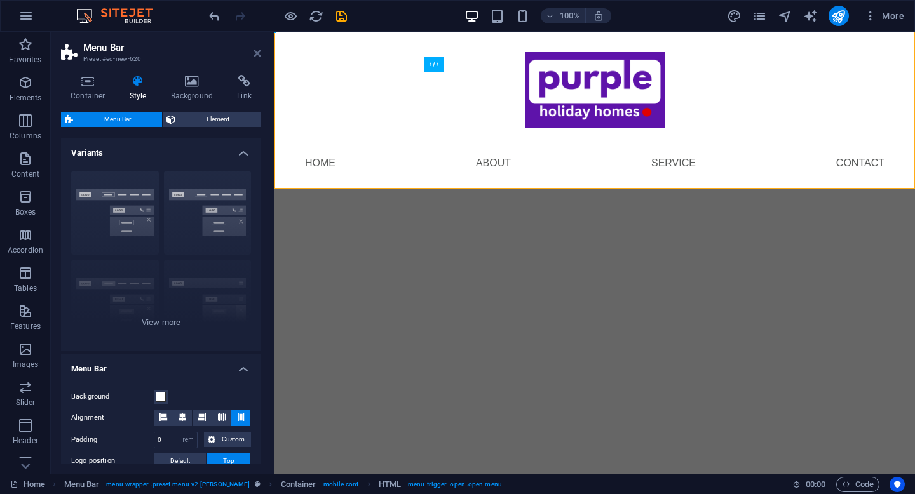
click at [256, 54] on icon at bounding box center [258, 53] width 8 height 10
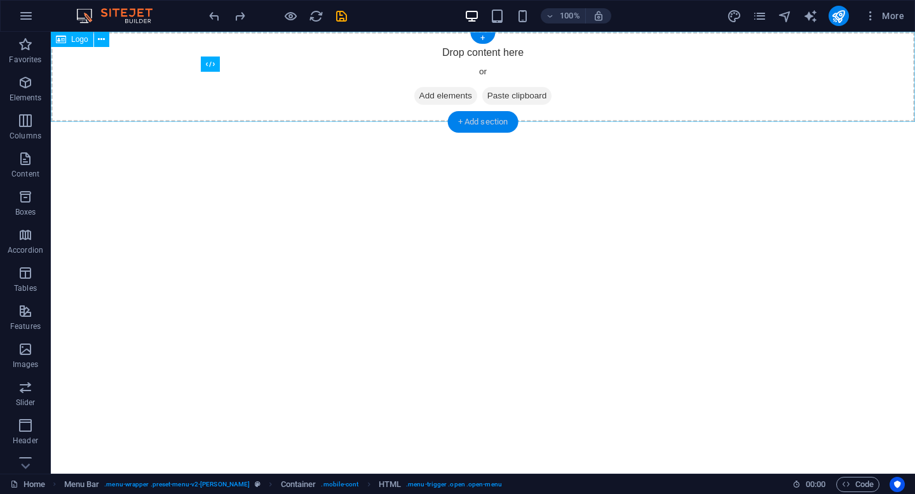
click at [469, 118] on div "+ Add section" at bounding box center [483, 122] width 71 height 22
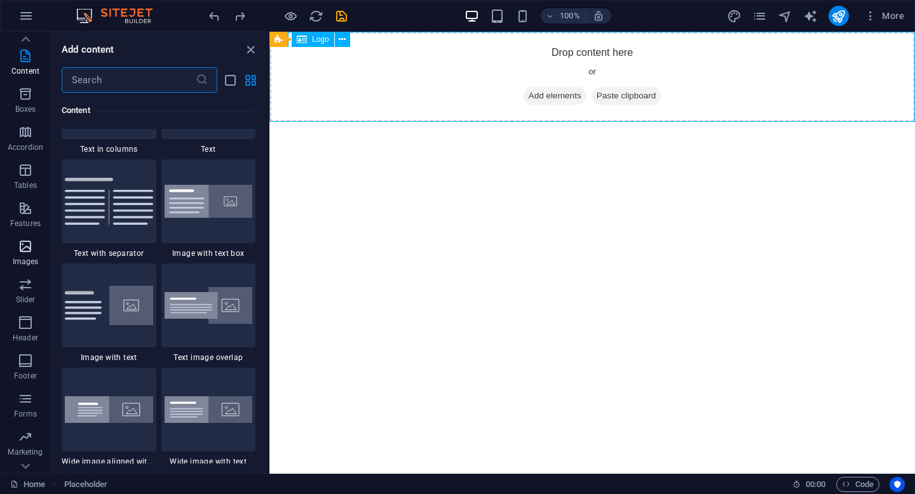
scroll to position [130, 0]
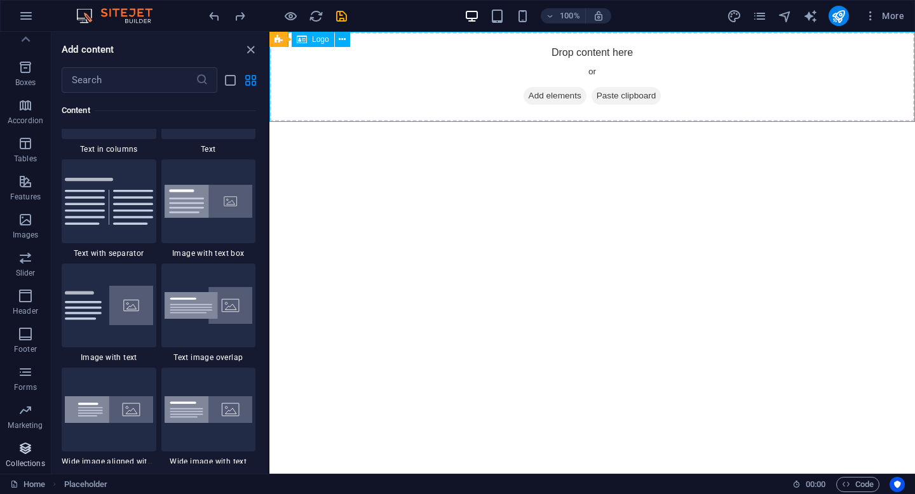
click at [29, 461] on p "Collections" at bounding box center [25, 464] width 39 height 10
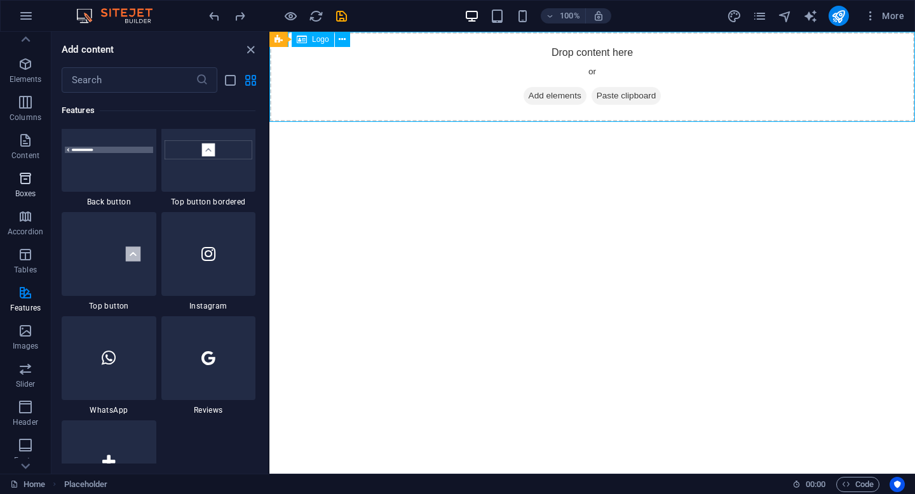
scroll to position [0, 0]
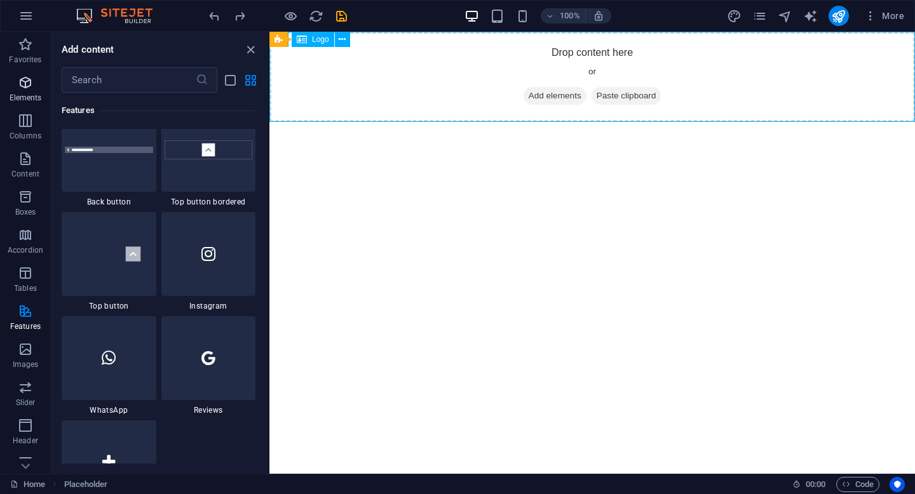
click at [22, 93] on p "Elements" at bounding box center [26, 98] width 32 height 10
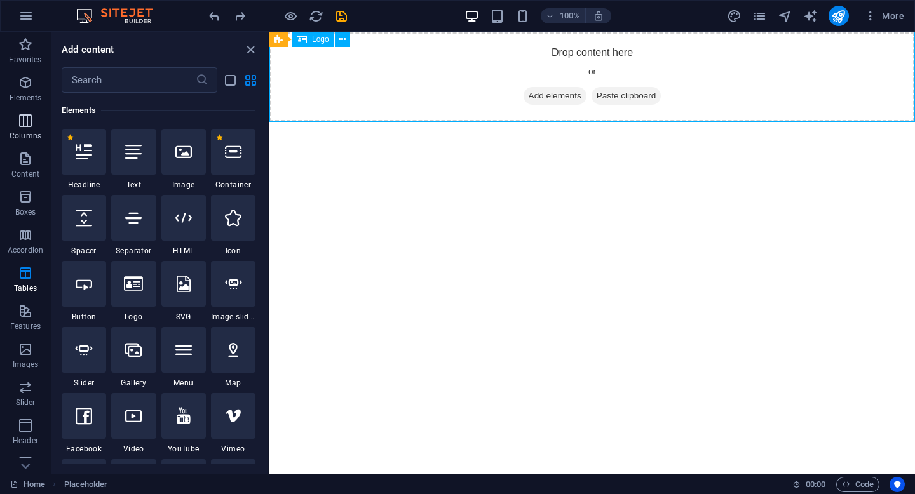
click at [24, 118] on icon "button" at bounding box center [25, 120] width 15 height 15
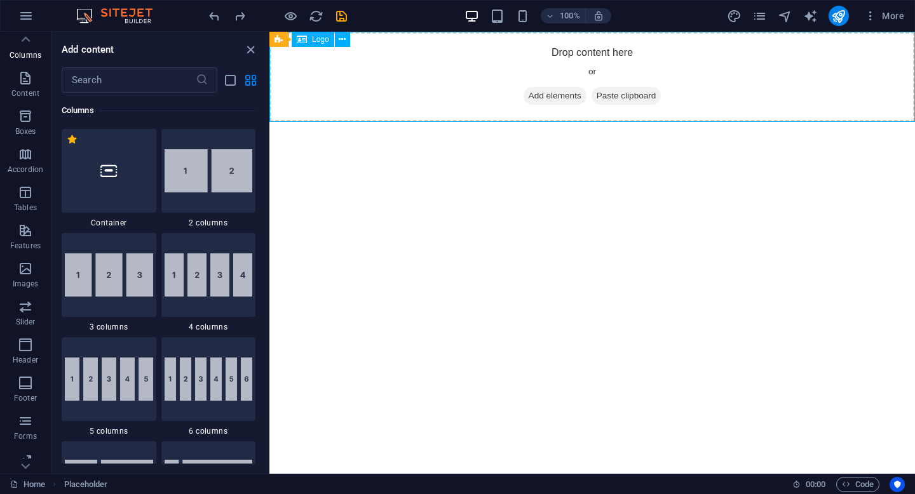
scroll to position [130, 0]
click at [27, 385] on p "Forms" at bounding box center [25, 388] width 23 height 10
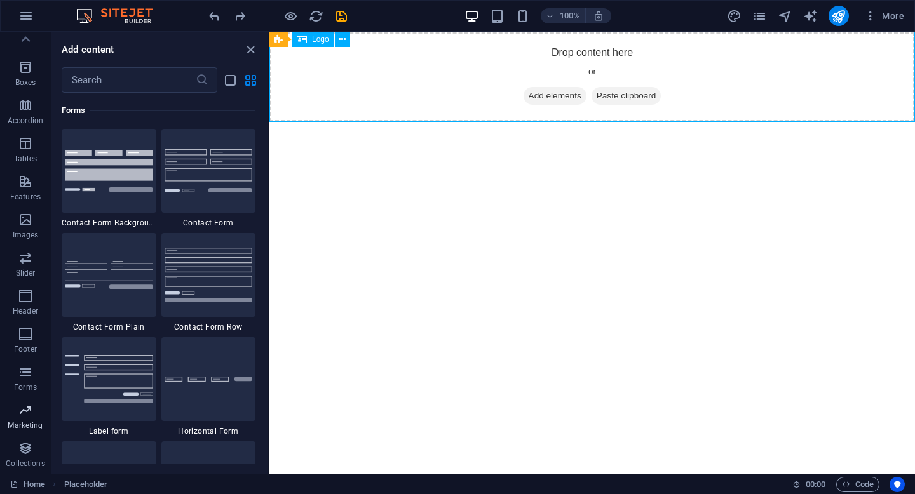
click at [26, 410] on icon "button" at bounding box center [25, 410] width 15 height 15
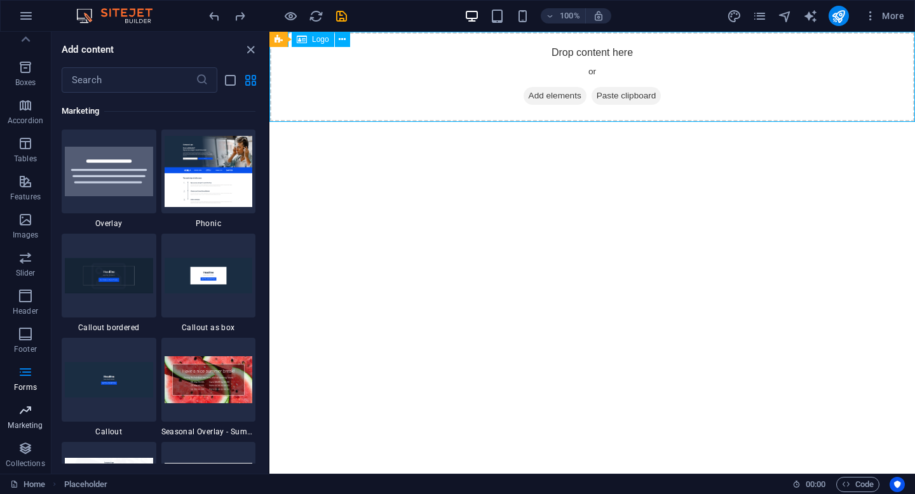
scroll to position [10353, 0]
click at [22, 438] on button "Collections" at bounding box center [25, 455] width 51 height 38
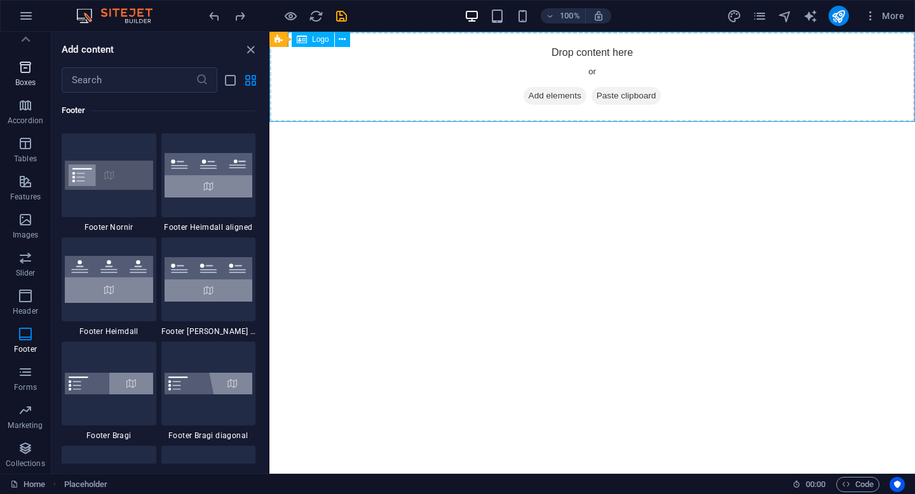
scroll to position [0, 0]
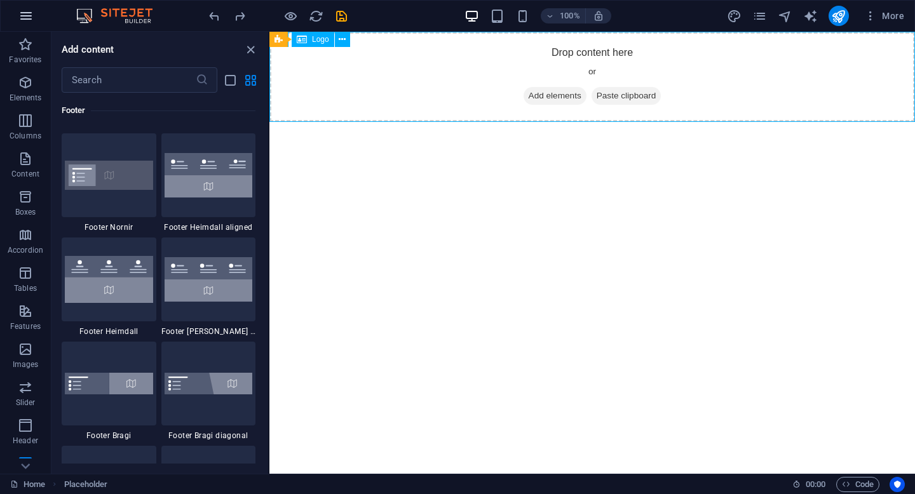
click at [26, 24] on button "button" at bounding box center [26, 16] width 31 height 31
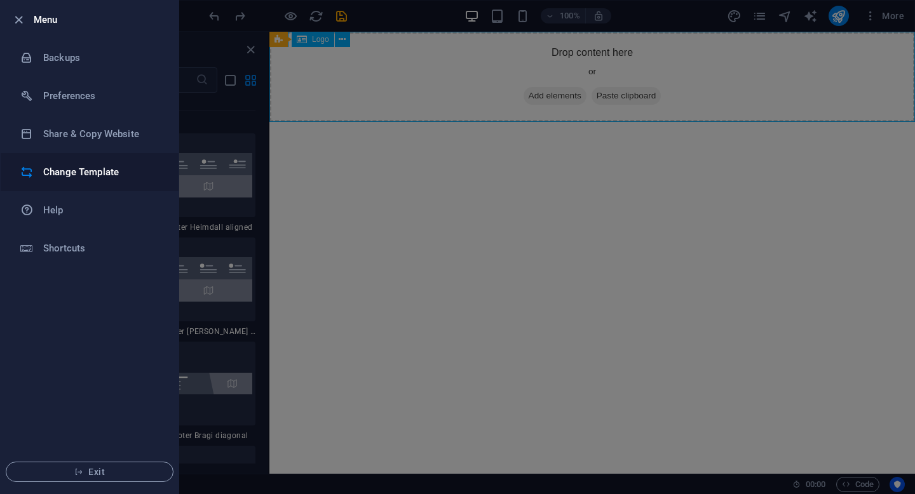
click at [97, 161] on li "Change Template" at bounding box center [90, 172] width 178 height 38
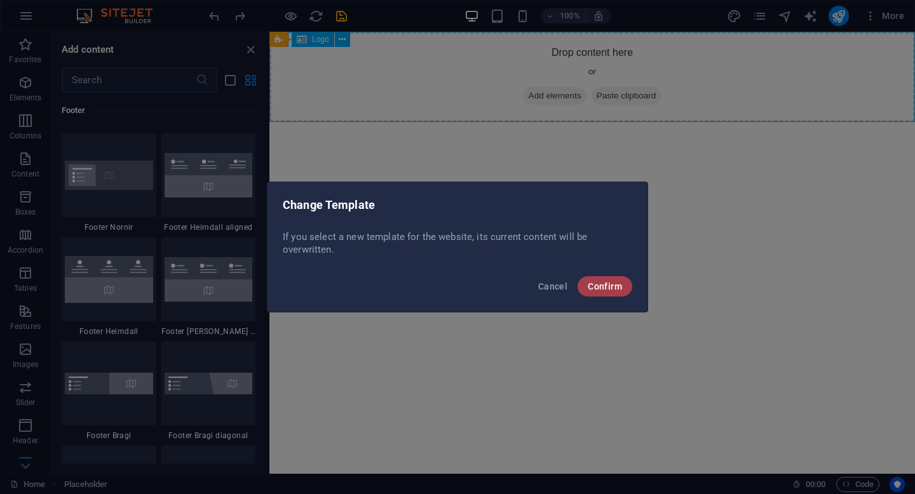
click at [617, 283] on span "Confirm" at bounding box center [605, 287] width 34 height 10
